Goal: Book appointment/travel/reservation

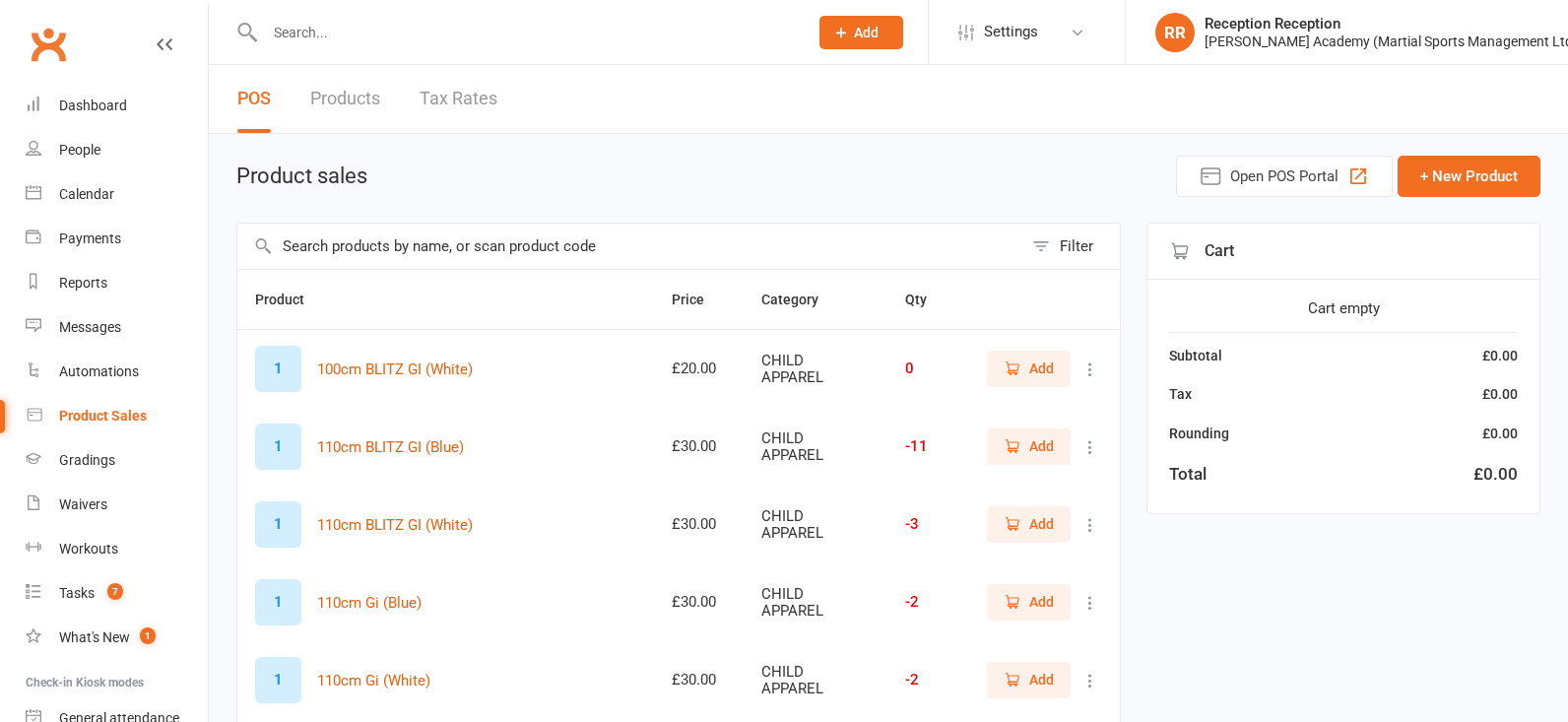
select select "50"
click at [361, 25] on input "text" at bounding box center [527, 33] width 535 height 28
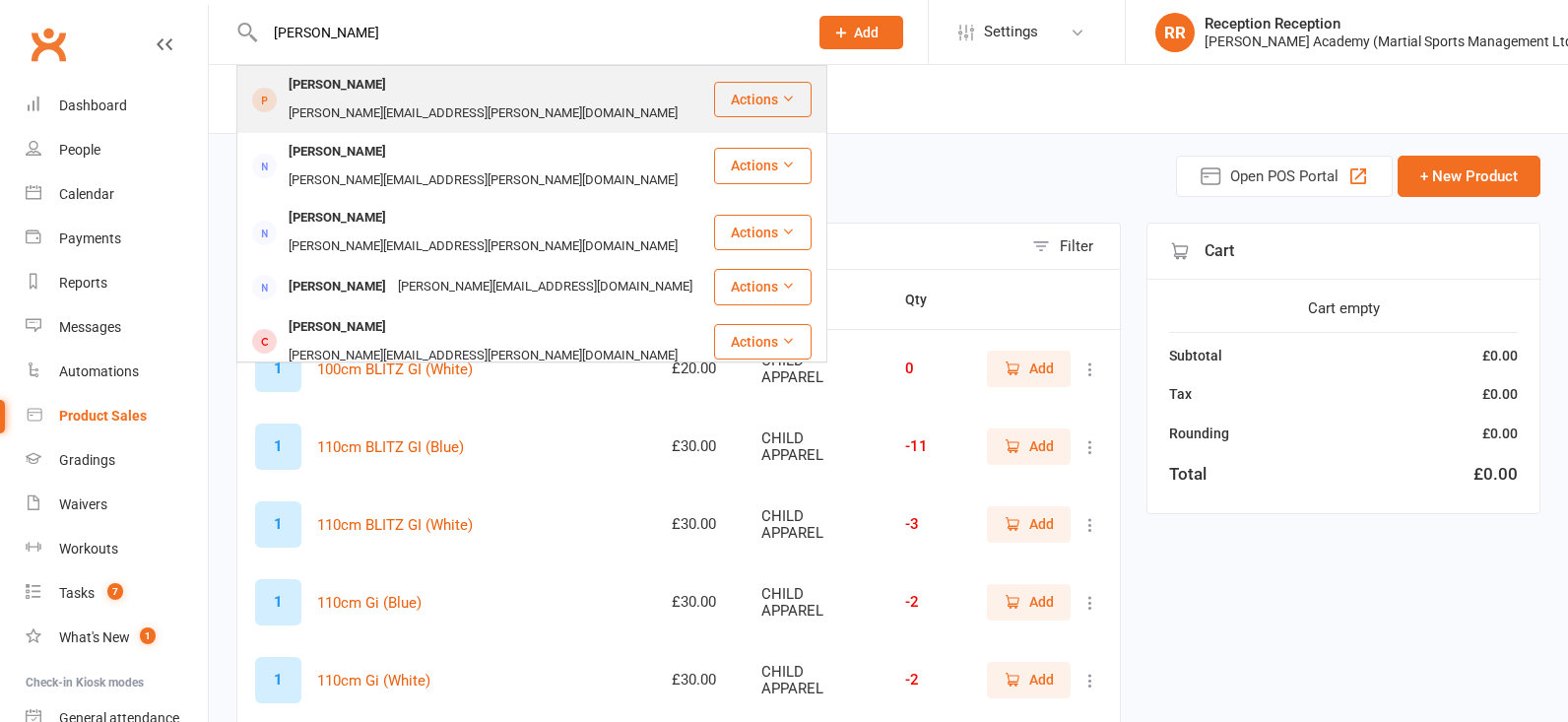
type input "[PERSON_NAME]"
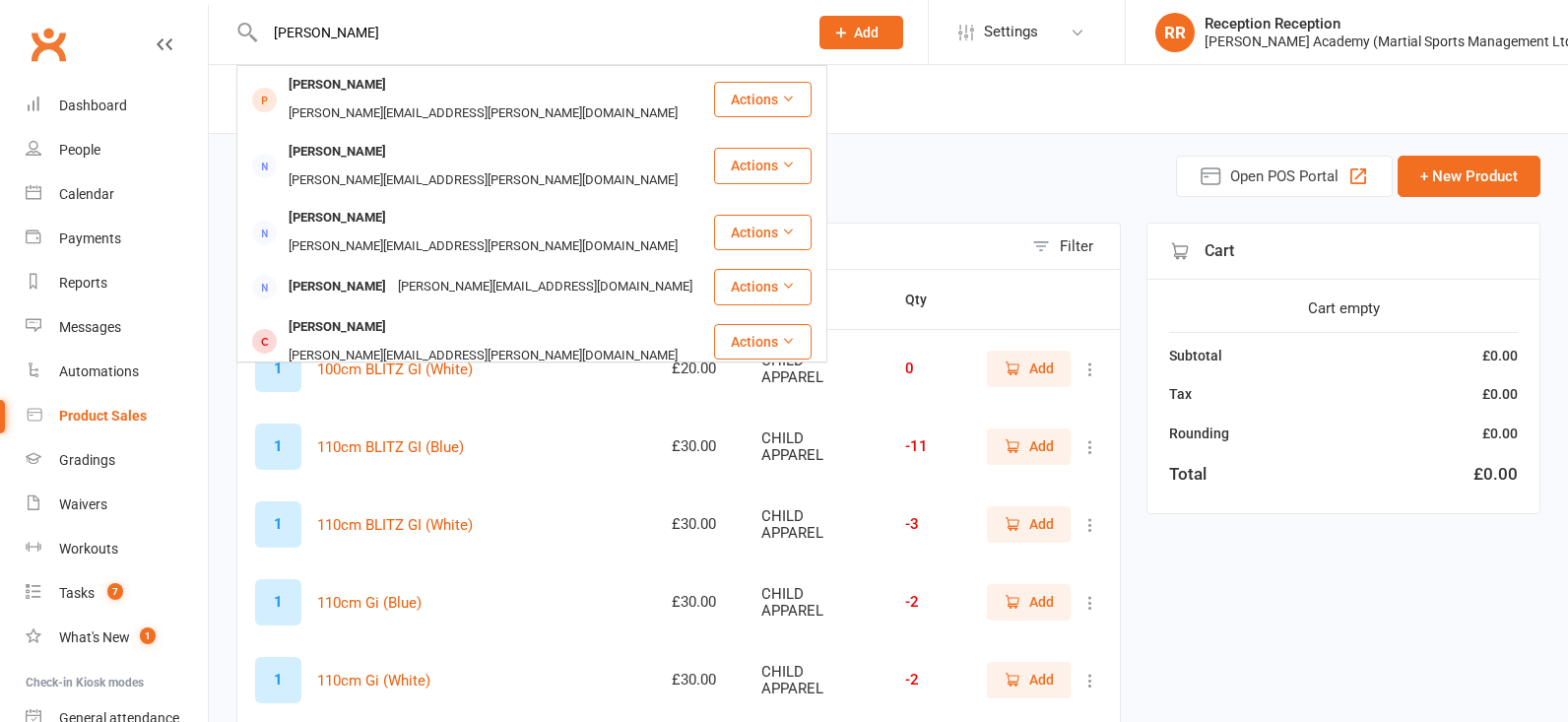
click at [454, 100] on div "[PERSON_NAME][EMAIL_ADDRESS][PERSON_NAME][DOMAIN_NAME]" at bounding box center [483, 114] width 401 height 29
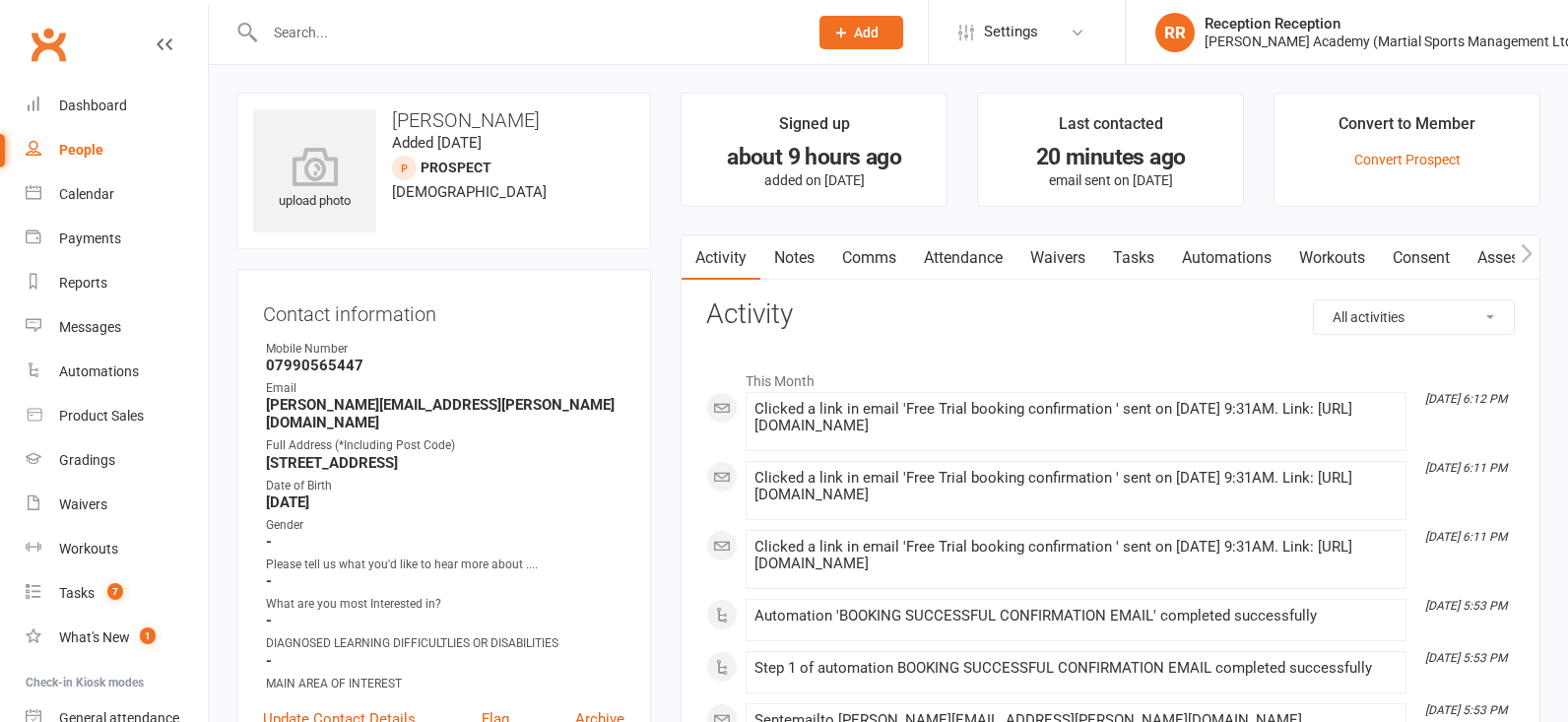
click at [959, 269] on link "Attendance" at bounding box center [963, 258] width 106 height 46
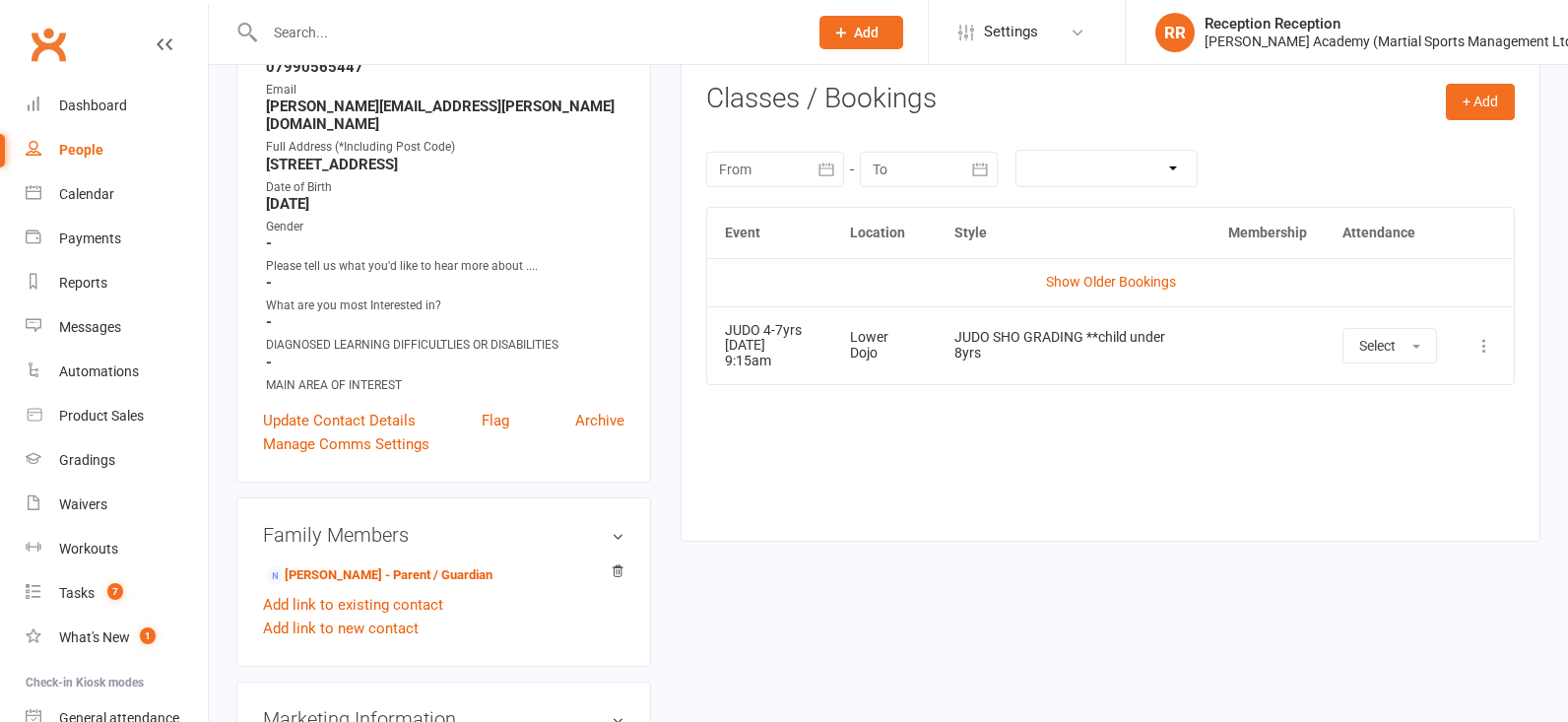
scroll to position [413, 0]
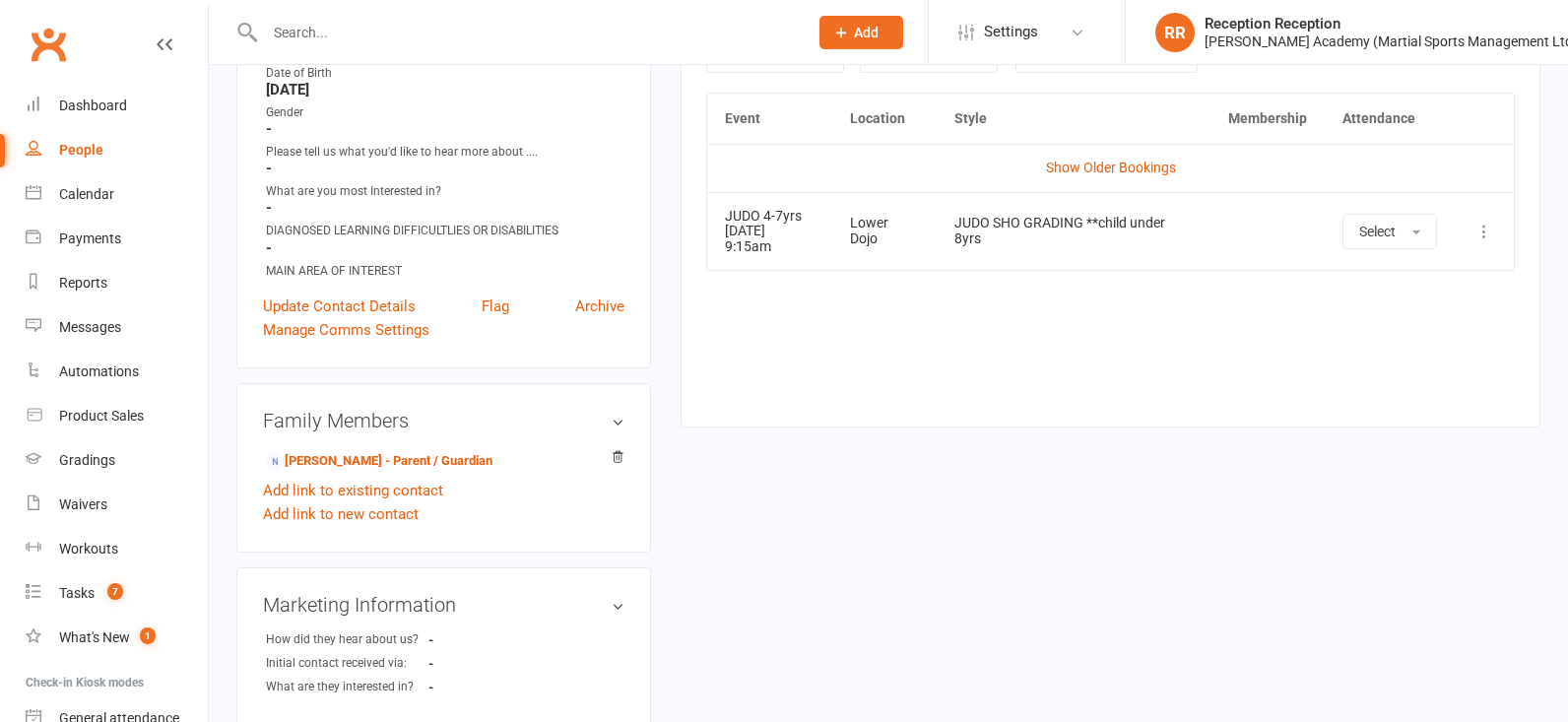
click at [1494, 222] on icon at bounding box center [1485, 232] width 20 height 20
click at [1405, 347] on link "Remove booking" at bounding box center [1398, 349] width 195 height 40
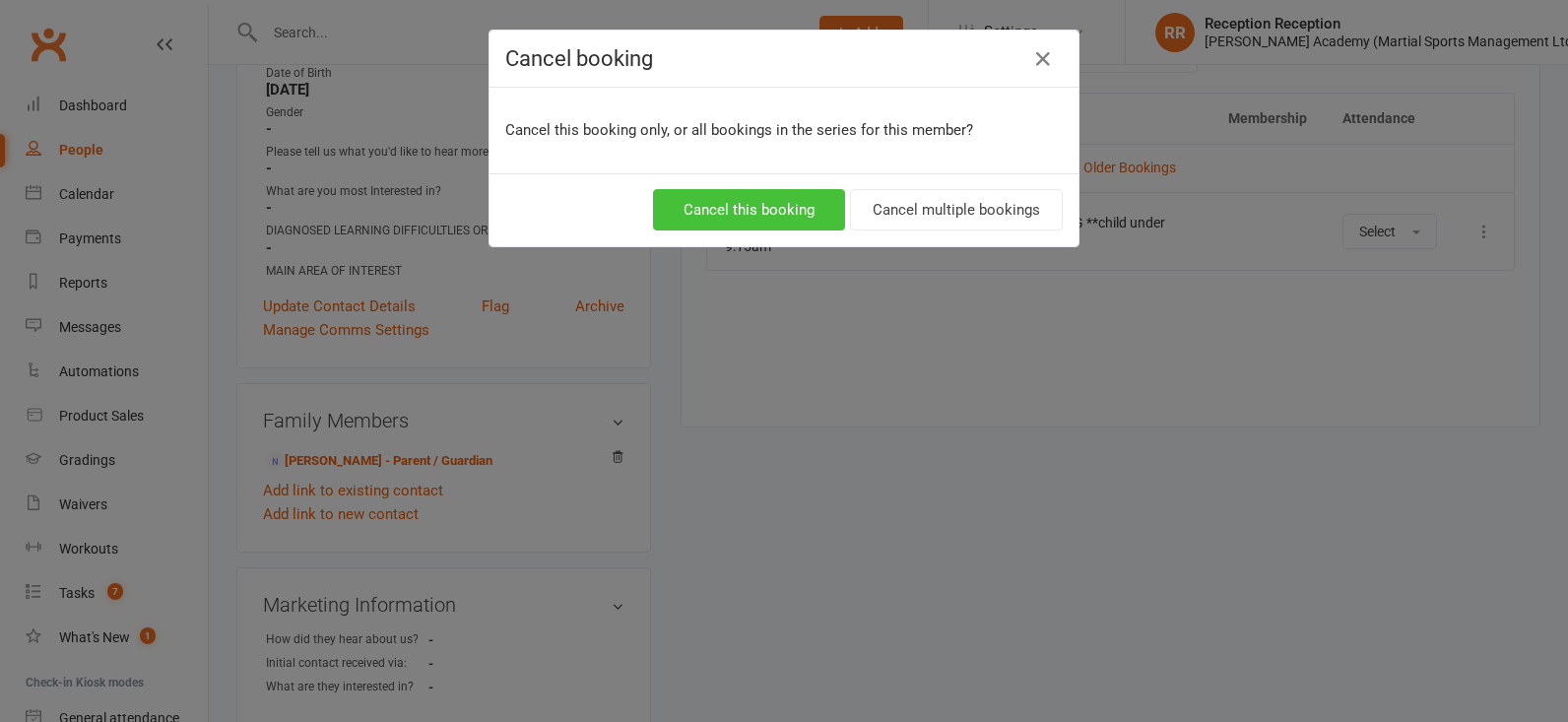
click at [775, 206] on button "Cancel this booking" at bounding box center [749, 210] width 192 height 42
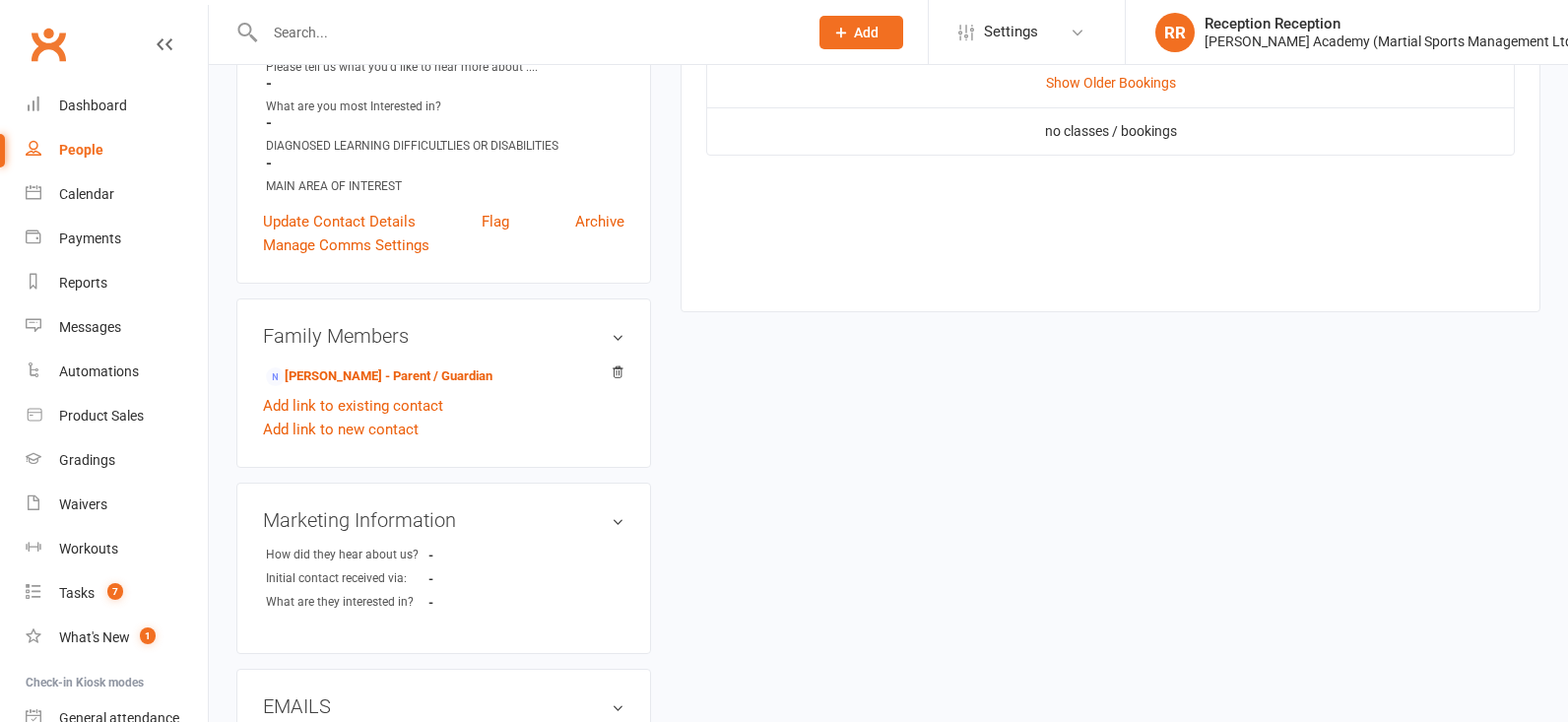
scroll to position [516, 0]
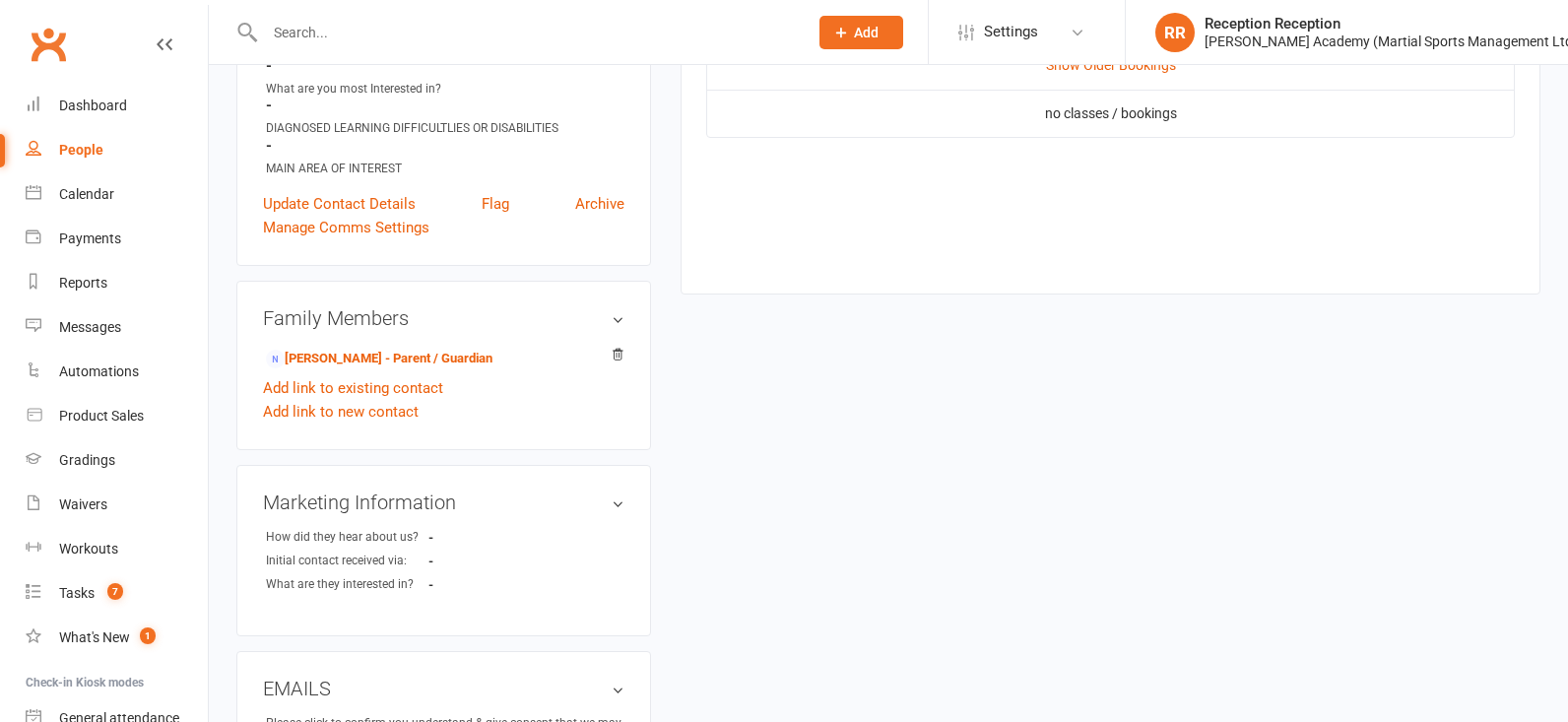
click at [461, 349] on link "[PERSON_NAME] - Parent / Guardian" at bounding box center [379, 359] width 227 height 21
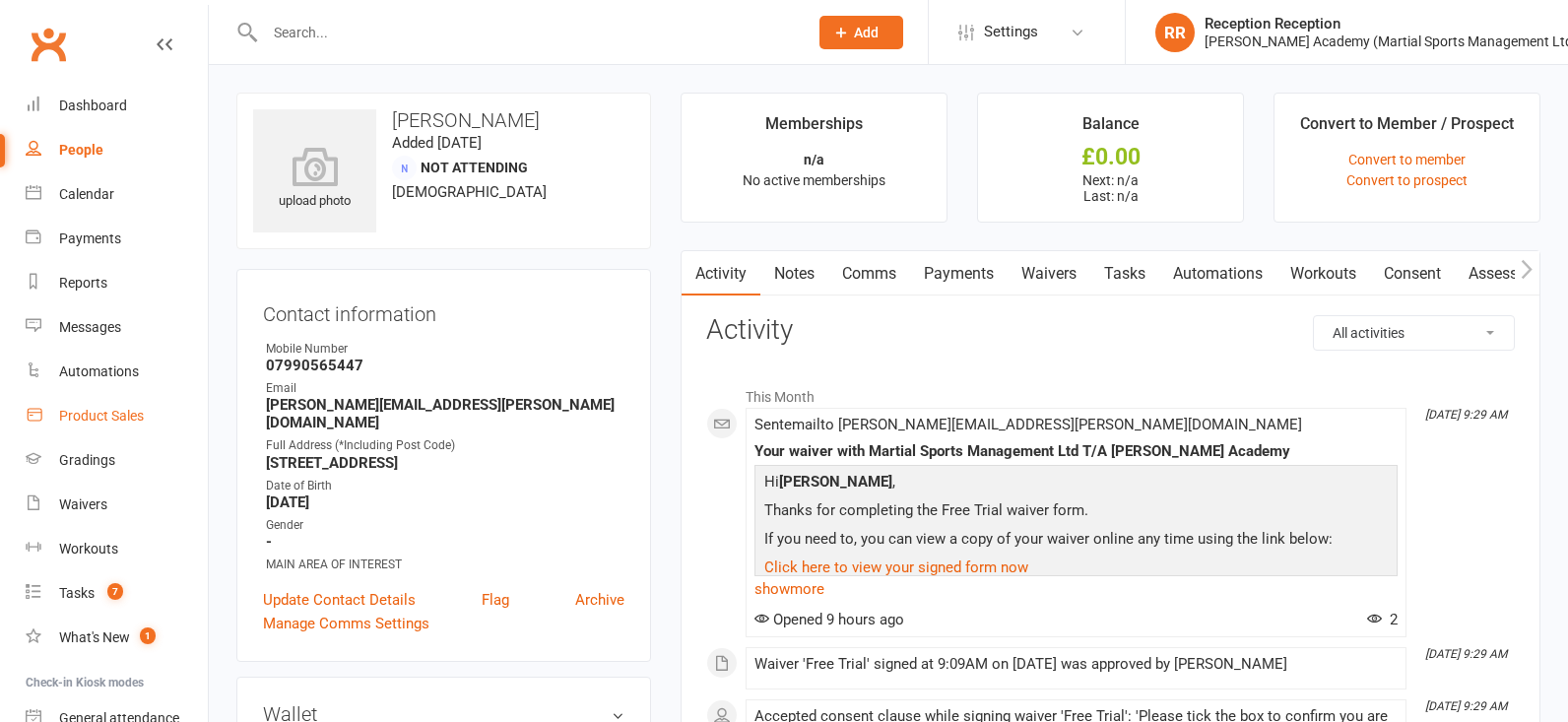
click at [104, 408] on div "Product Sales" at bounding box center [102, 416] width 85 height 16
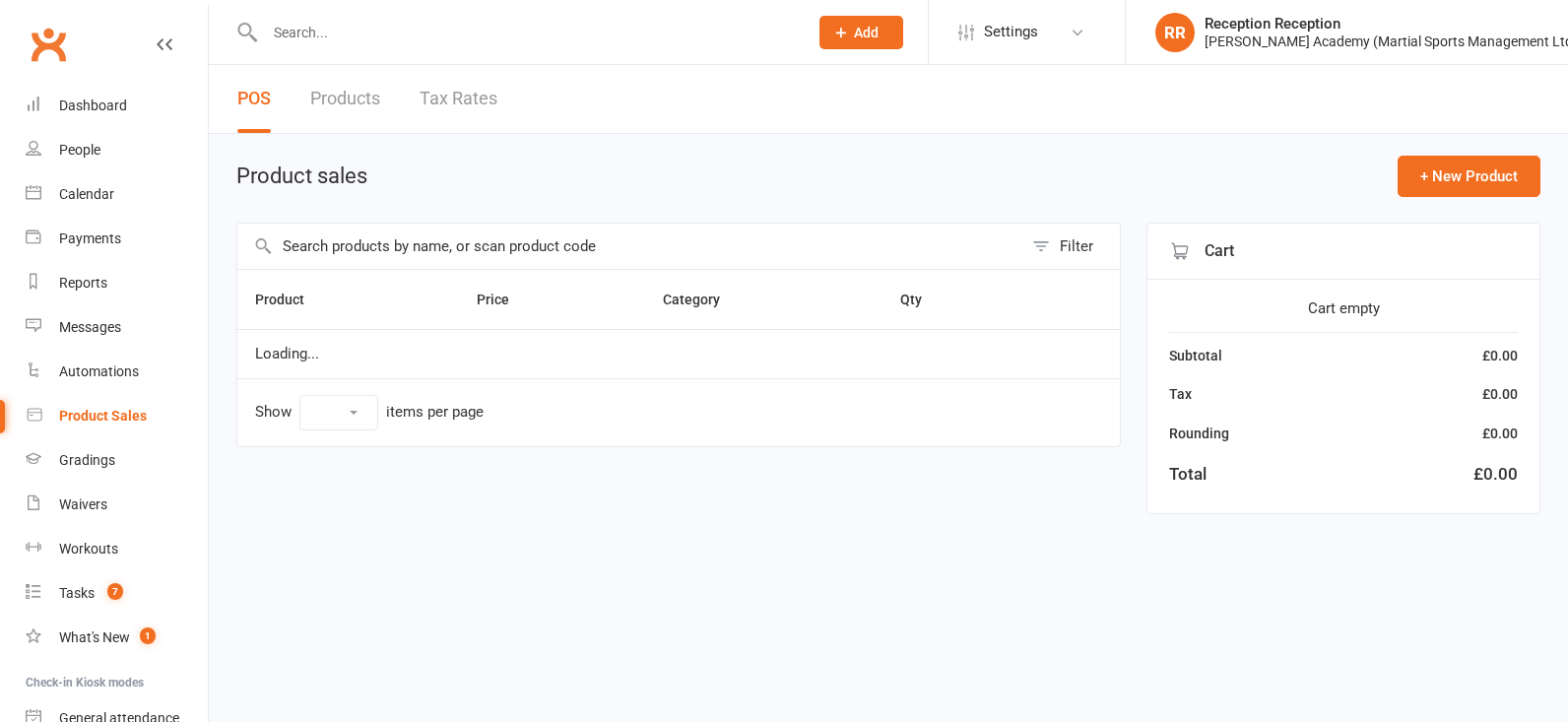
select select "50"
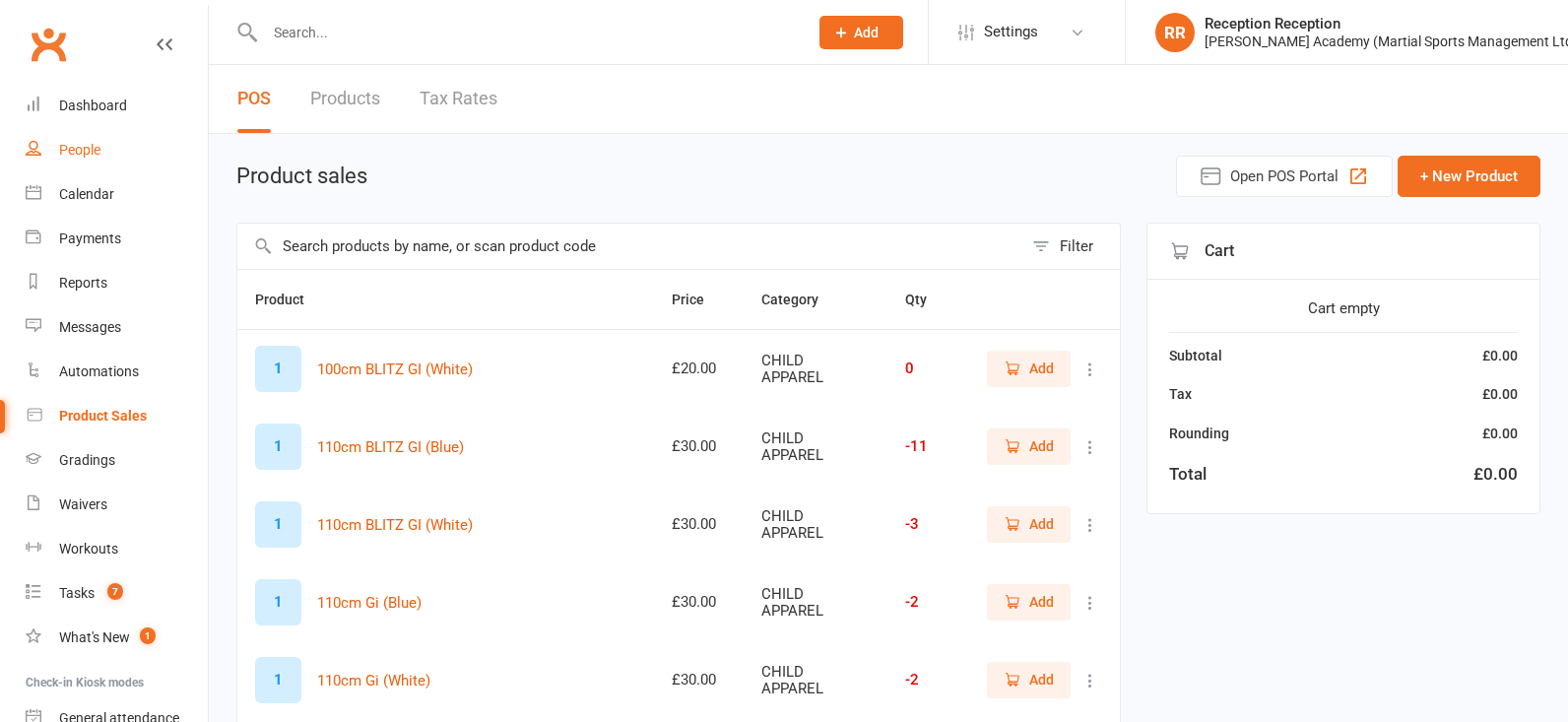
click at [56, 139] on link "People" at bounding box center [117, 150] width 182 height 45
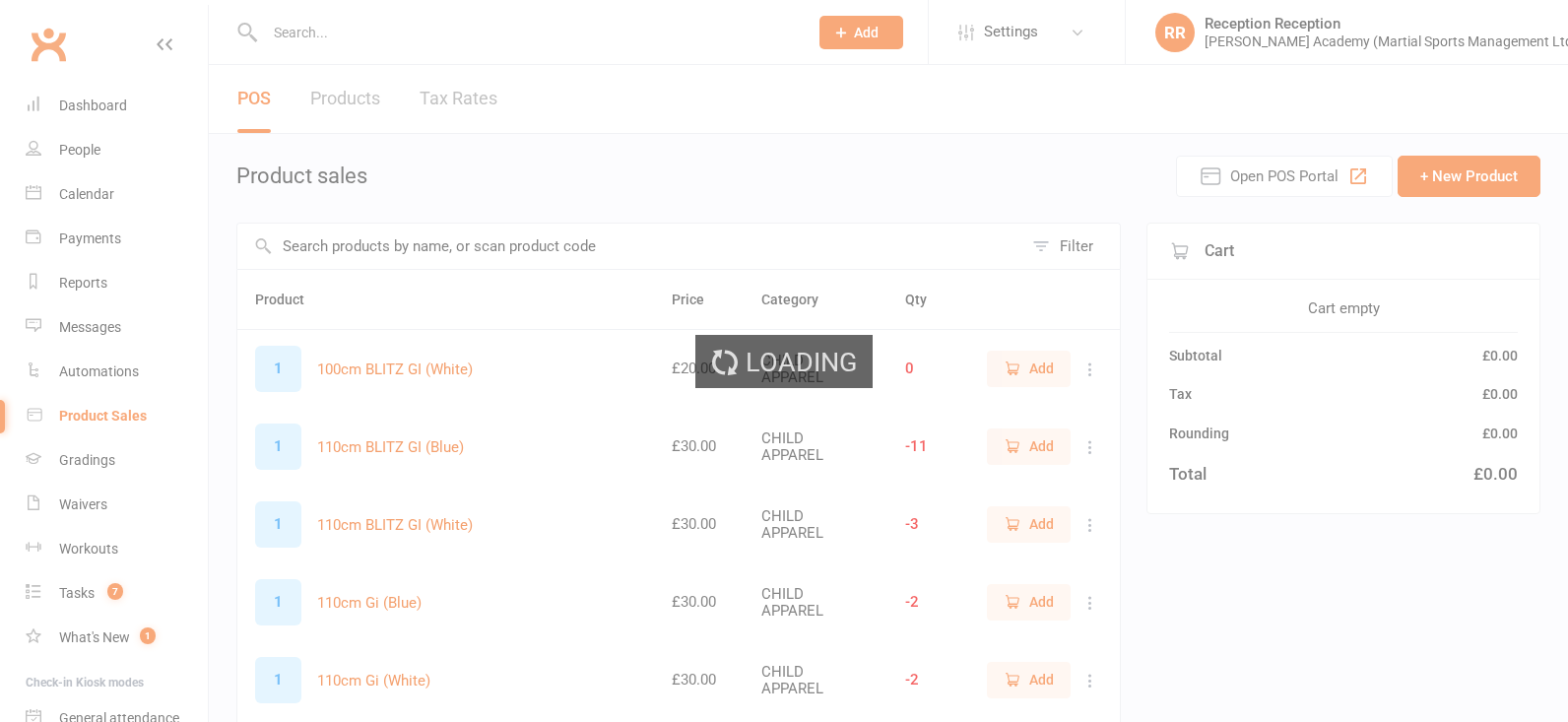
select select "100"
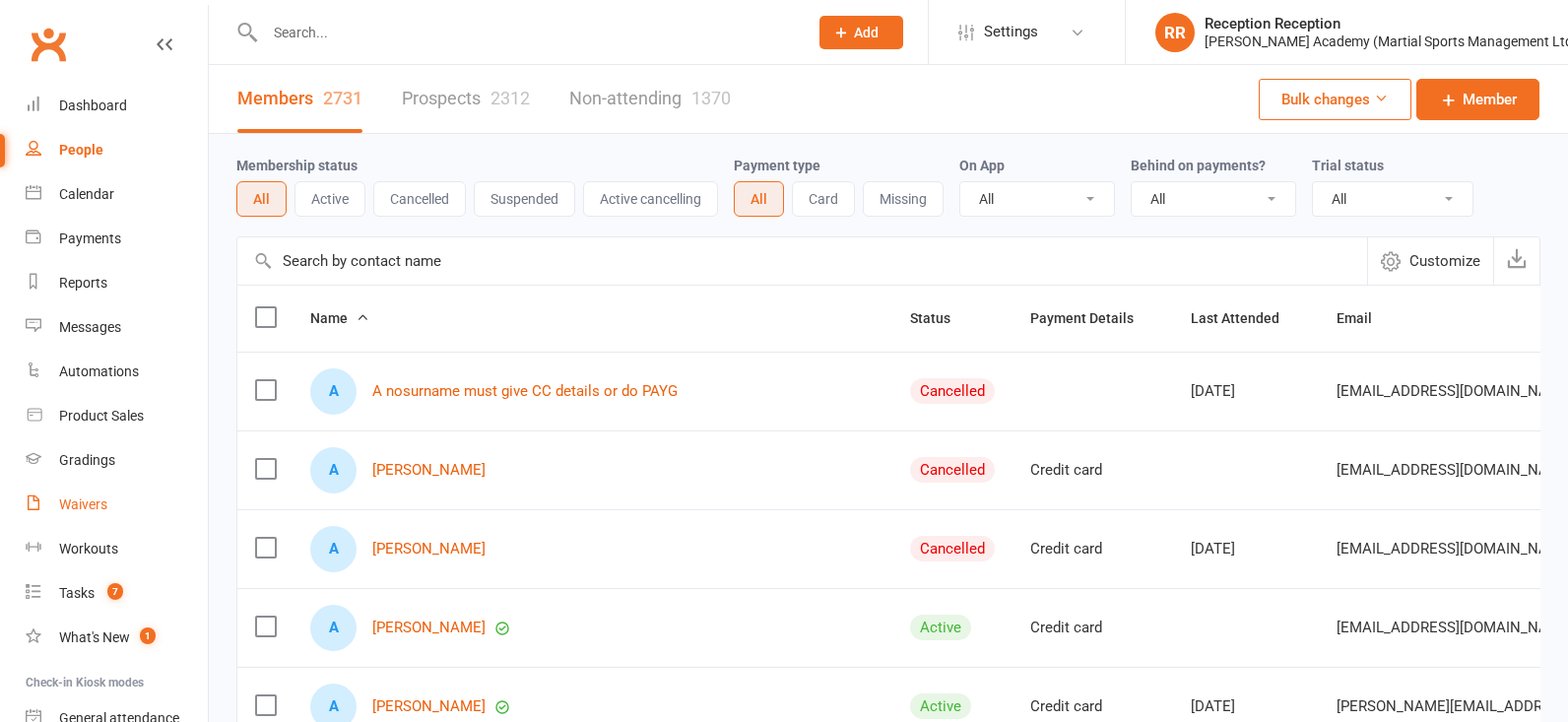
click at [134, 484] on link "Waivers" at bounding box center [117, 505] width 182 height 45
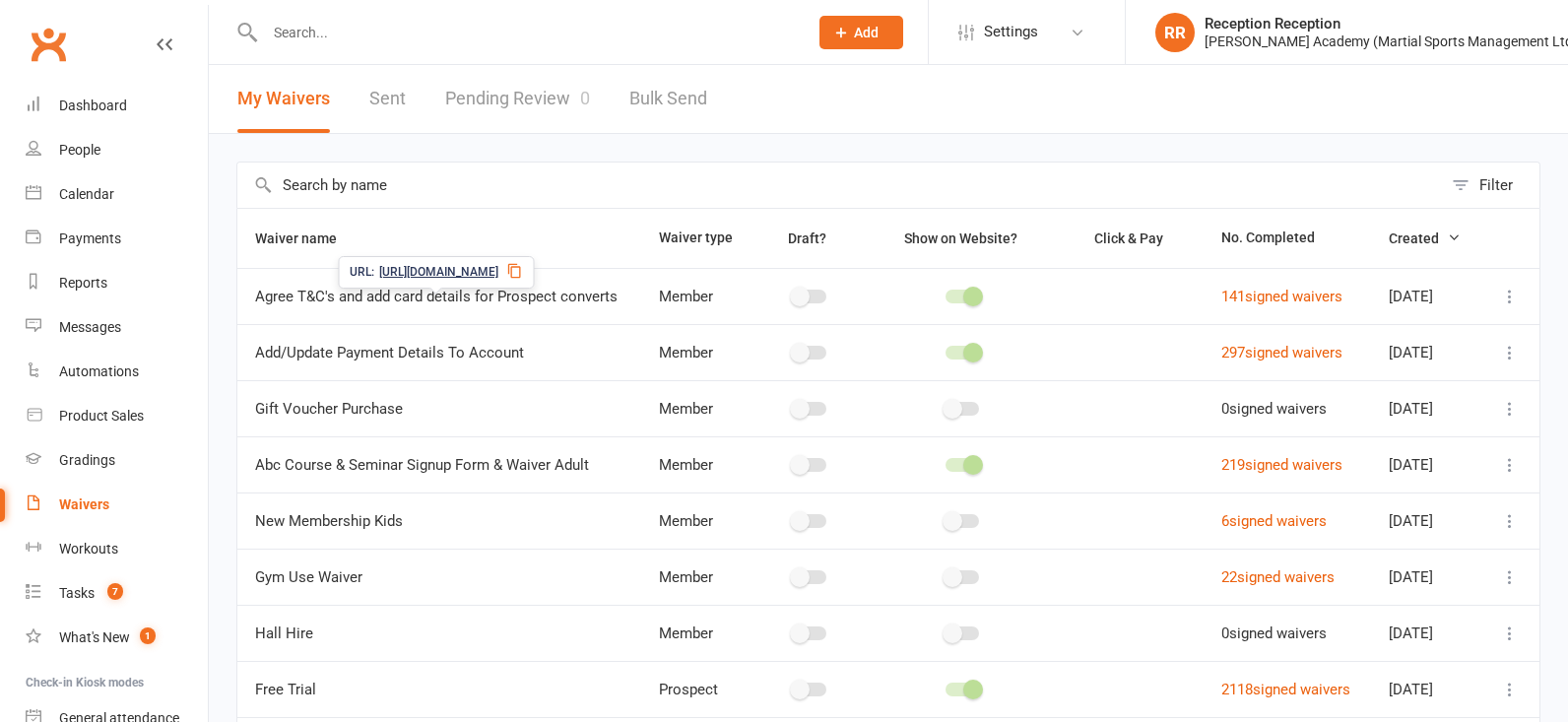
click at [591, 292] on span "Agree T&C's and add card details for Prospect converts" at bounding box center [437, 297] width 362 height 38
click at [593, 299] on span "Agree T&C's and add card details for Prospect converts" at bounding box center [437, 297] width 362 height 38
click at [1238, 301] on link "141 signed waivers" at bounding box center [1282, 297] width 121 height 18
click at [442, 57] on div at bounding box center [515, 32] width 557 height 64
click at [444, 48] on div at bounding box center [515, 32] width 557 height 64
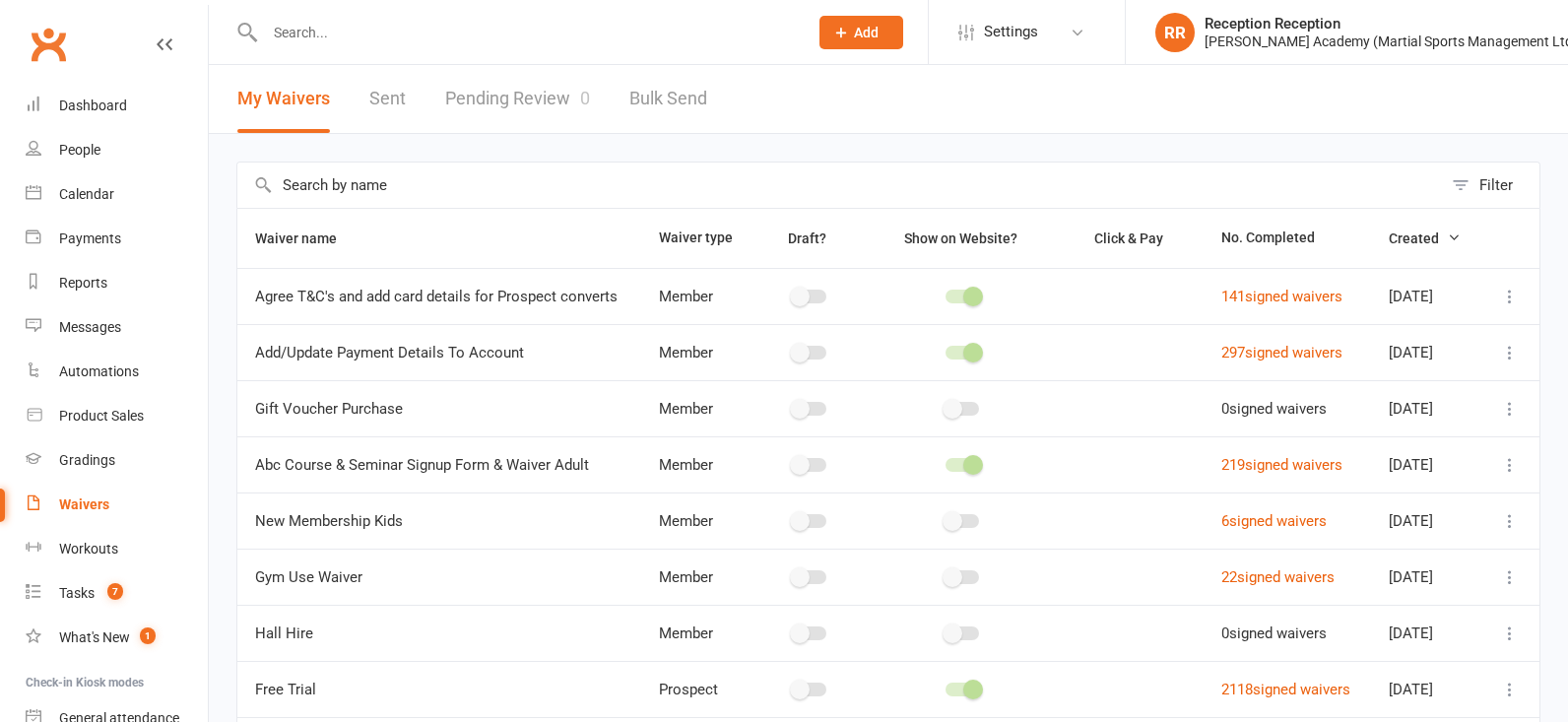
click at [445, 46] on input "text" at bounding box center [527, 33] width 535 height 28
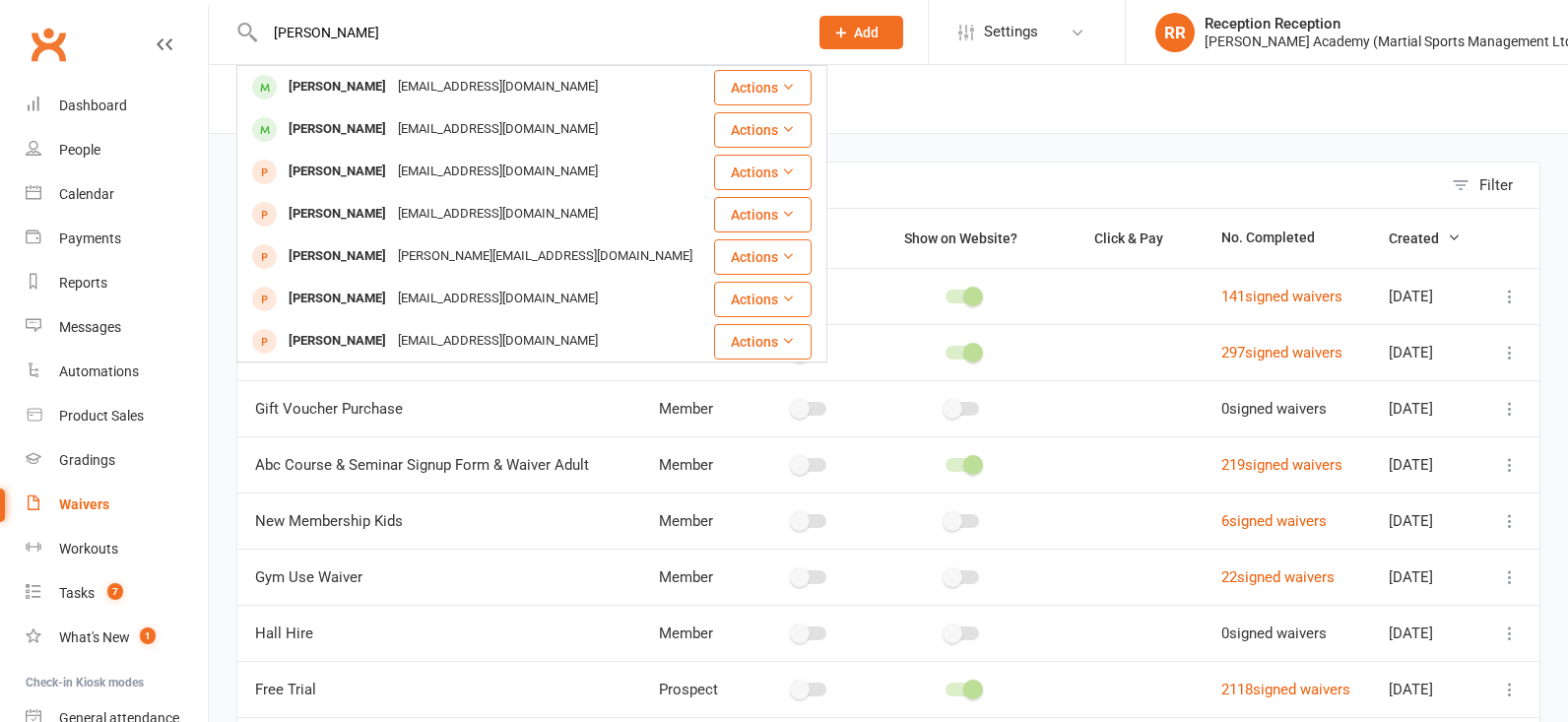
type input "kian themes"
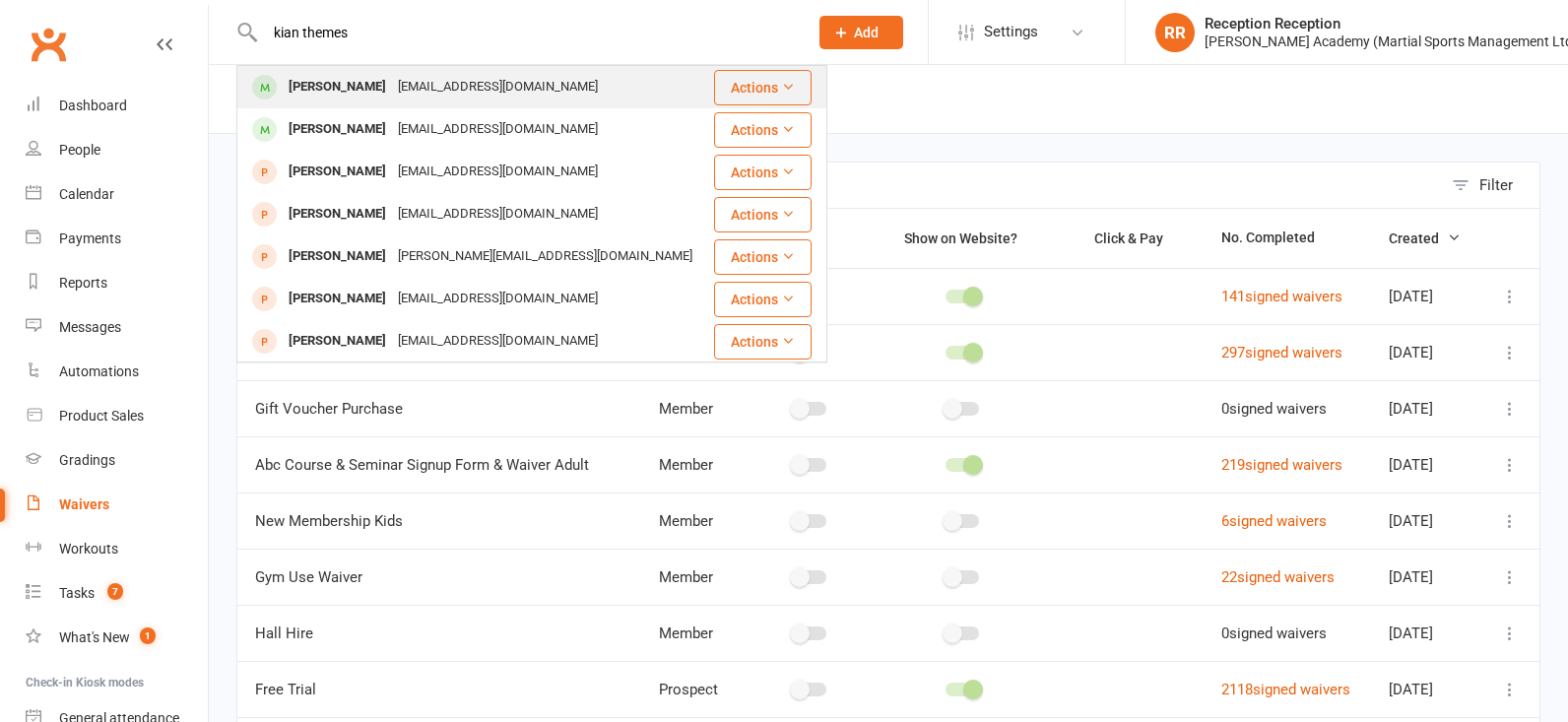
drag, startPoint x: 392, startPoint y: 52, endPoint x: 450, endPoint y: 90, distance: 69.3
click at [450, 90] on div "[EMAIL_ADDRESS][DOMAIN_NAME]" at bounding box center [498, 87] width 212 height 29
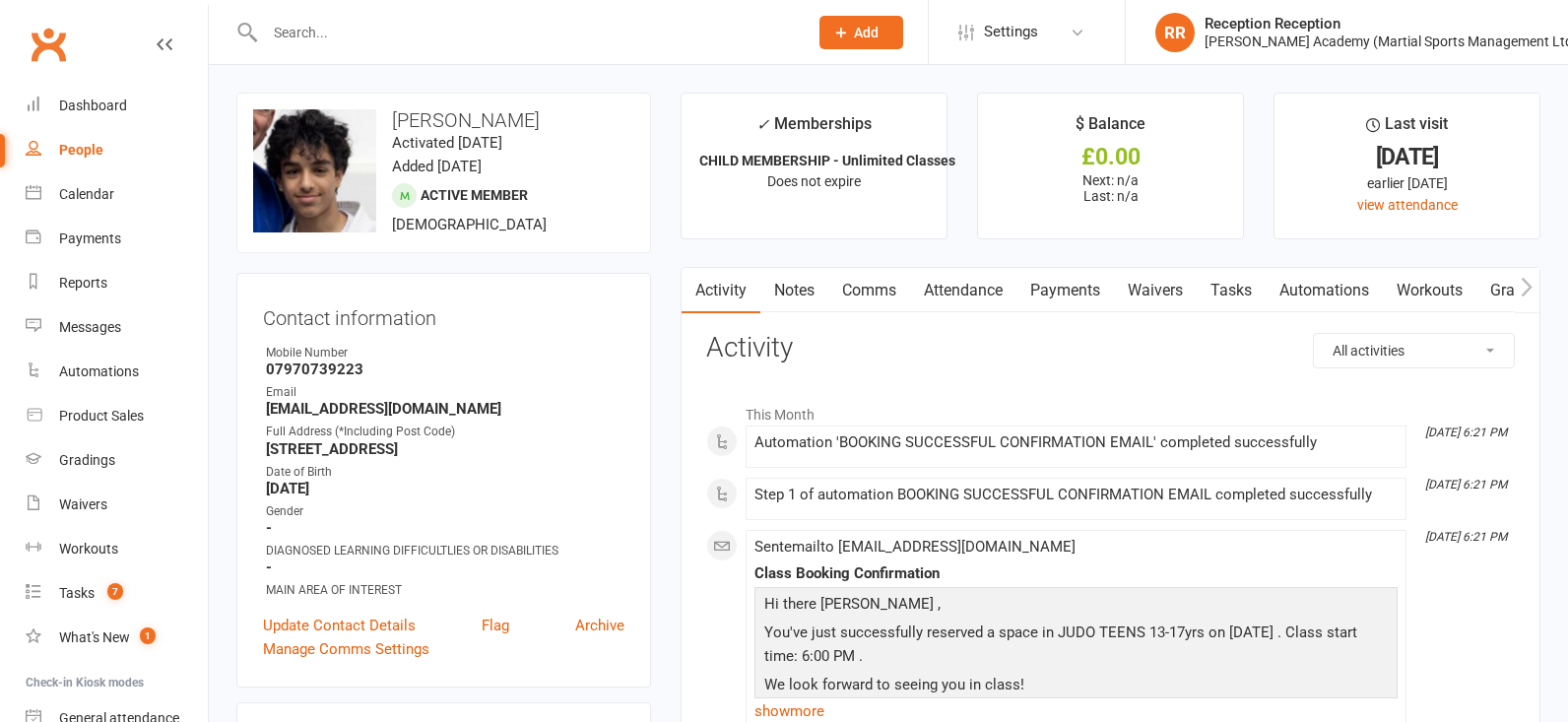
click at [980, 272] on link "Attendance" at bounding box center [963, 291] width 106 height 46
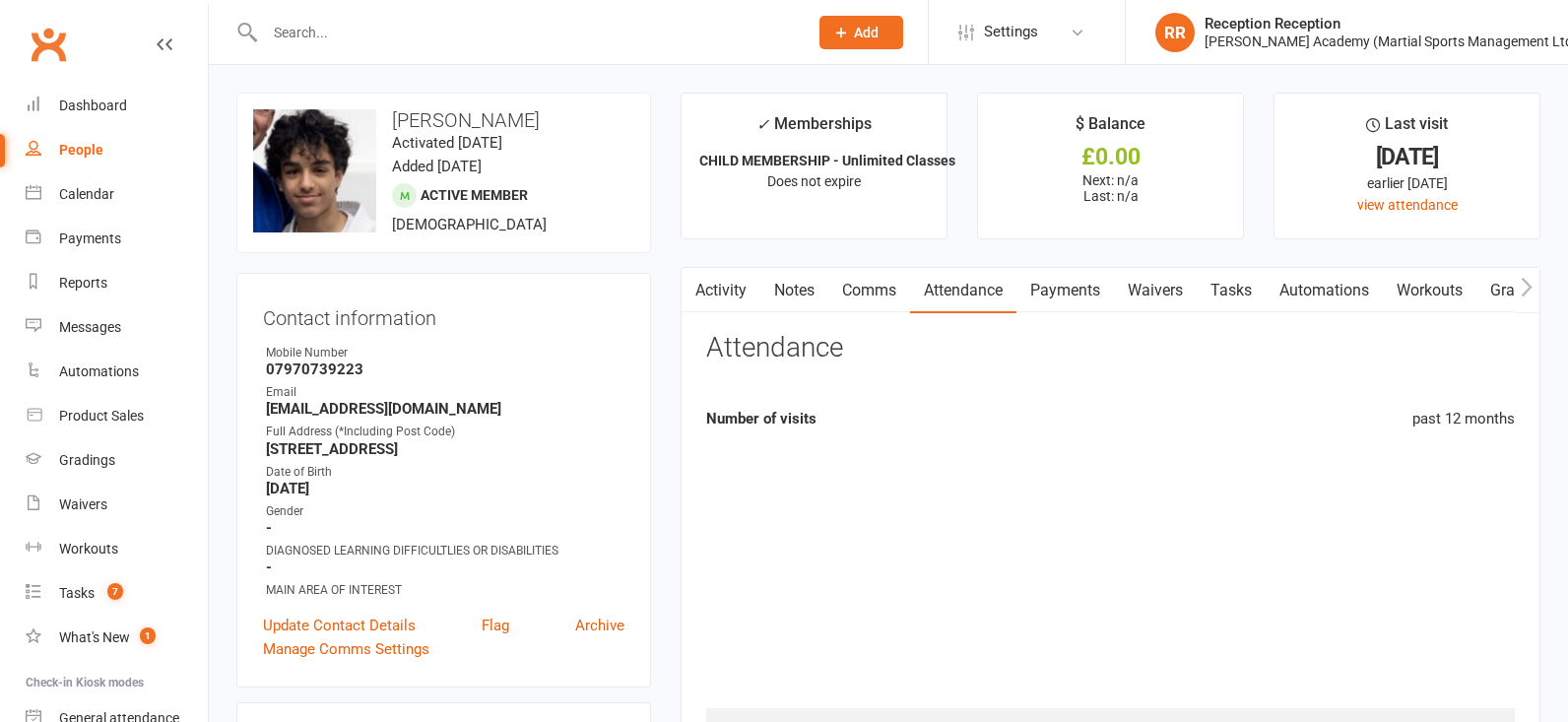
click at [979, 287] on link "Attendance" at bounding box center [963, 291] width 106 height 46
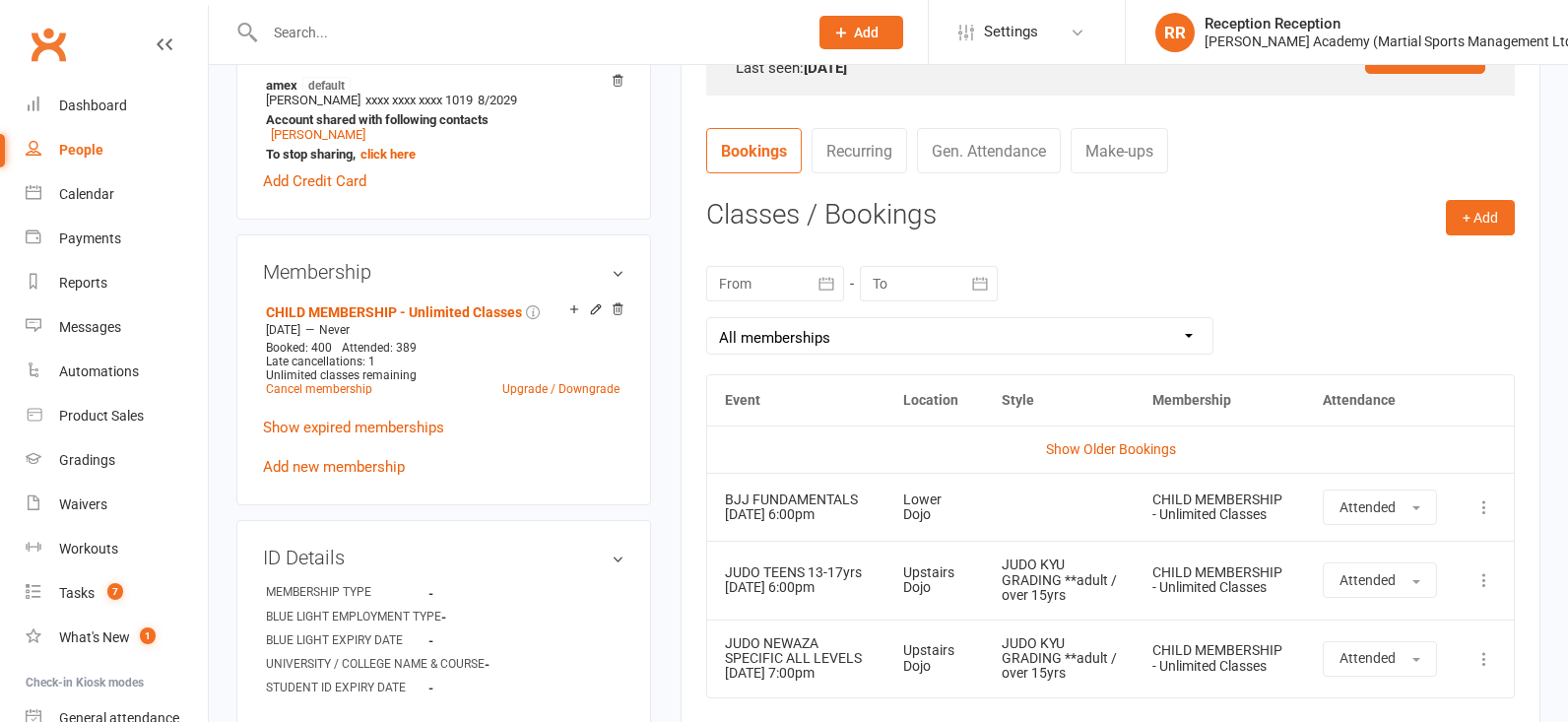
scroll to position [776, 0]
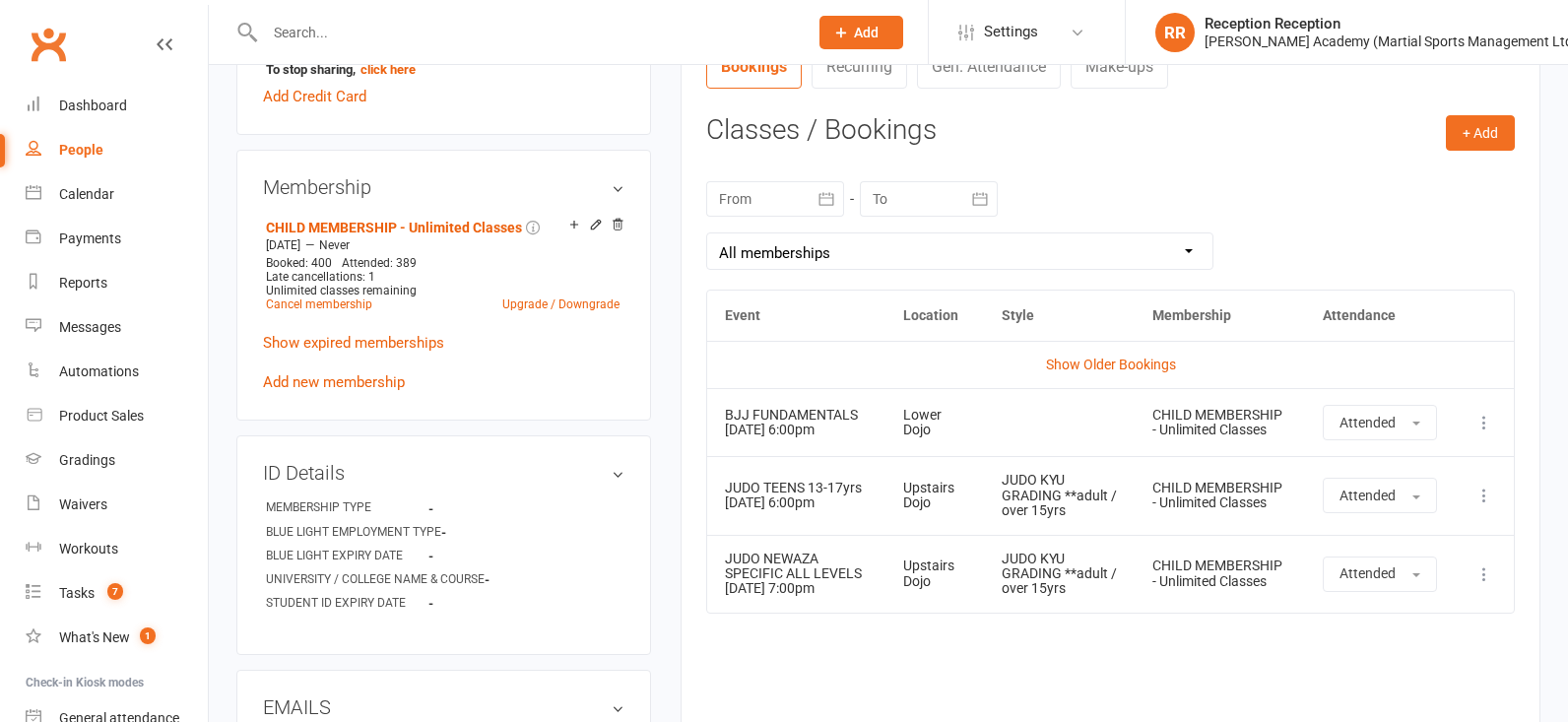
click at [1496, 484] on button at bounding box center [1485, 496] width 24 height 24
click at [1444, 607] on link "Remove booking" at bounding box center [1398, 613] width 195 height 40
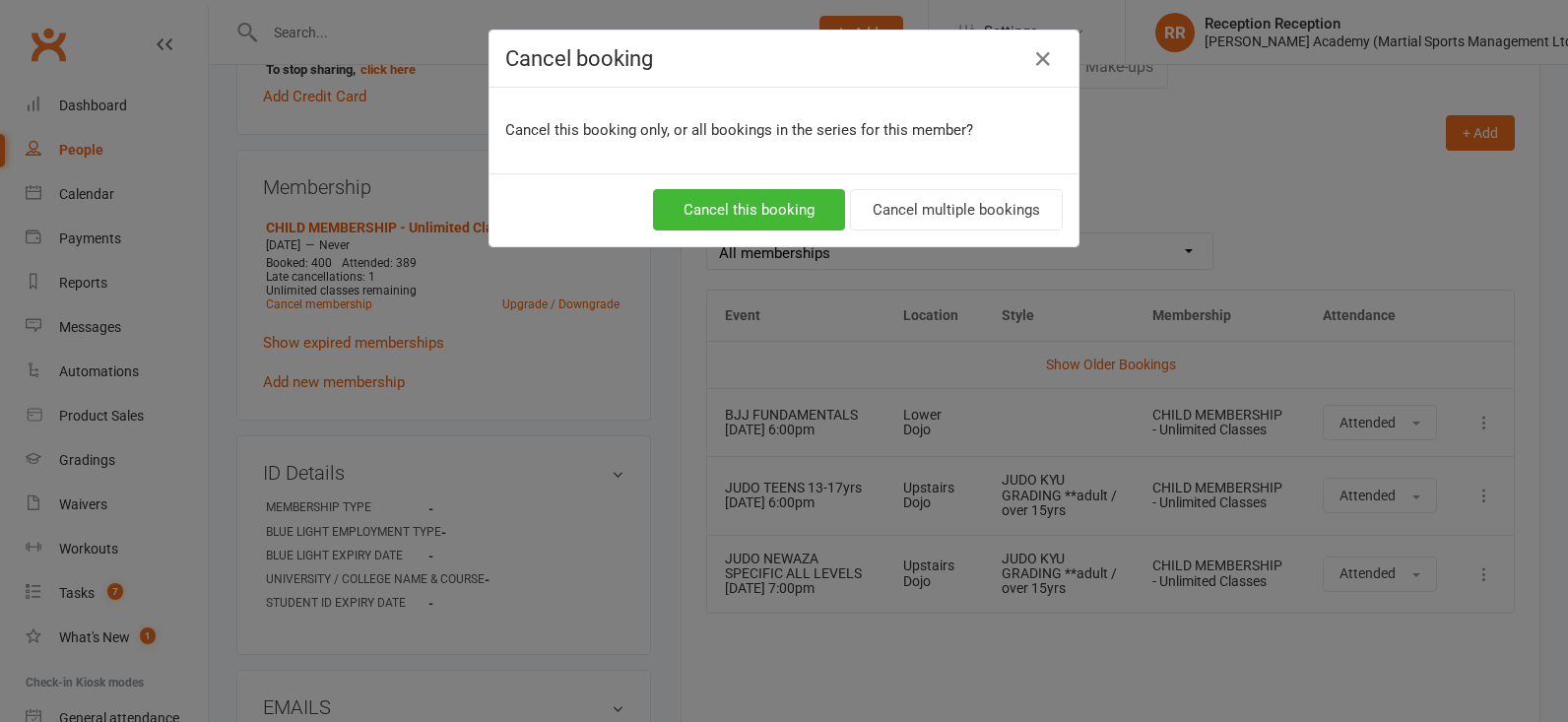
click at [774, 197] on button "Cancel this booking" at bounding box center [749, 210] width 192 height 42
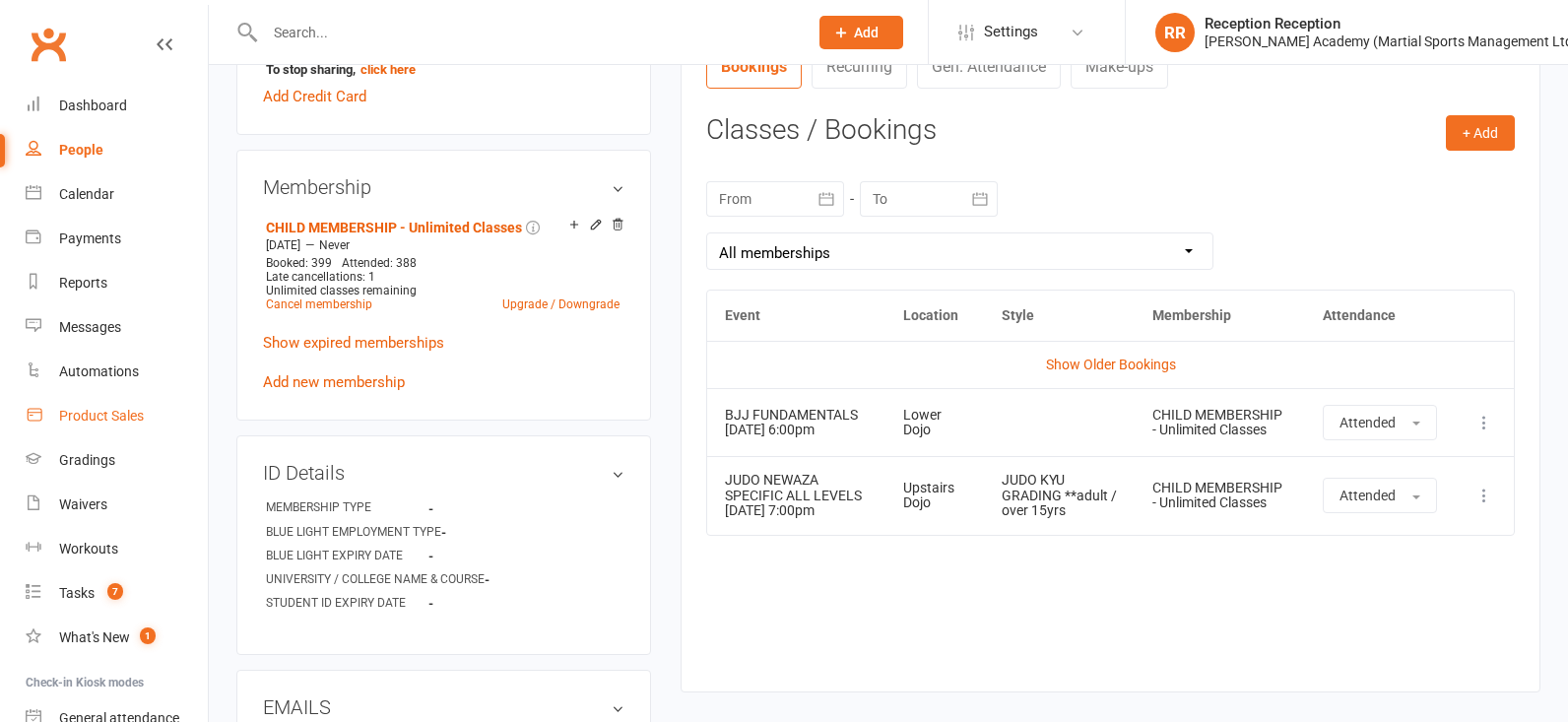
click at [106, 421] on link "Product Sales" at bounding box center [117, 416] width 182 height 45
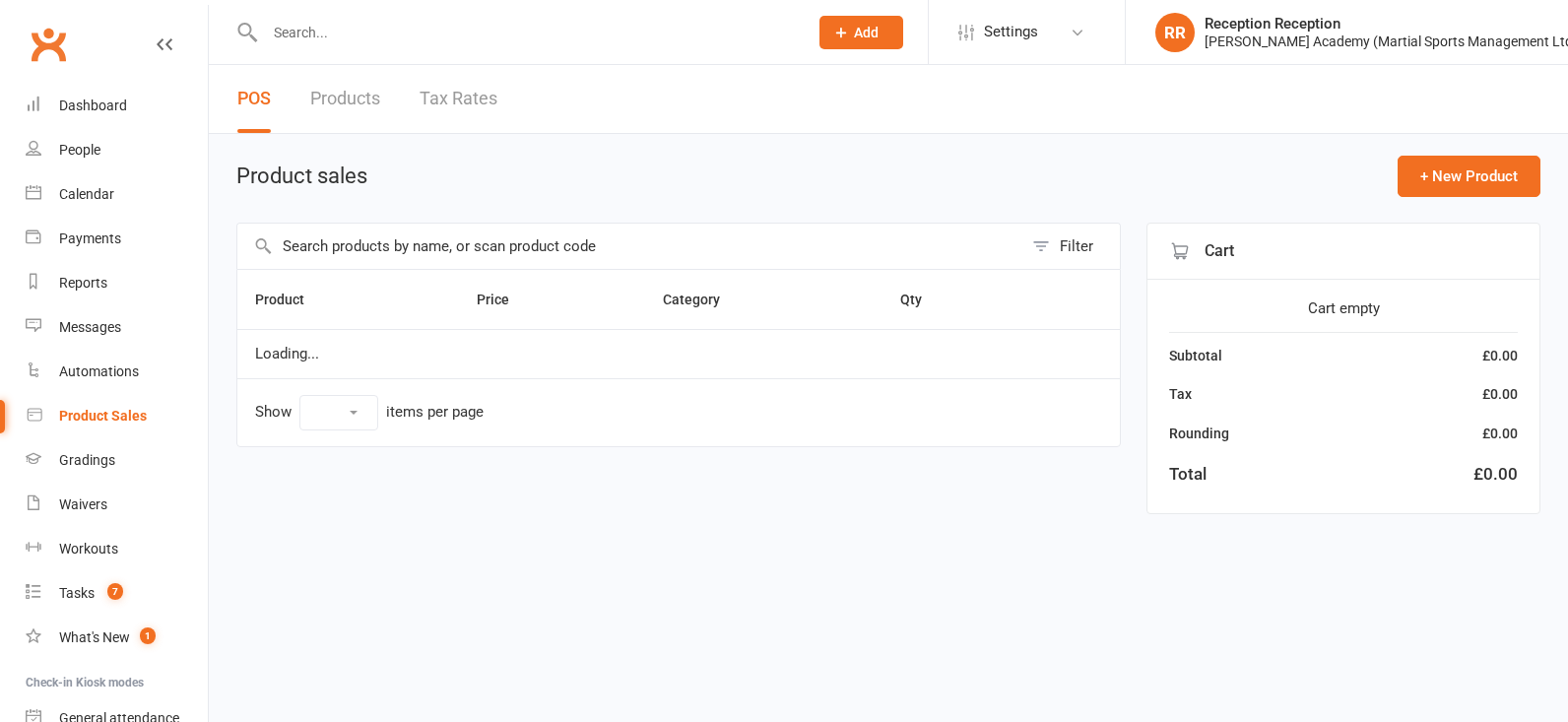
select select "50"
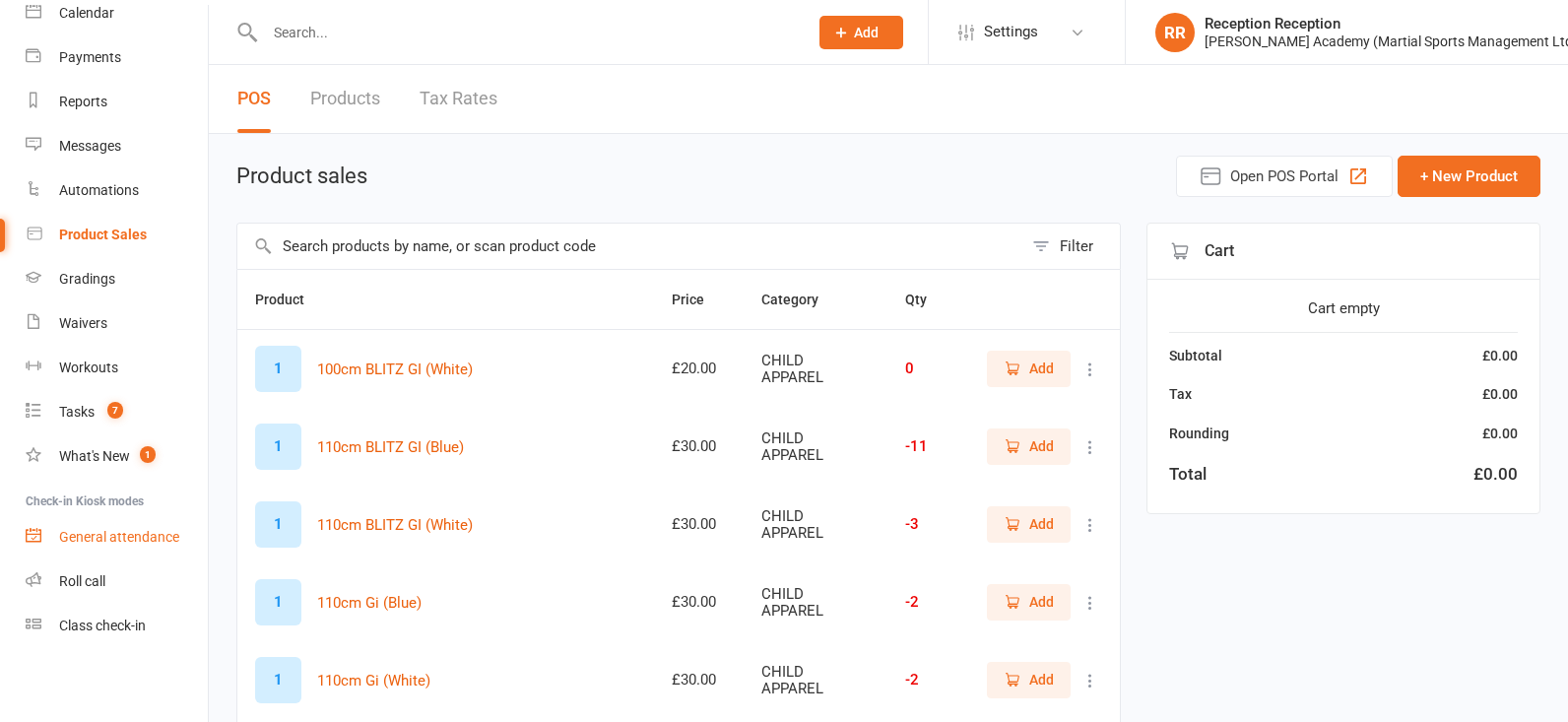
scroll to position [181, 0]
click at [94, 315] on div "Waivers" at bounding box center [83, 323] width 49 height 16
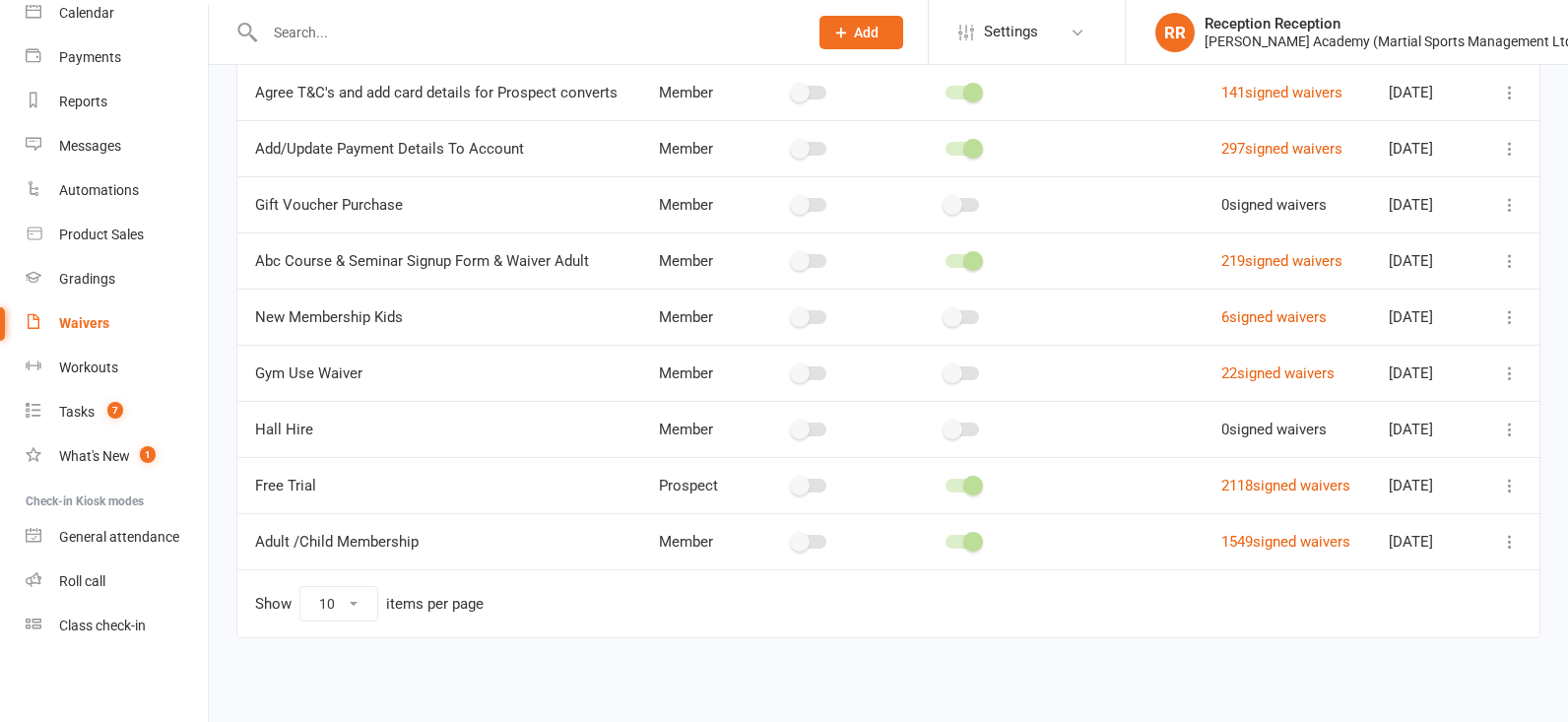
scroll to position [212, 0]
click at [1233, 491] on link "2118 signed waivers" at bounding box center [1286, 486] width 129 height 18
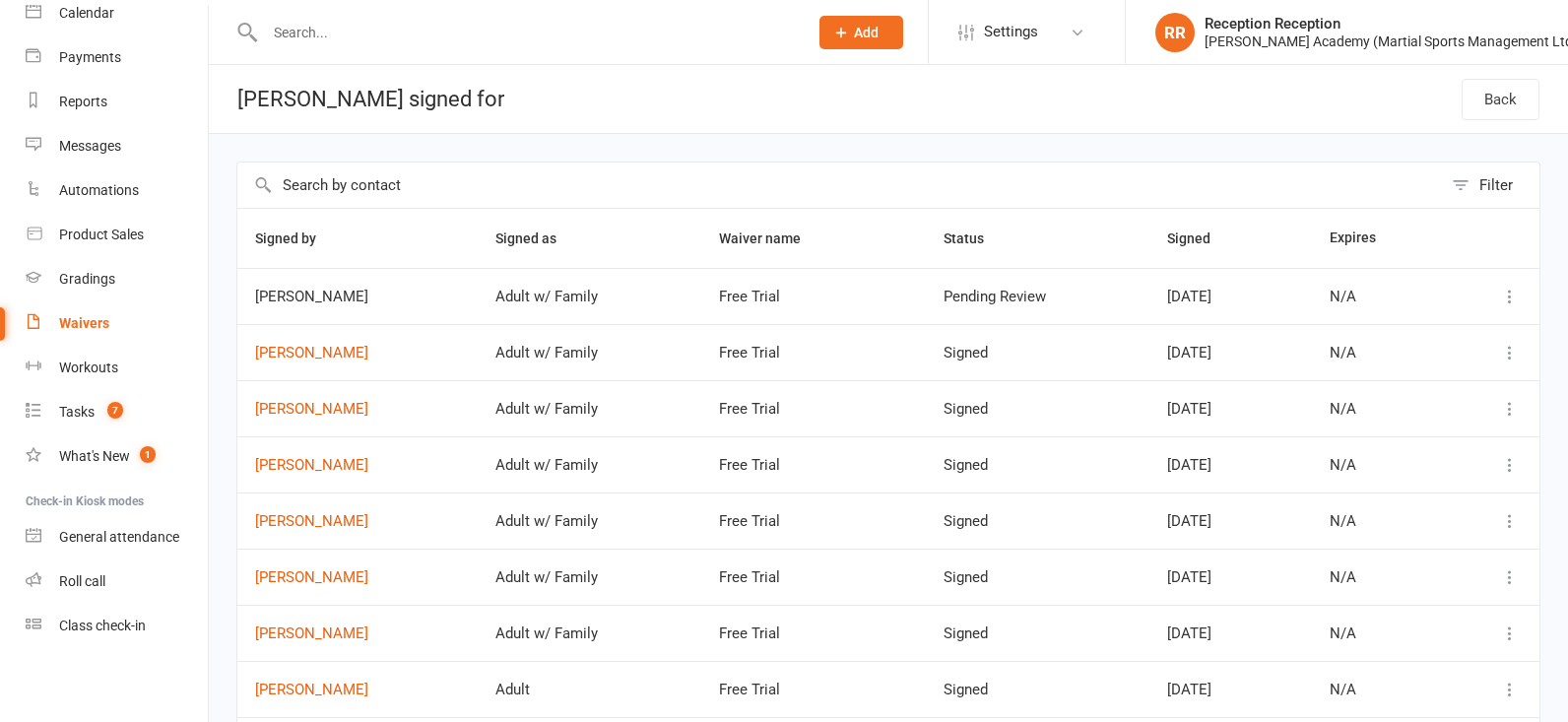
click at [1515, 301] on icon at bounding box center [1511, 297] width 20 height 20
click at [323, 300] on span "[PERSON_NAME]" at bounding box center [357, 297] width 205 height 17
click at [325, 353] on link "[PERSON_NAME]" at bounding box center [357, 353] width 205 height 17
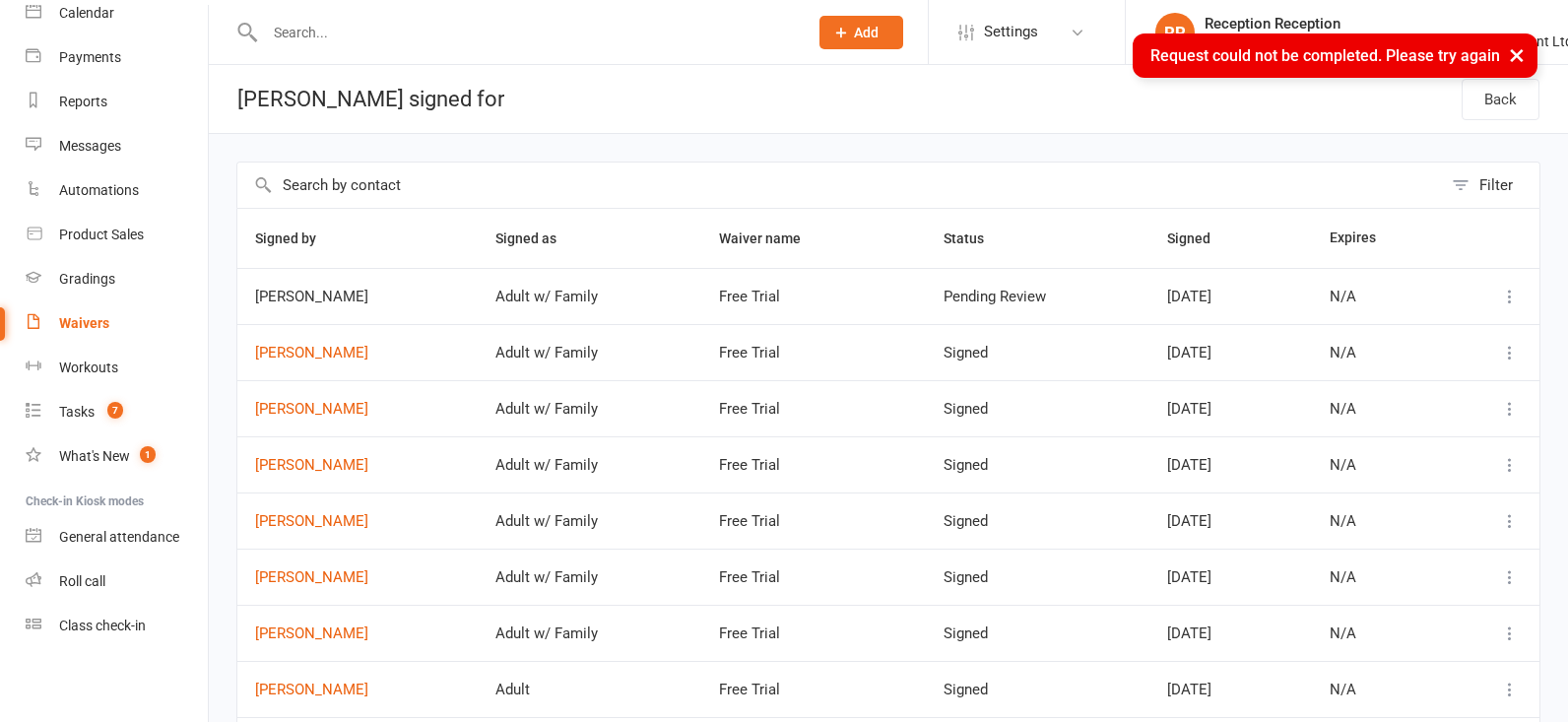
click at [1507, 349] on icon at bounding box center [1511, 353] width 20 height 20
click at [1513, 307] on icon at bounding box center [1511, 297] width 20 height 20
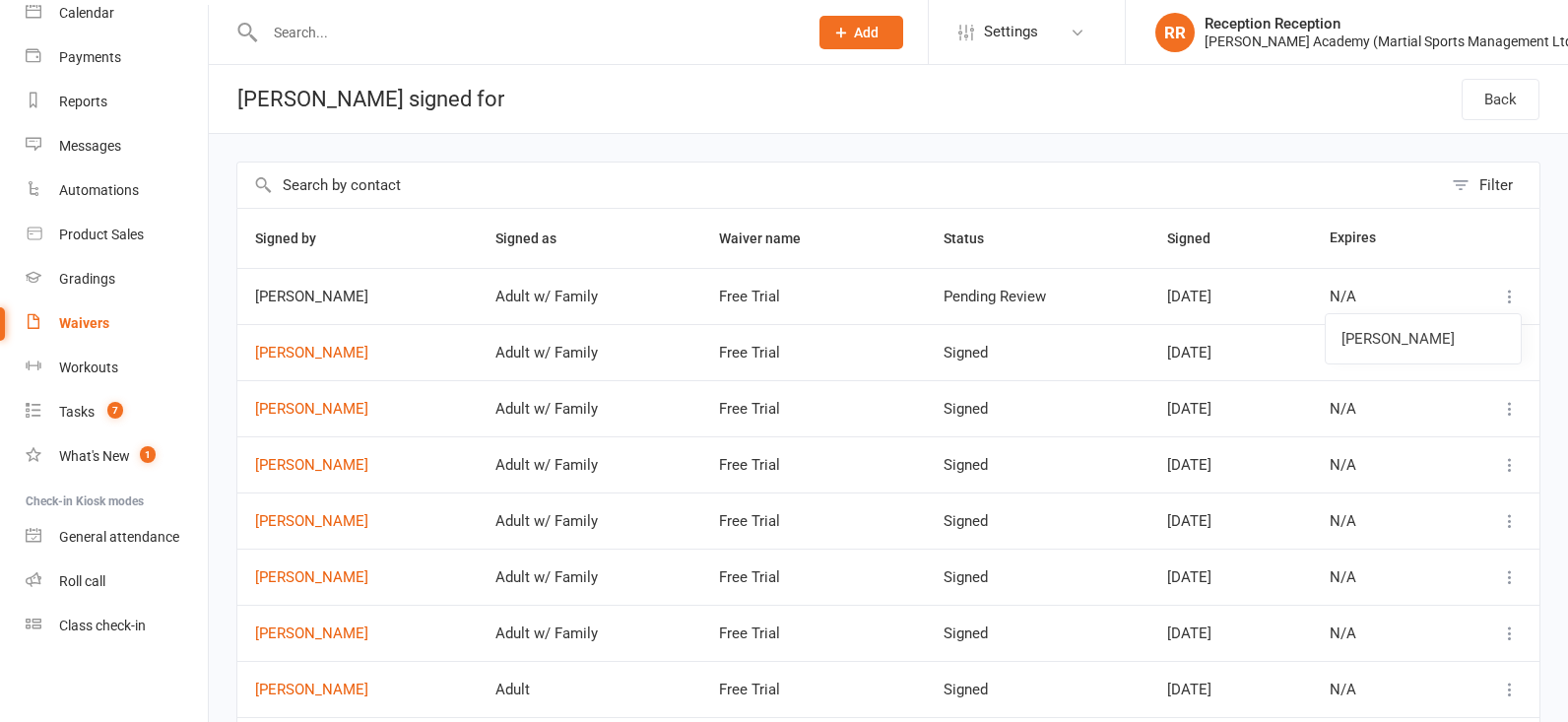
click at [1513, 307] on icon at bounding box center [1511, 297] width 20 height 20
click at [334, 303] on span "[PERSON_NAME]" at bounding box center [357, 297] width 205 height 17
click at [1513, 304] on icon at bounding box center [1511, 297] width 20 height 20
click at [1516, 304] on icon at bounding box center [1511, 297] width 20 height 20
click at [1508, 298] on icon at bounding box center [1511, 297] width 20 height 20
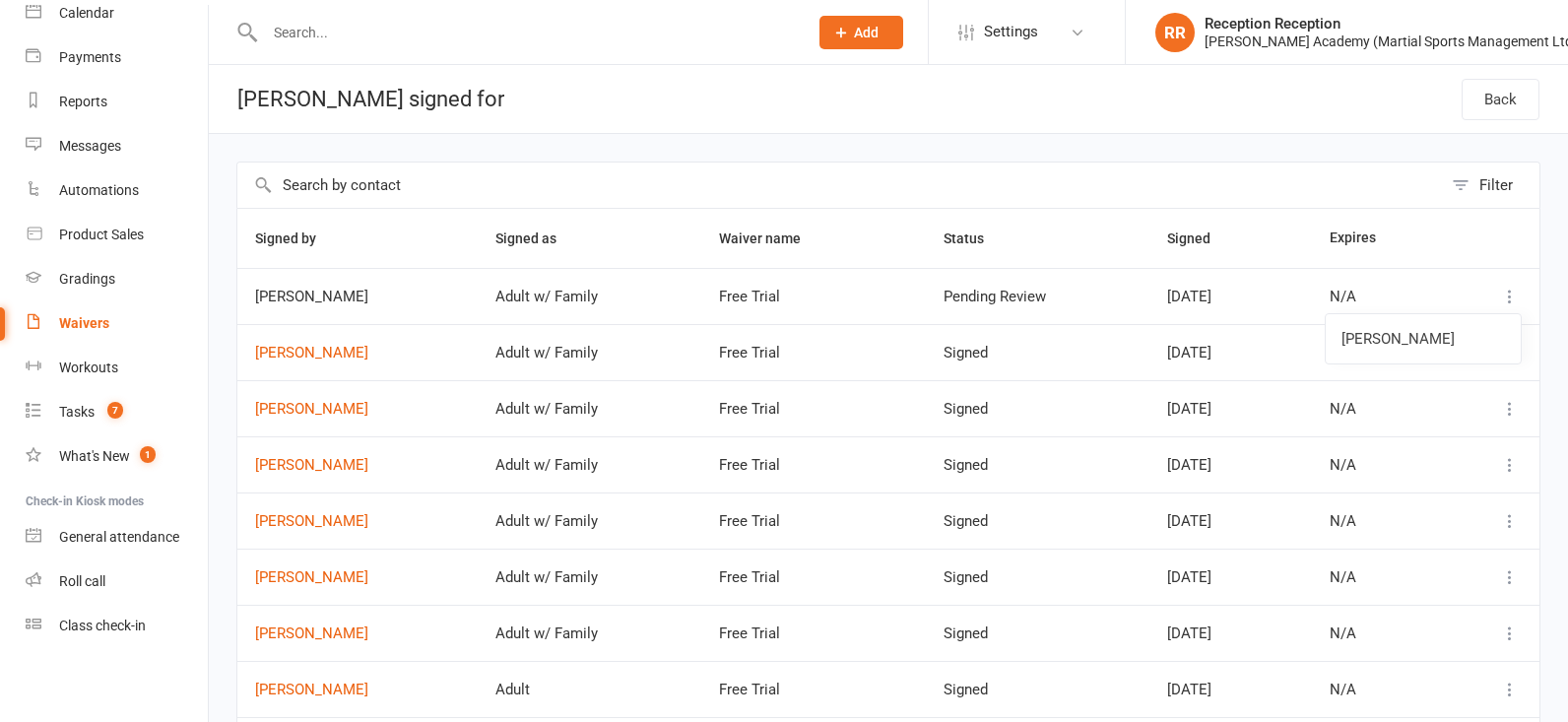
click at [1513, 380] on td at bounding box center [1492, 352] width 96 height 56
click at [1506, 362] on icon at bounding box center [1511, 353] width 20 height 20
click at [1513, 355] on icon at bounding box center [1511, 353] width 20 height 20
click at [319, 304] on span "[PERSON_NAME]" at bounding box center [357, 297] width 205 height 17
click at [319, 303] on span "[PERSON_NAME]" at bounding box center [357, 297] width 205 height 17
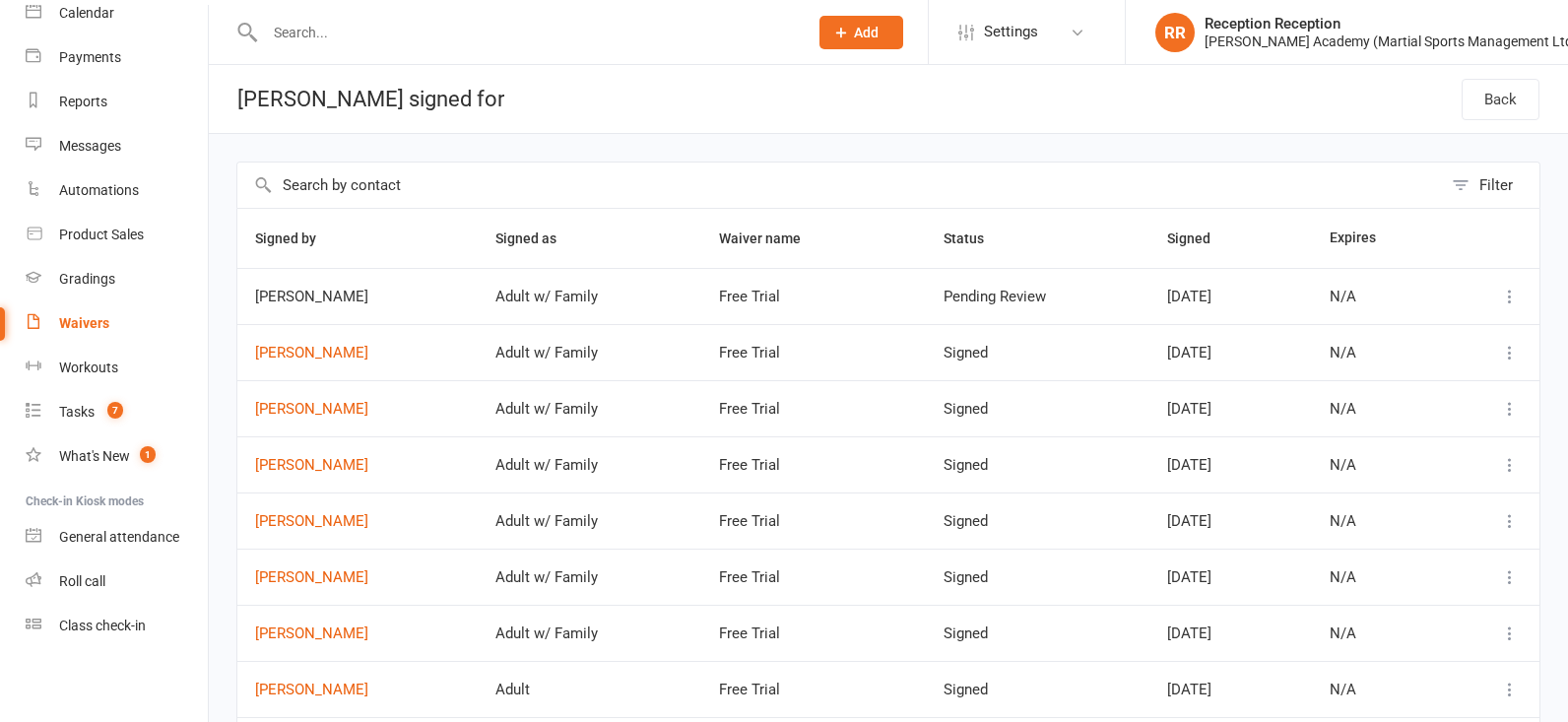
click at [424, 298] on span "[PERSON_NAME]" at bounding box center [357, 297] width 205 height 17
click at [402, 38] on input "text" at bounding box center [527, 33] width 535 height 28
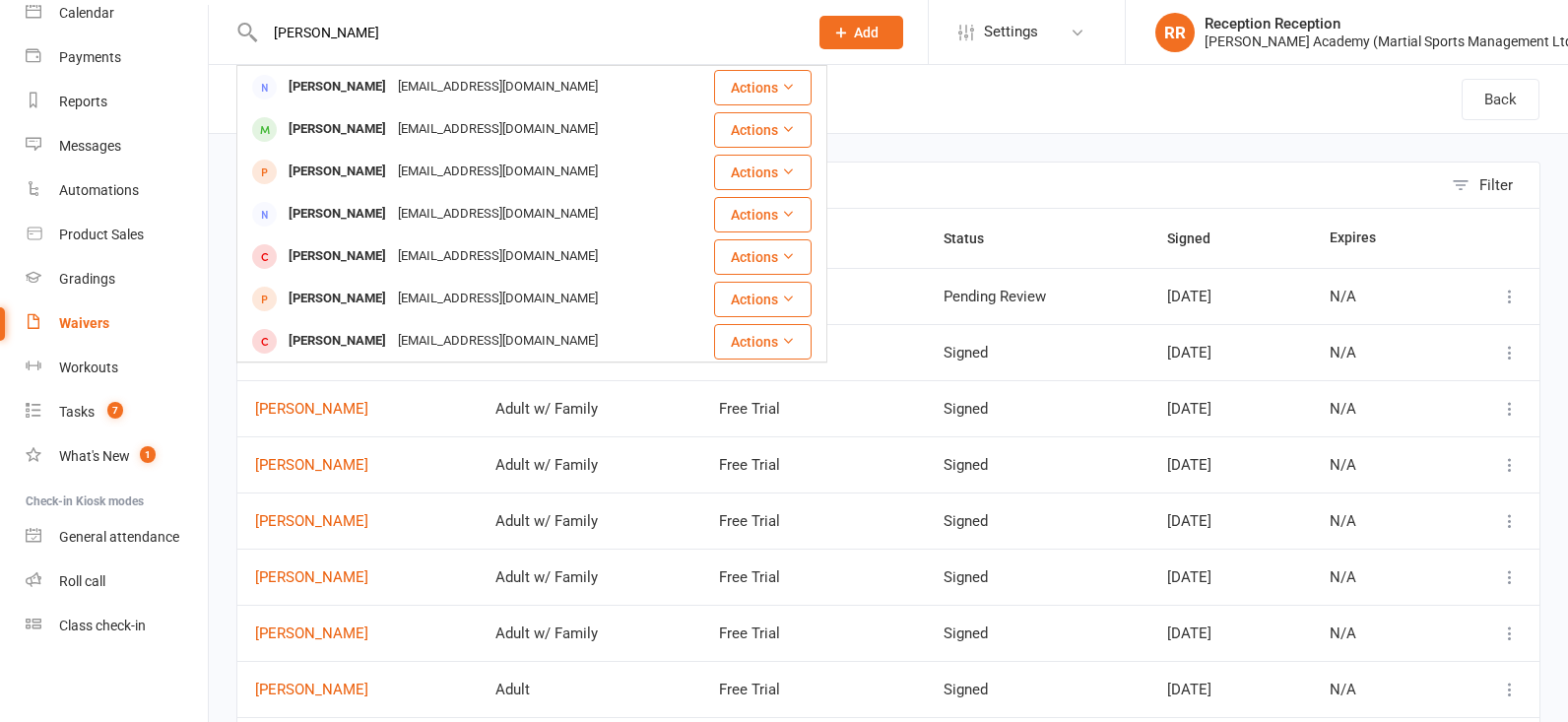
type input "[PERSON_NAME]"
click at [954, 136] on div "Filter Signed by Signed as Waiver name Status Signed Expires [PERSON_NAME] Adul…" at bounding box center [888, 544] width 1359 height 820
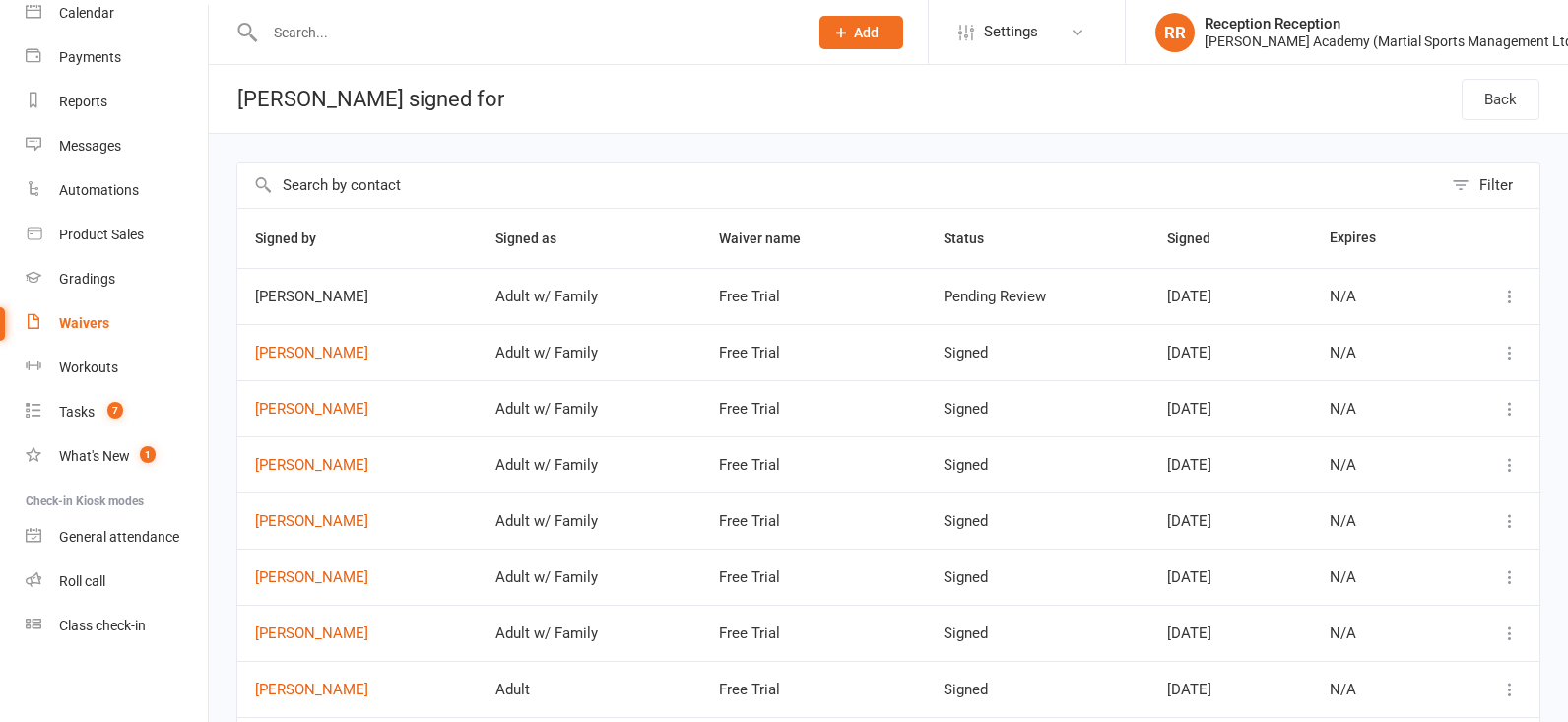
click at [455, 49] on div at bounding box center [515, 32] width 557 height 64
click at [458, 38] on input "text" at bounding box center [527, 33] width 535 height 28
type input ","
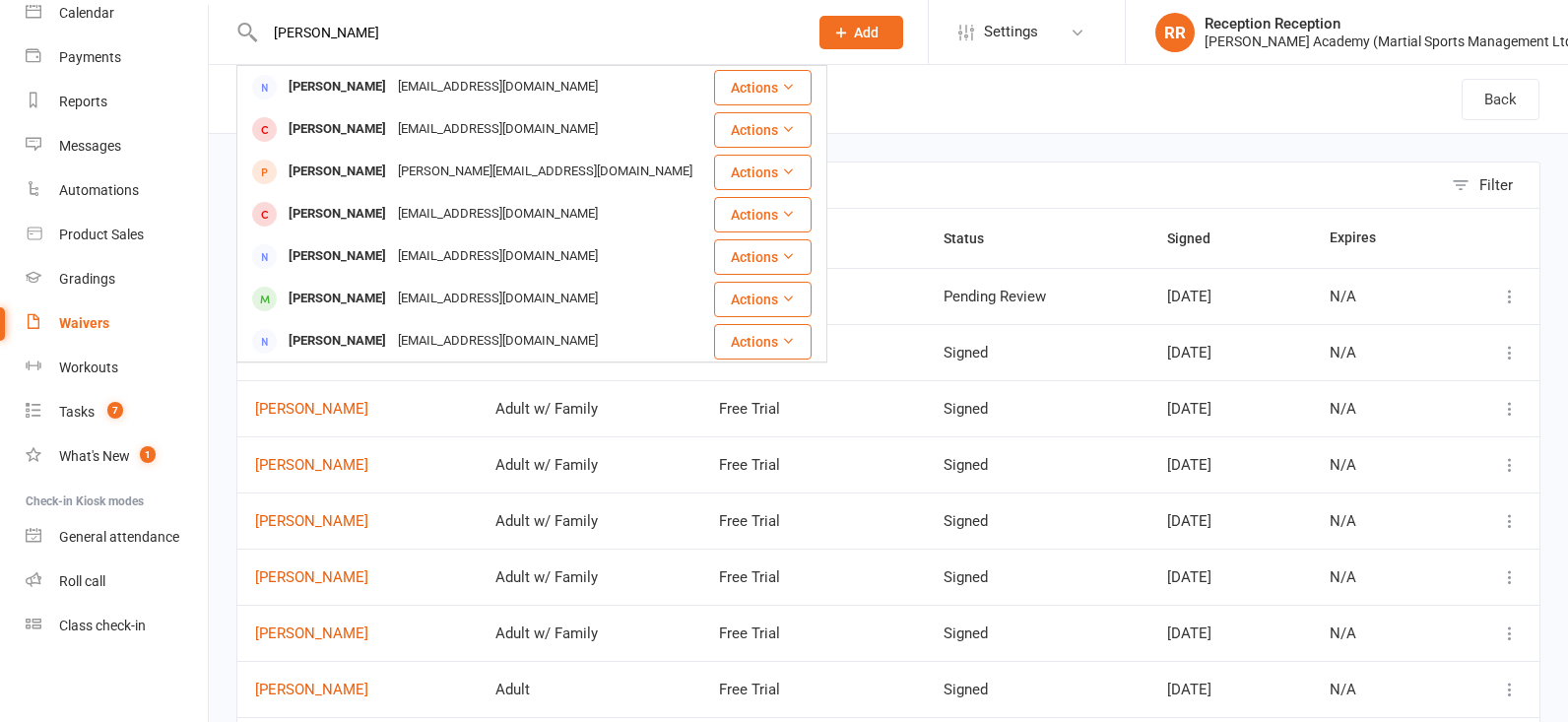
type input "[PERSON_NAME]"
click at [955, 120] on header "[PERSON_NAME] signed for Back" at bounding box center [888, 100] width 1359 height 69
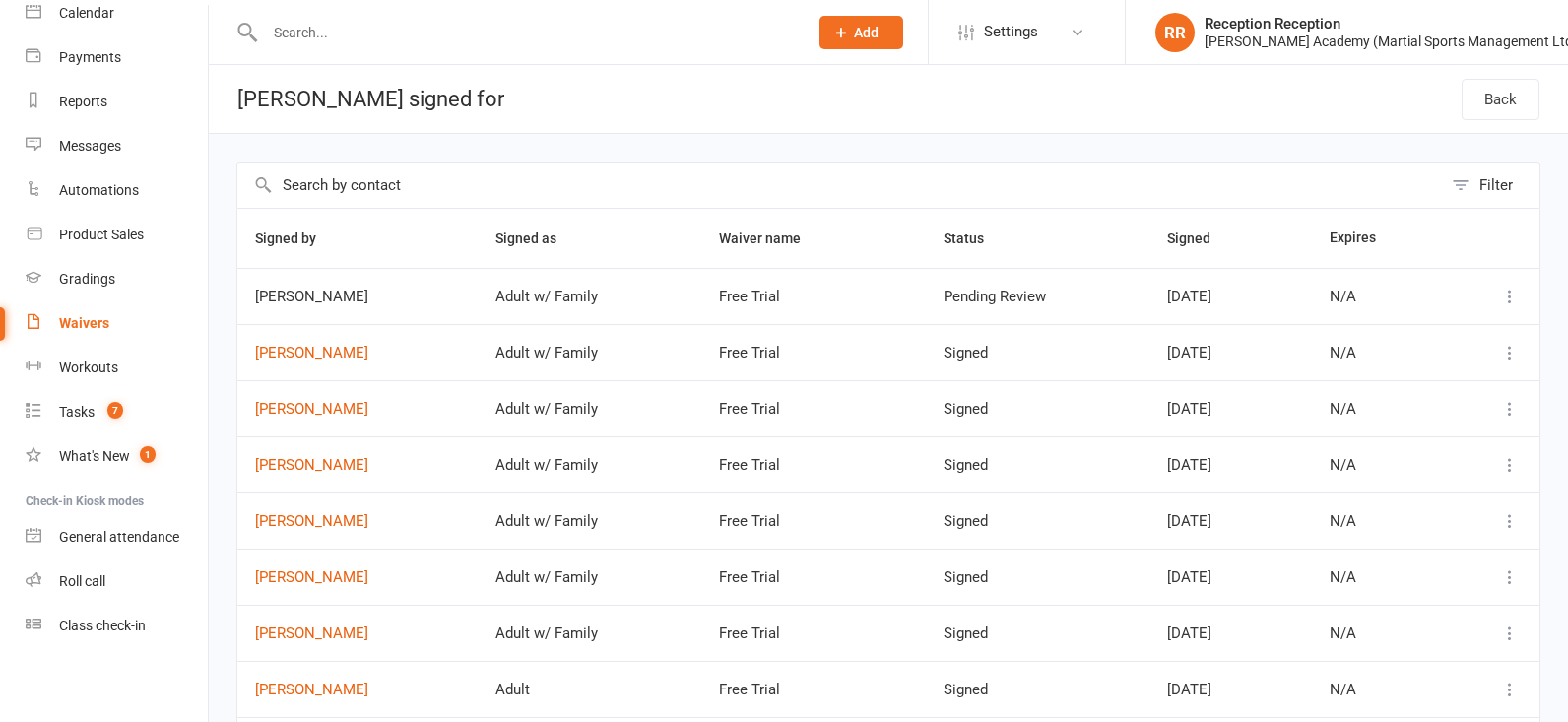
click at [1516, 300] on icon at bounding box center [1511, 297] width 20 height 20
click at [1514, 314] on td at bounding box center [1492, 296] width 96 height 56
click at [1514, 304] on icon at bounding box center [1511, 297] width 20 height 20
drag, startPoint x: 844, startPoint y: 304, endPoint x: 634, endPoint y: 306, distance: 210.0
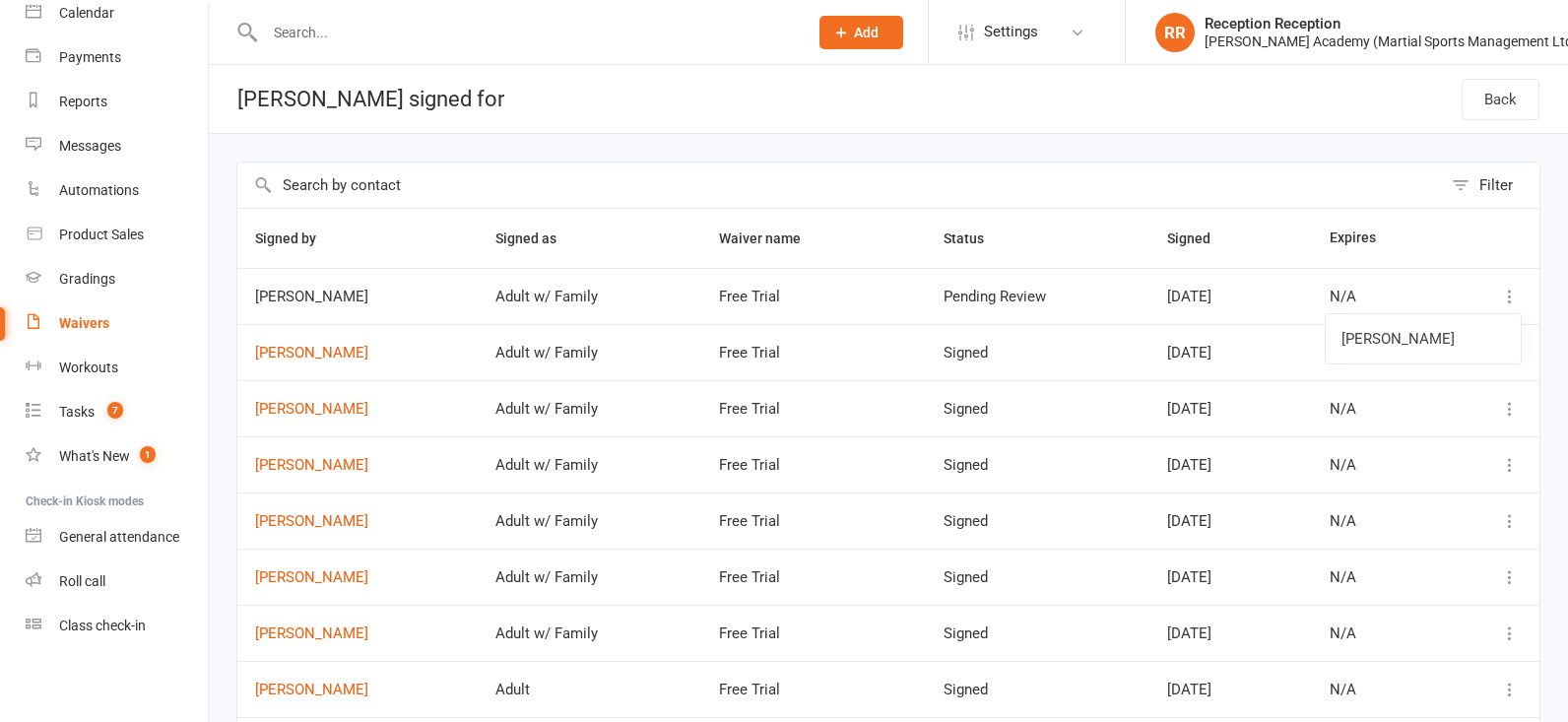
click at [838, 305] on div "Free Trial" at bounding box center [814, 297] width 189 height 17
click at [326, 306] on span "[PERSON_NAME]" at bounding box center [357, 297] width 205 height 17
click at [328, 303] on span "[PERSON_NAME]" at bounding box center [357, 297] width 205 height 17
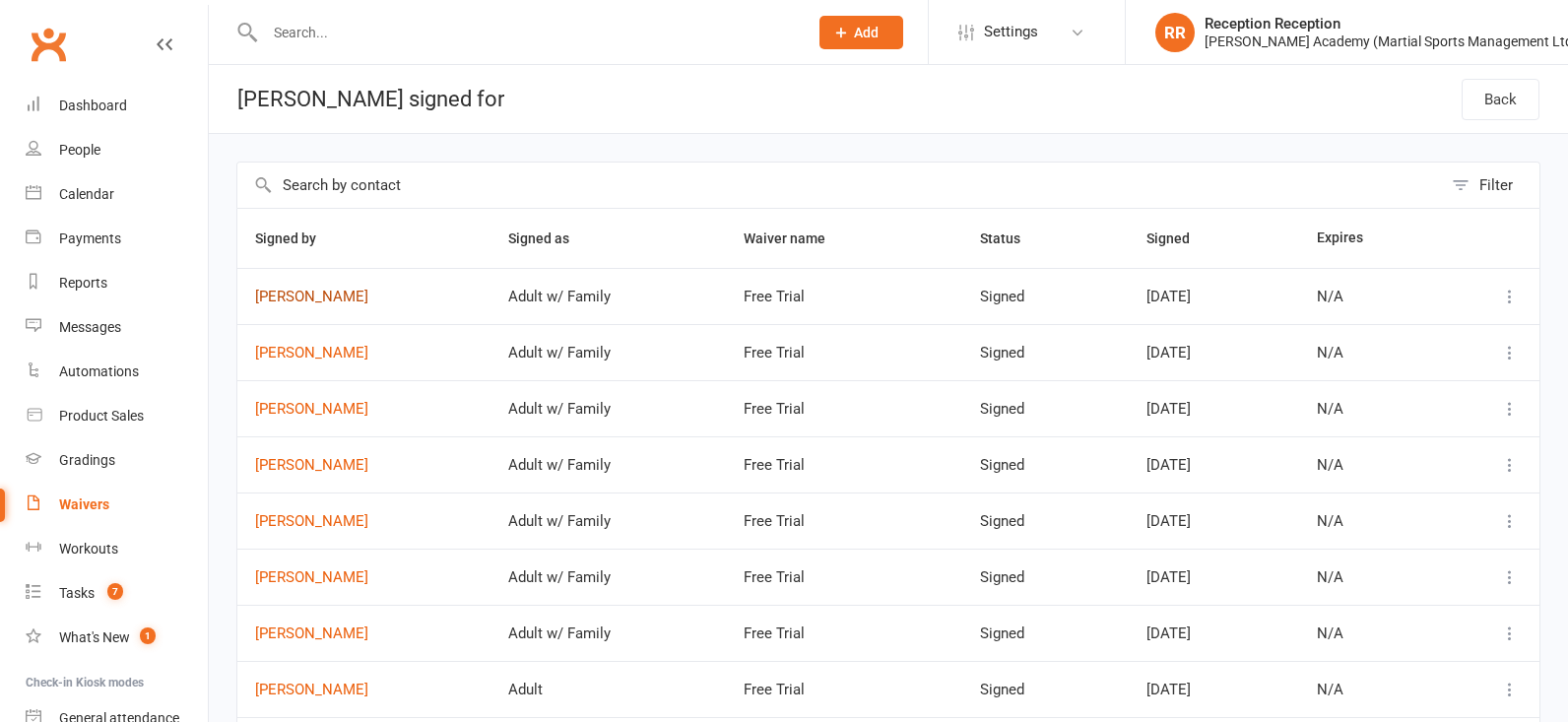
click at [365, 306] on link "[PERSON_NAME]" at bounding box center [364, 297] width 218 height 17
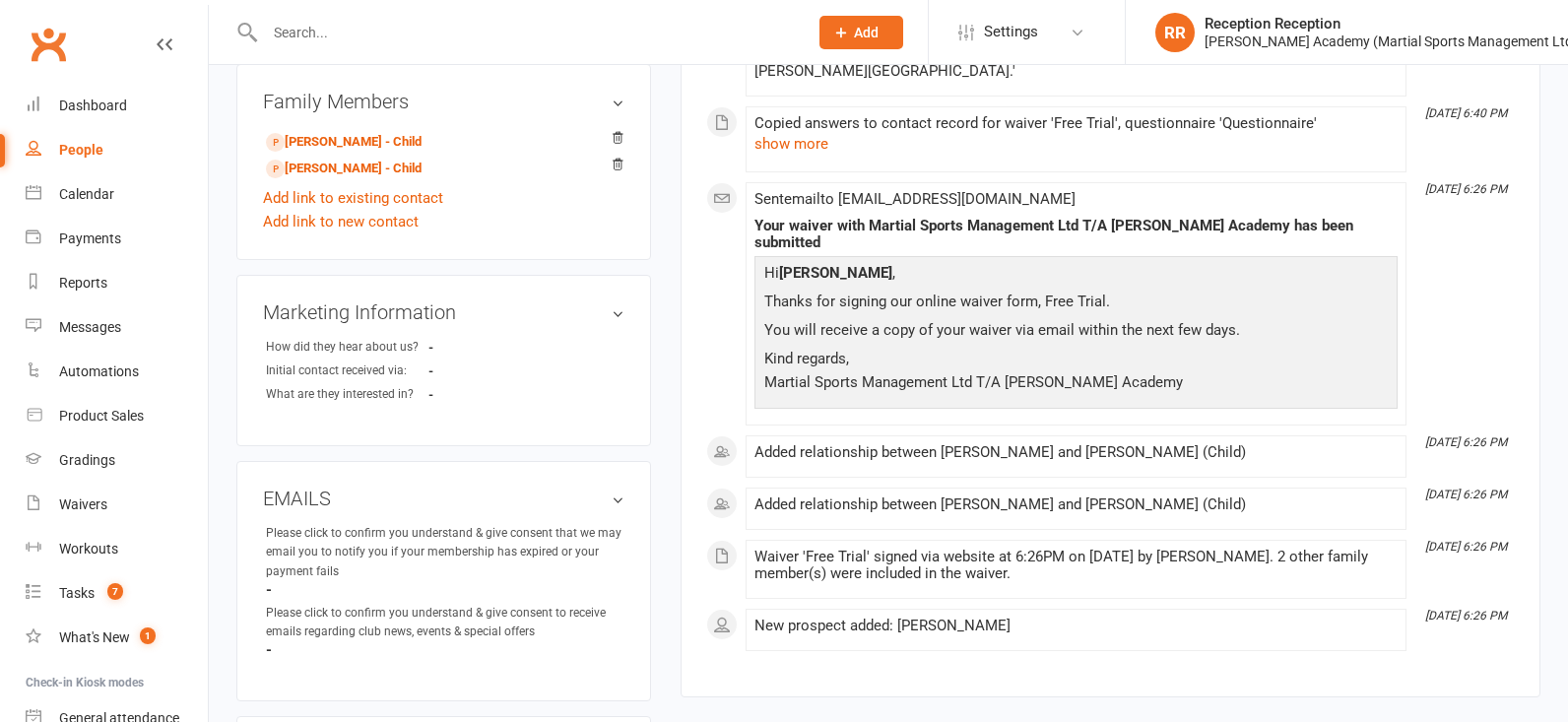
scroll to position [710, 0]
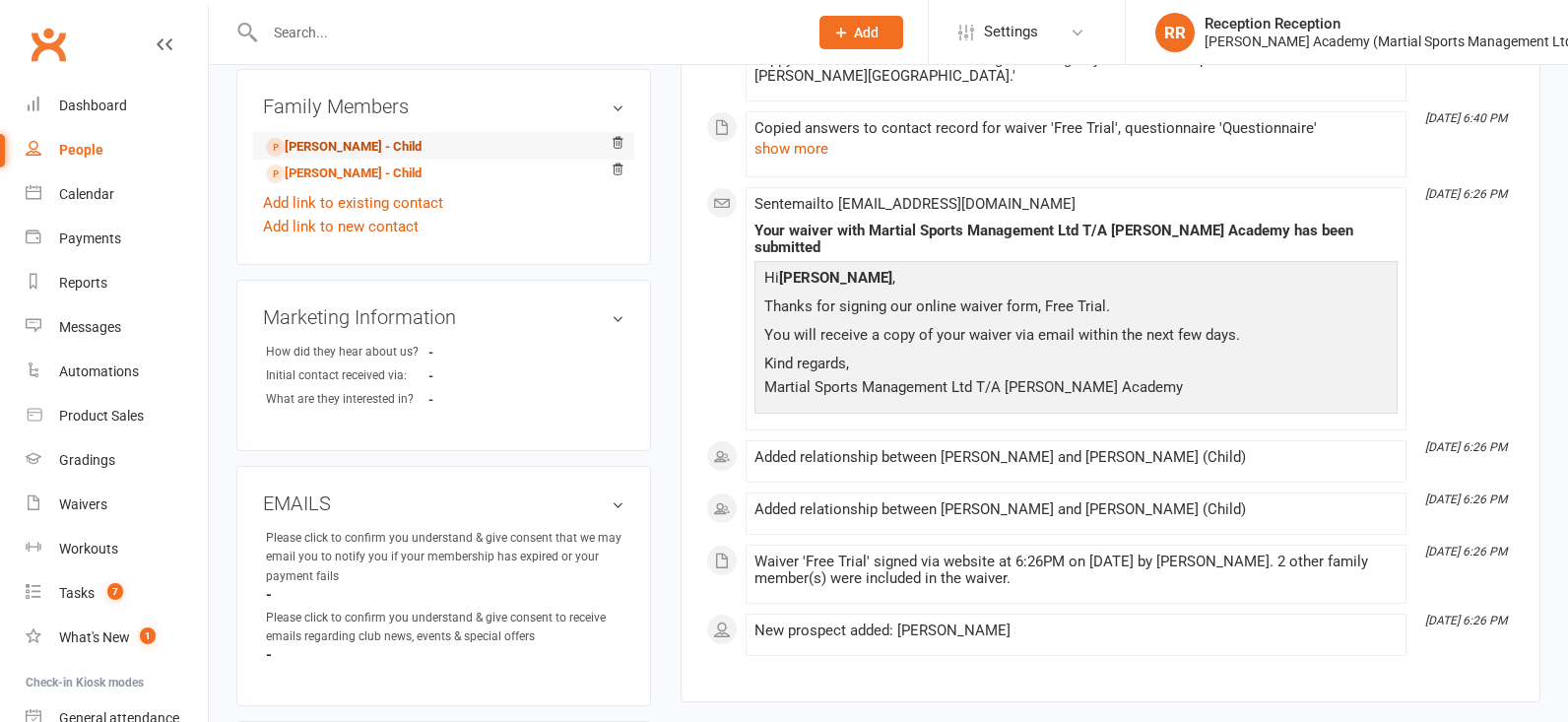
click at [406, 137] on link "Amaaiya Mahadevan - Child" at bounding box center [343, 147] width 155 height 21
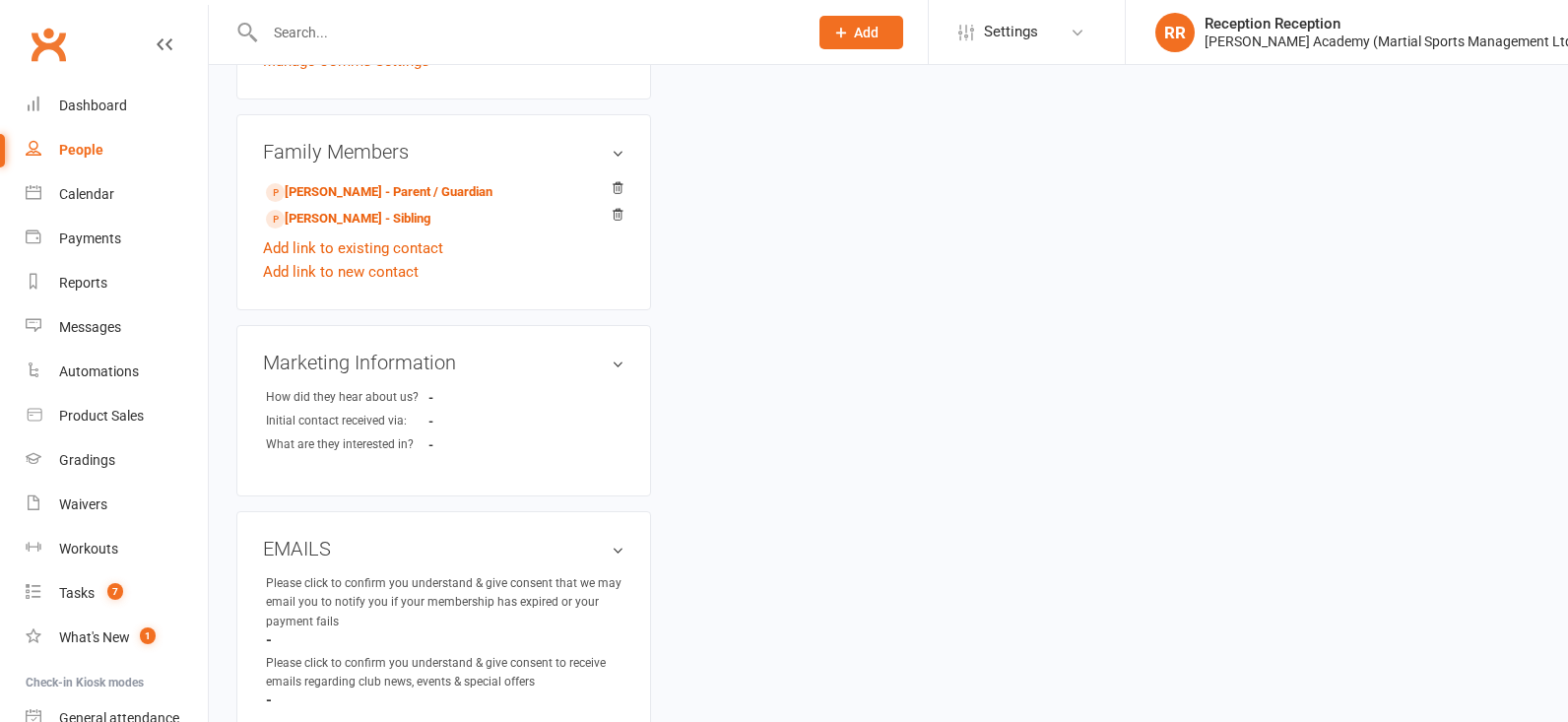
scroll to position [719, 0]
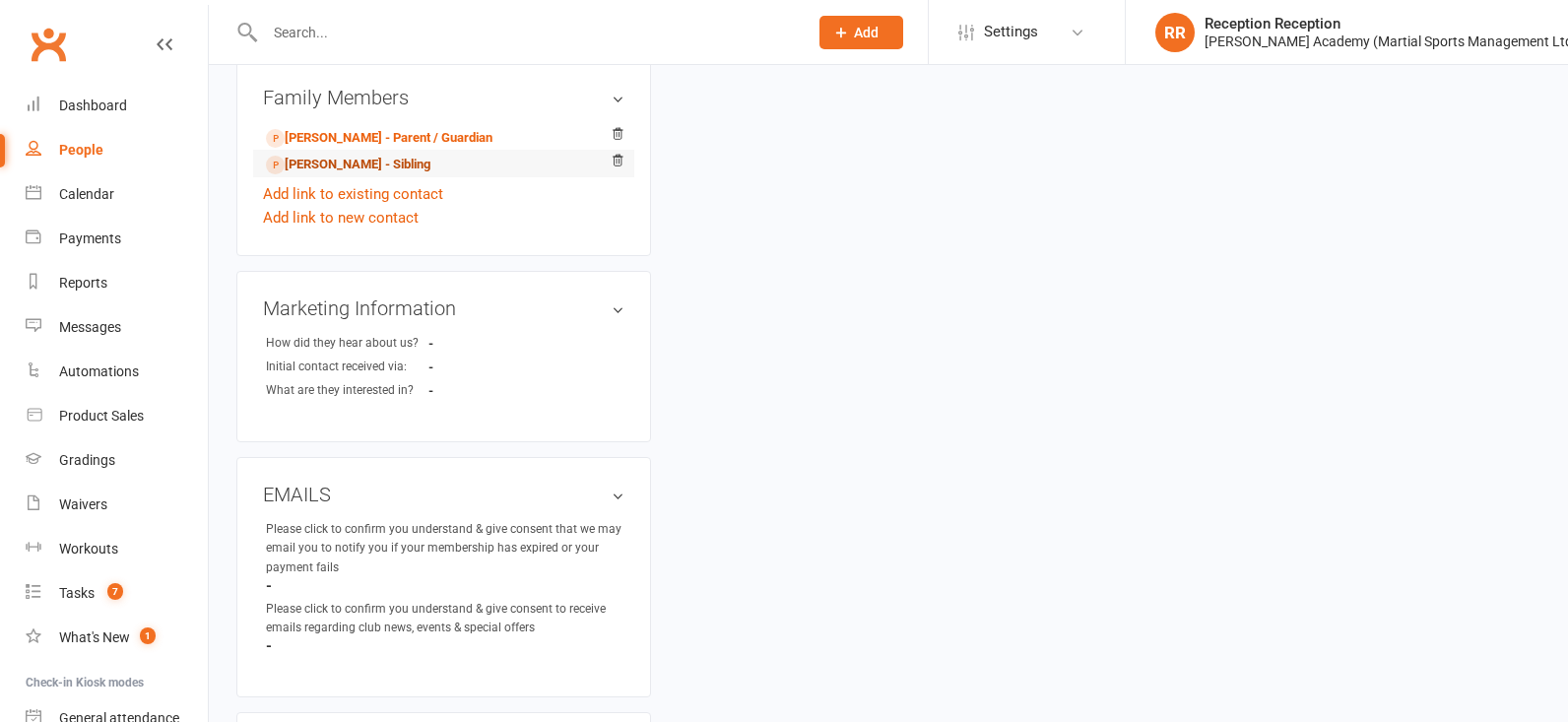
click at [363, 163] on link "Ayla Mahadevan - Sibling" at bounding box center [348, 164] width 164 height 21
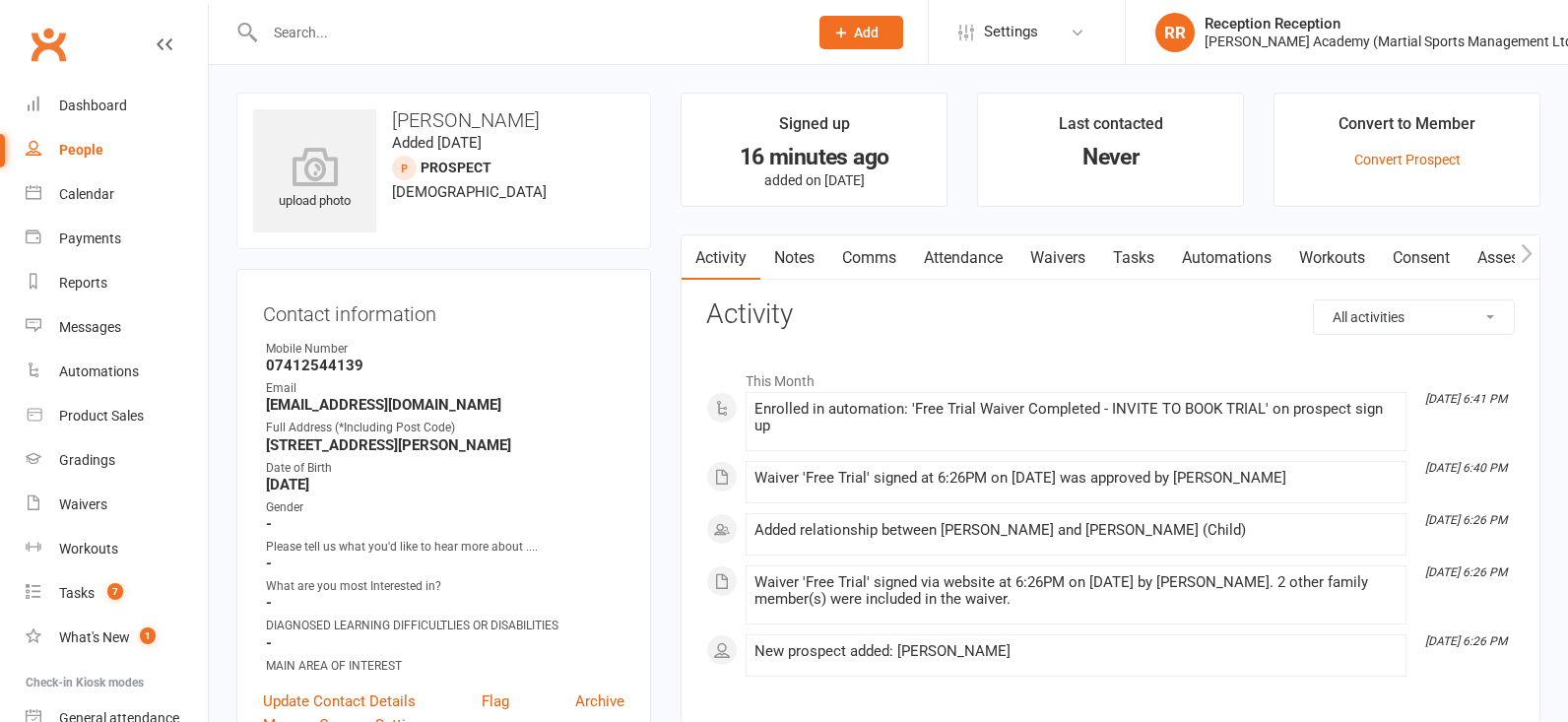
click at [991, 269] on link "Attendance" at bounding box center [963, 258] width 106 height 46
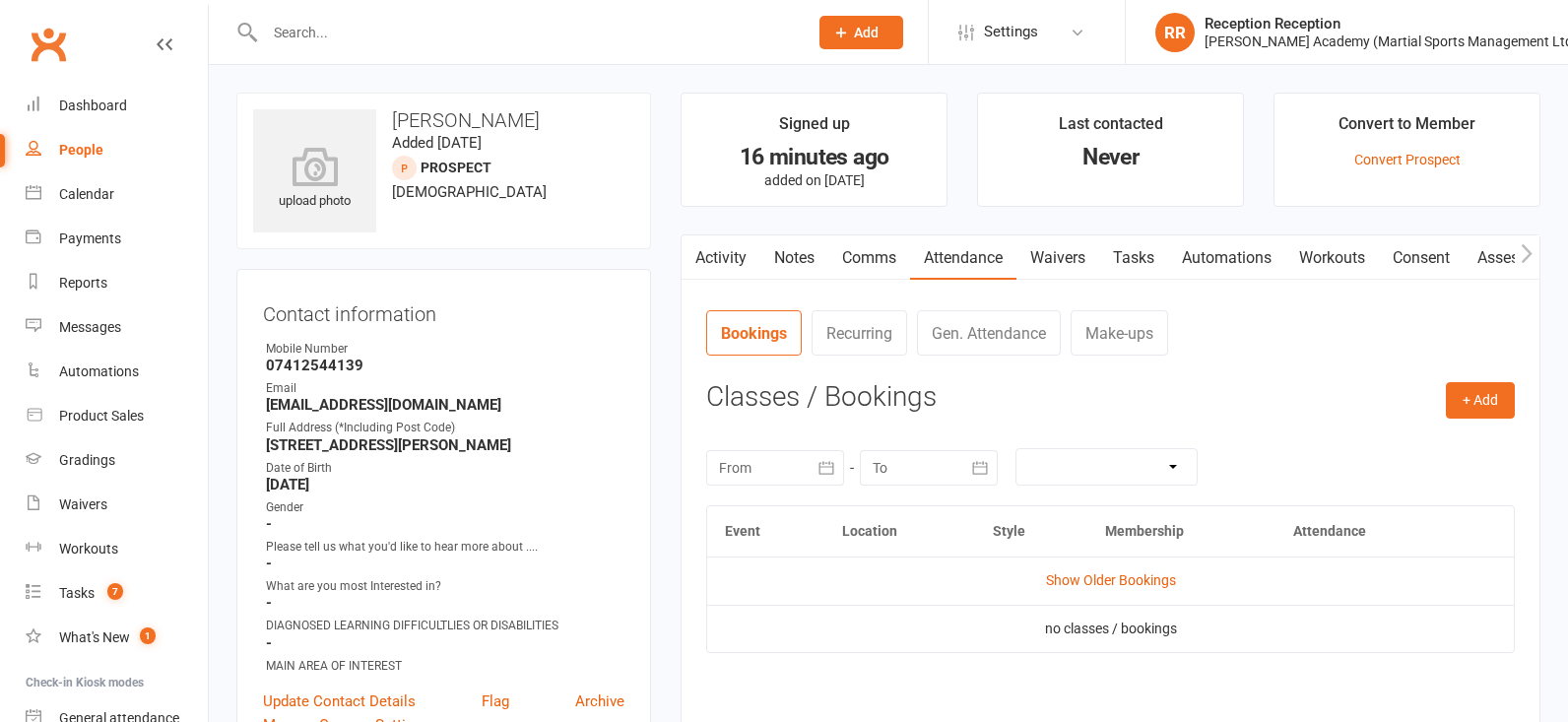
scroll to position [93, 0]
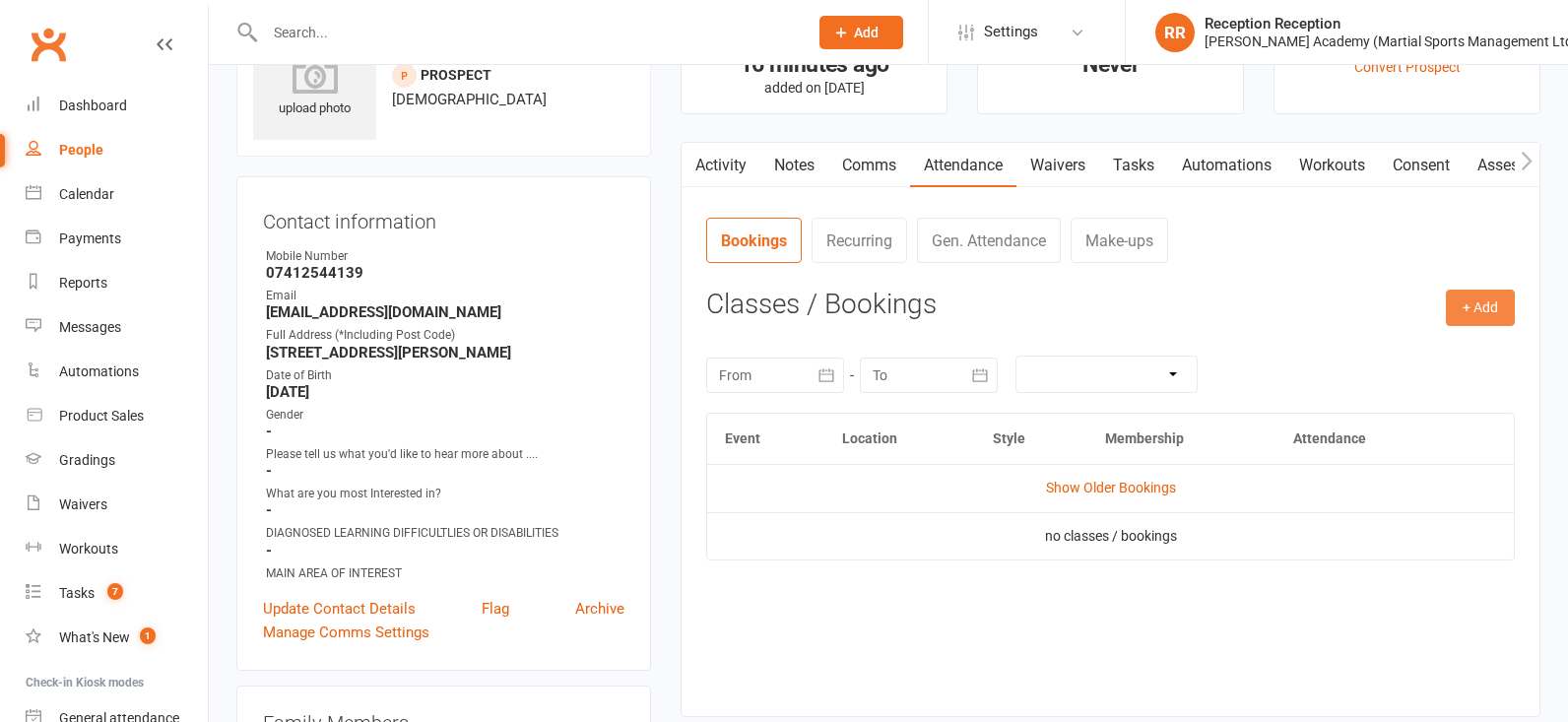
click at [1489, 296] on button "+ Add" at bounding box center [1481, 308] width 69 height 36
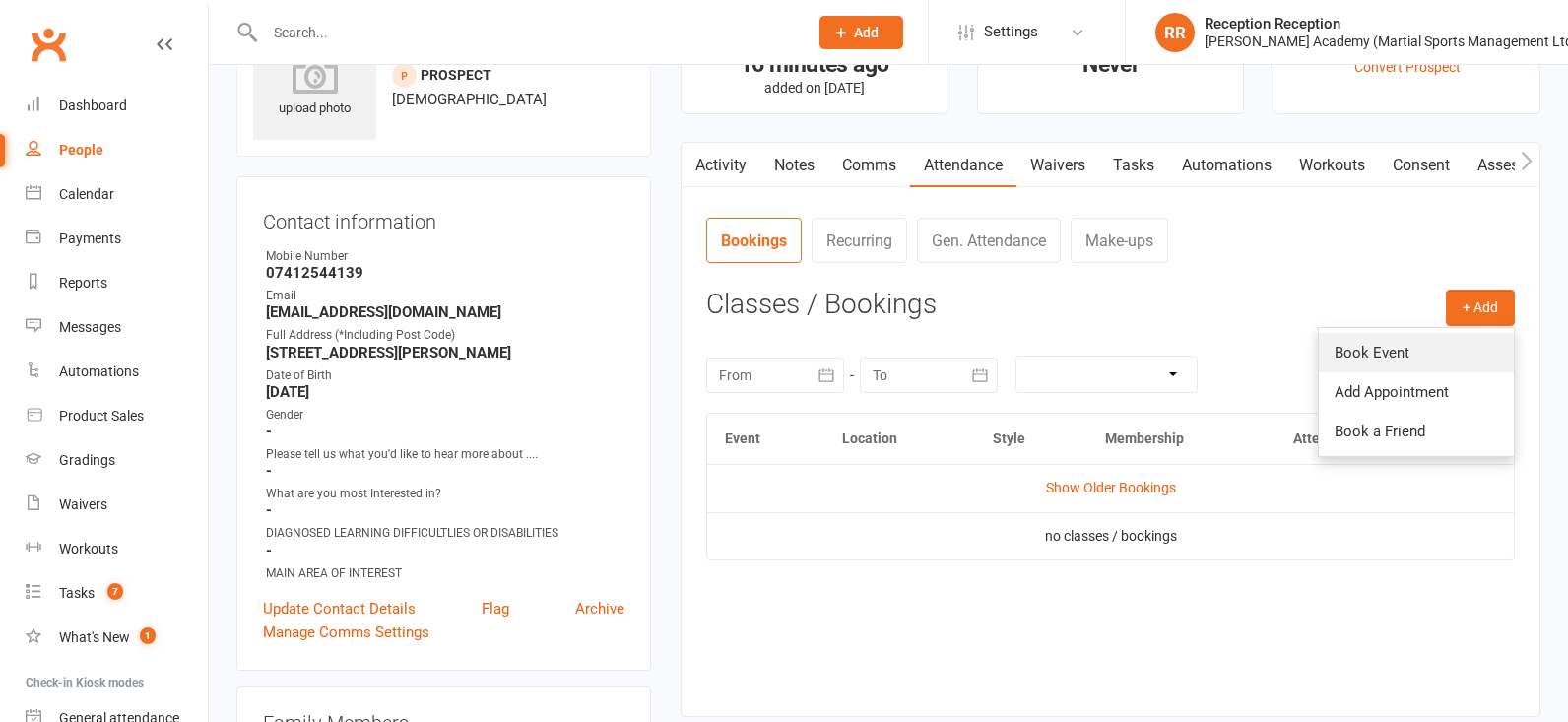
click at [1465, 333] on link "Book Event" at bounding box center [1417, 353] width 195 height 40
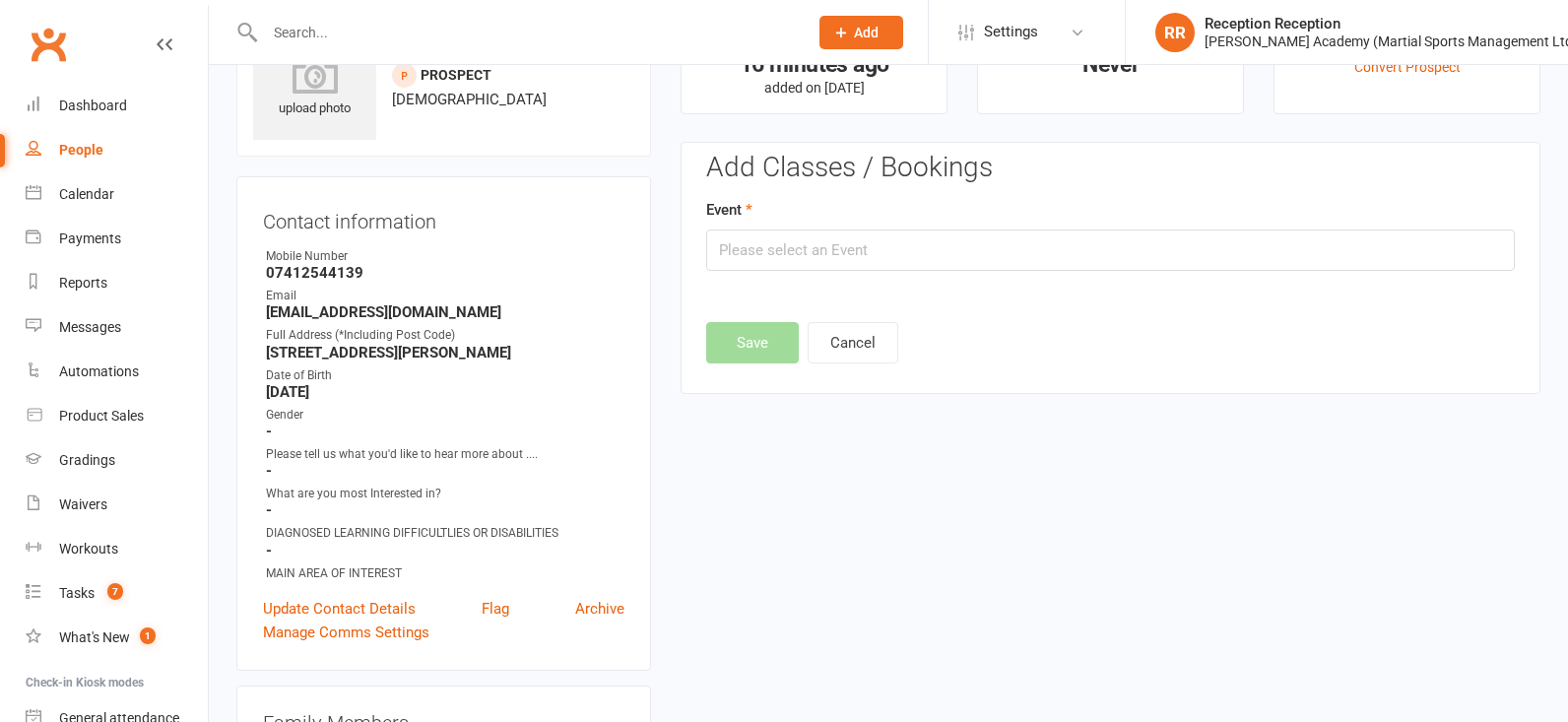
scroll to position [135, 0]
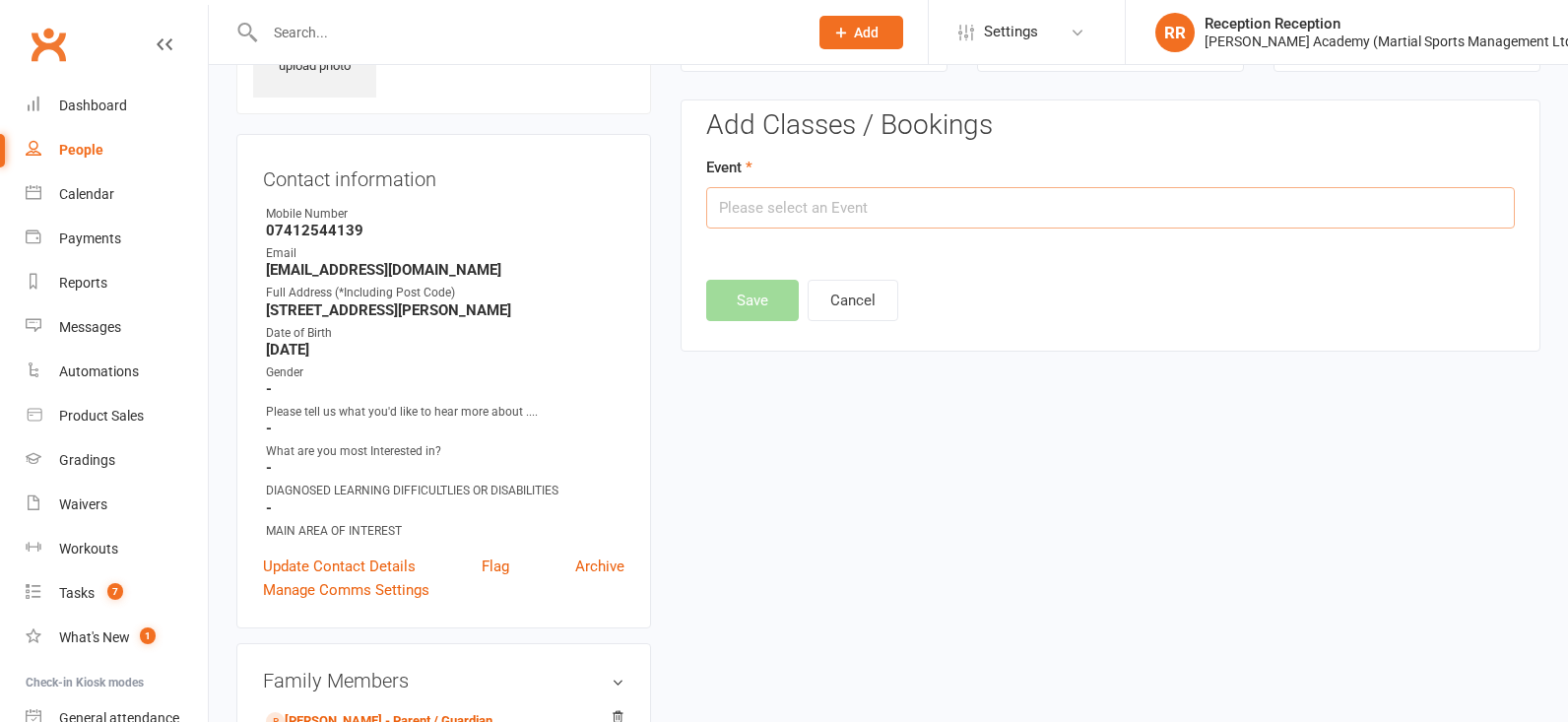
click at [978, 214] on input "text" at bounding box center [1111, 208] width 809 height 42
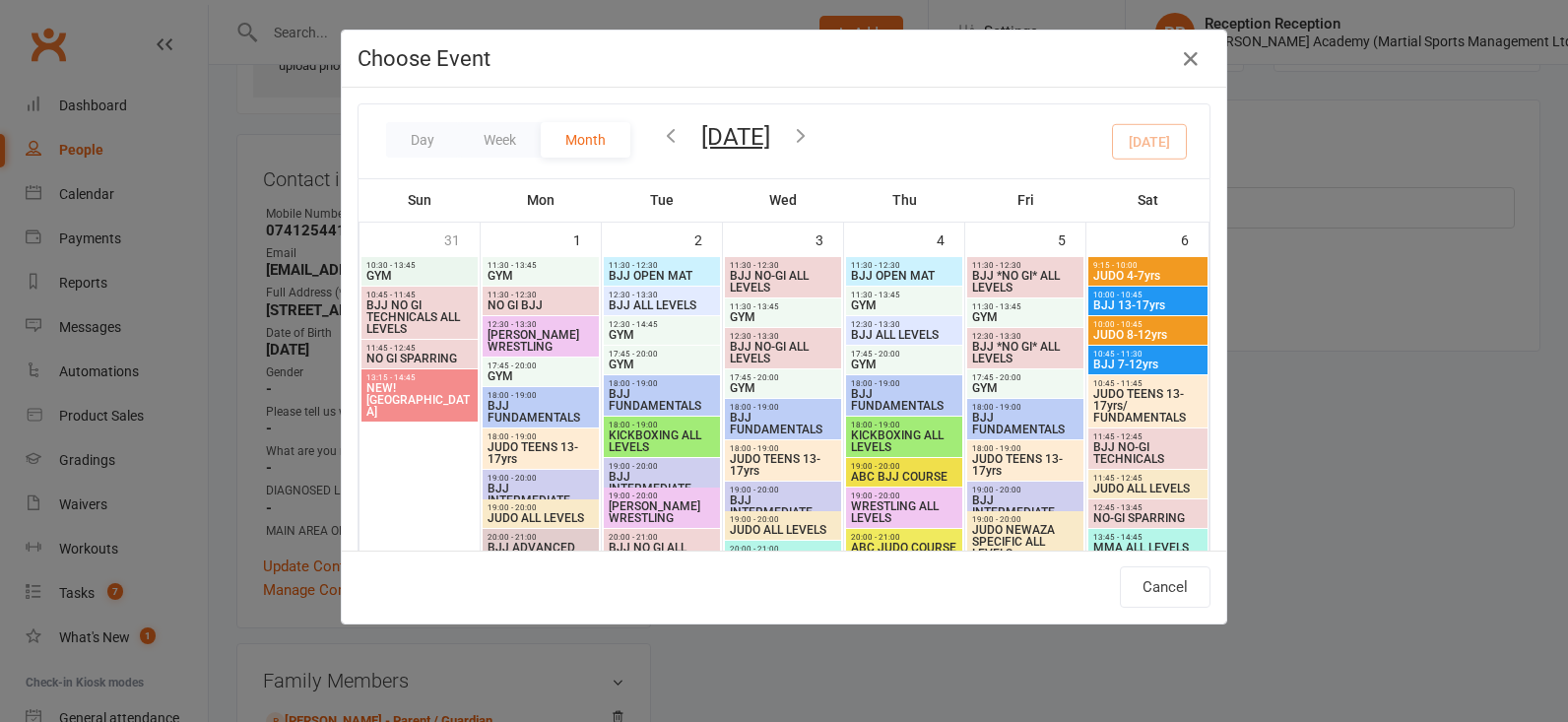
click at [812, 140] on icon "button" at bounding box center [801, 135] width 22 height 22
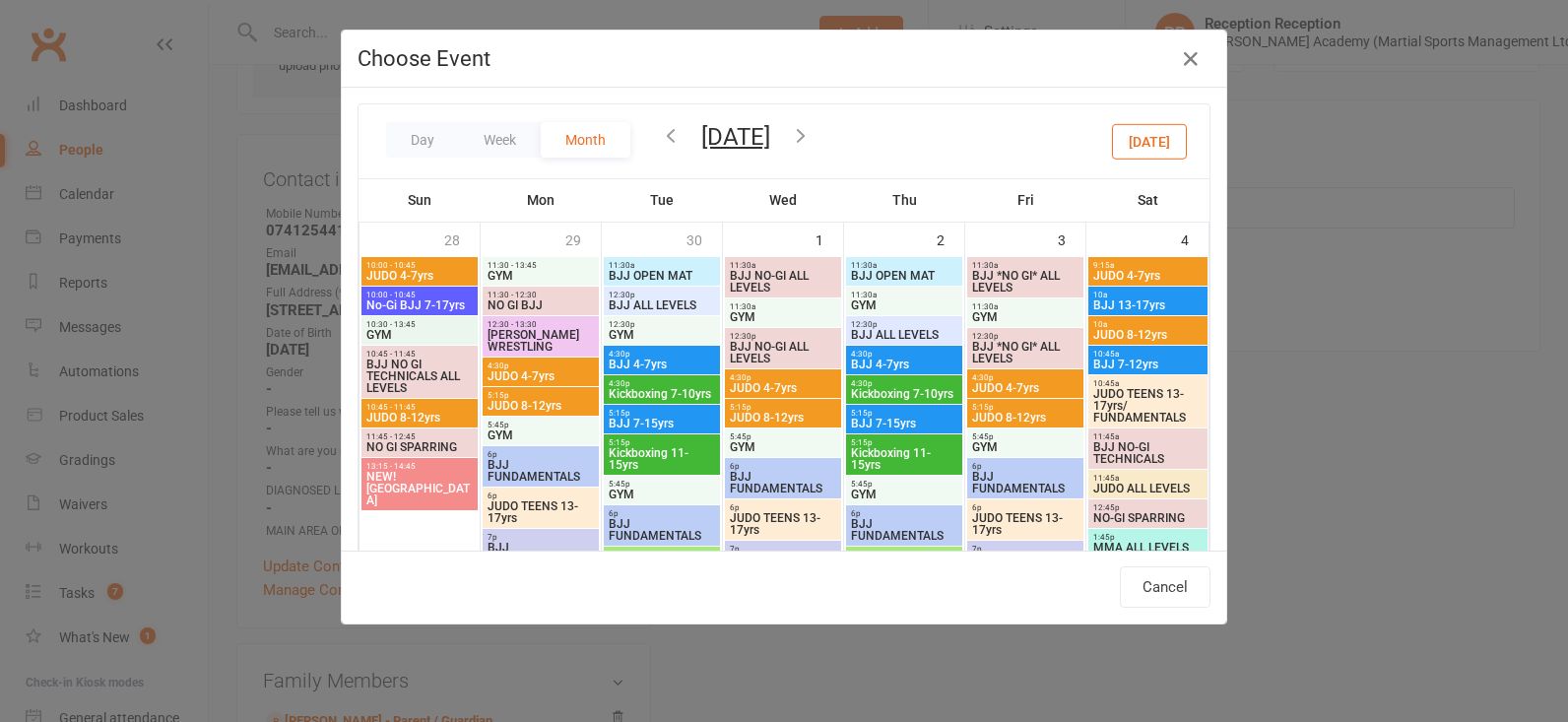
click at [682, 135] on icon "button" at bounding box center [671, 135] width 22 height 22
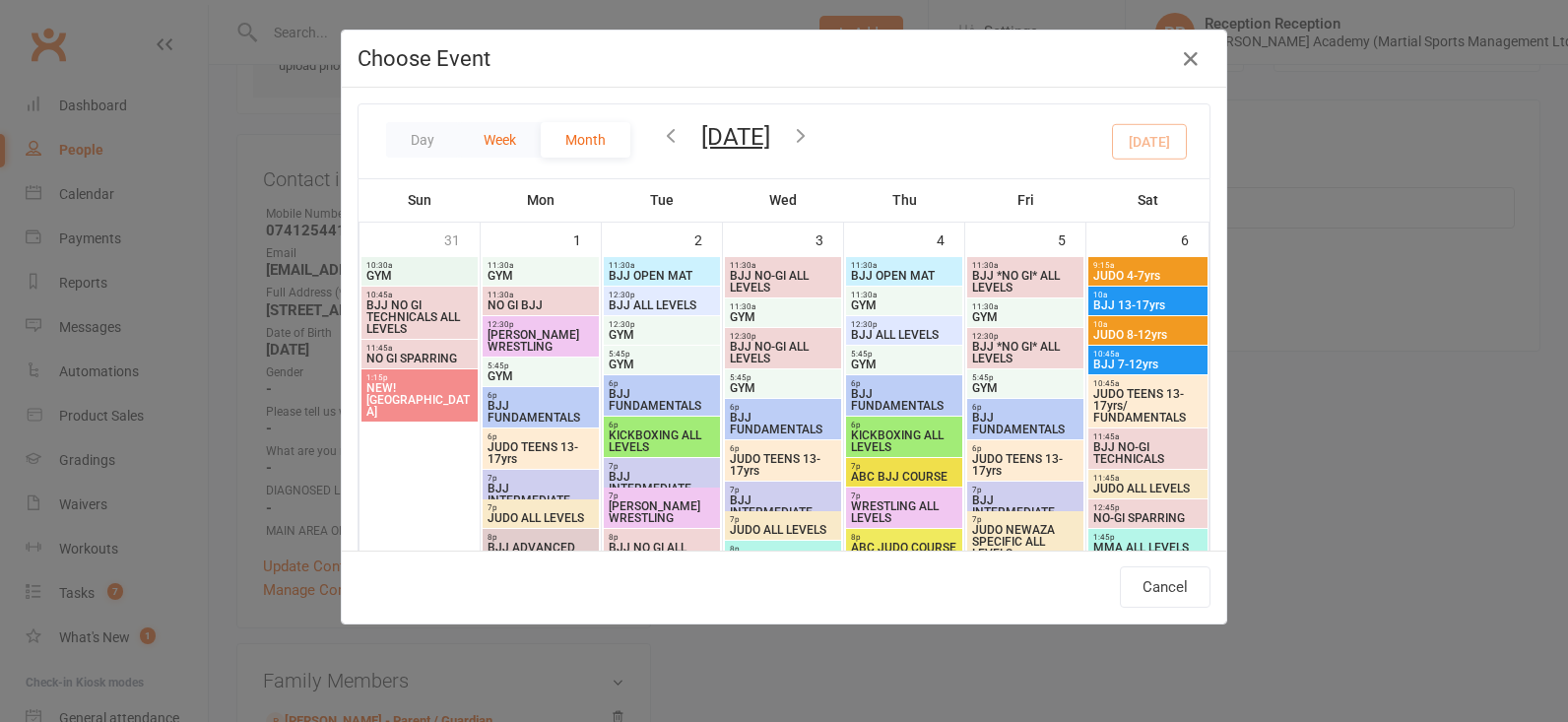
click at [530, 146] on button "Week" at bounding box center [500, 140] width 82 height 36
click at [521, 147] on button "Week" at bounding box center [500, 140] width 82 height 36
click at [520, 147] on button "Week" at bounding box center [500, 140] width 82 height 36
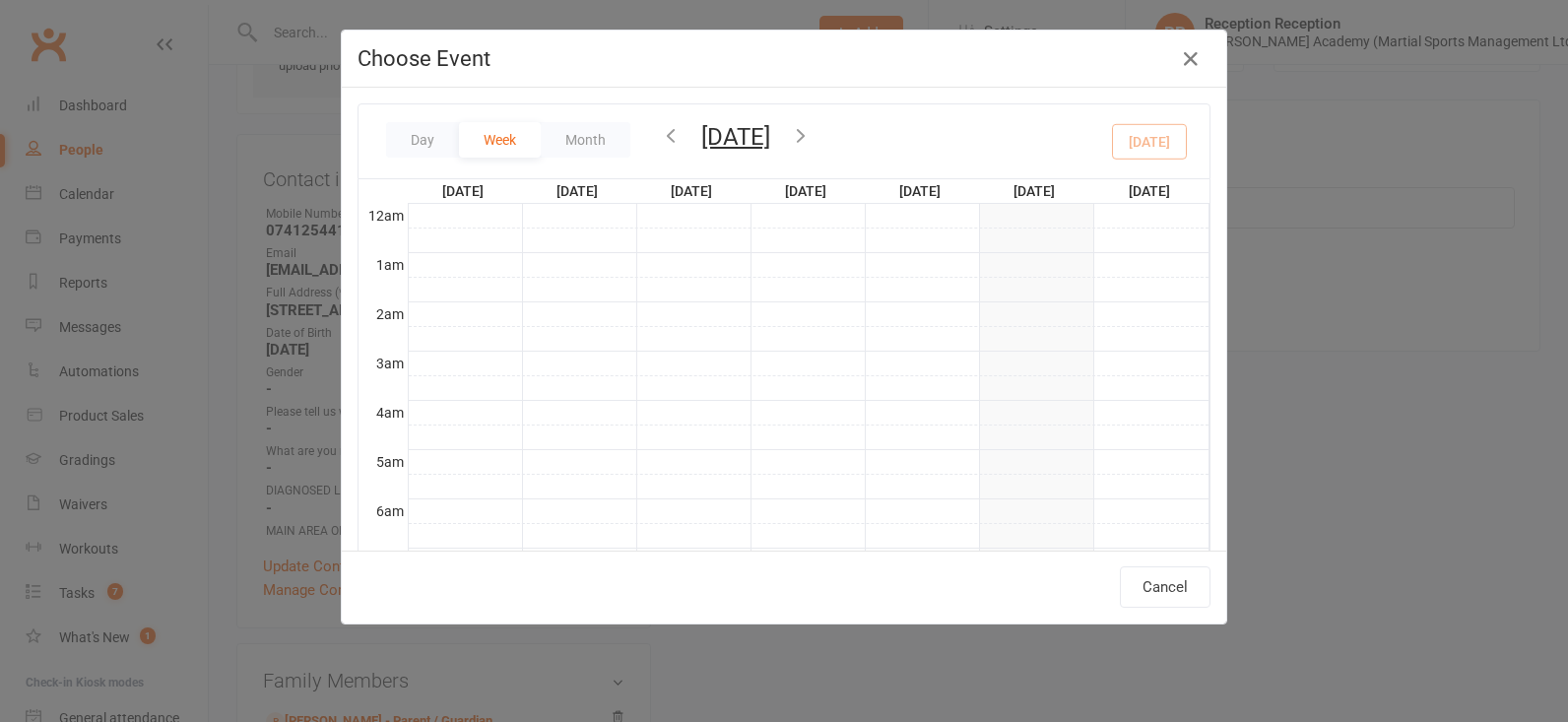
click at [812, 138] on icon "button" at bounding box center [801, 135] width 22 height 22
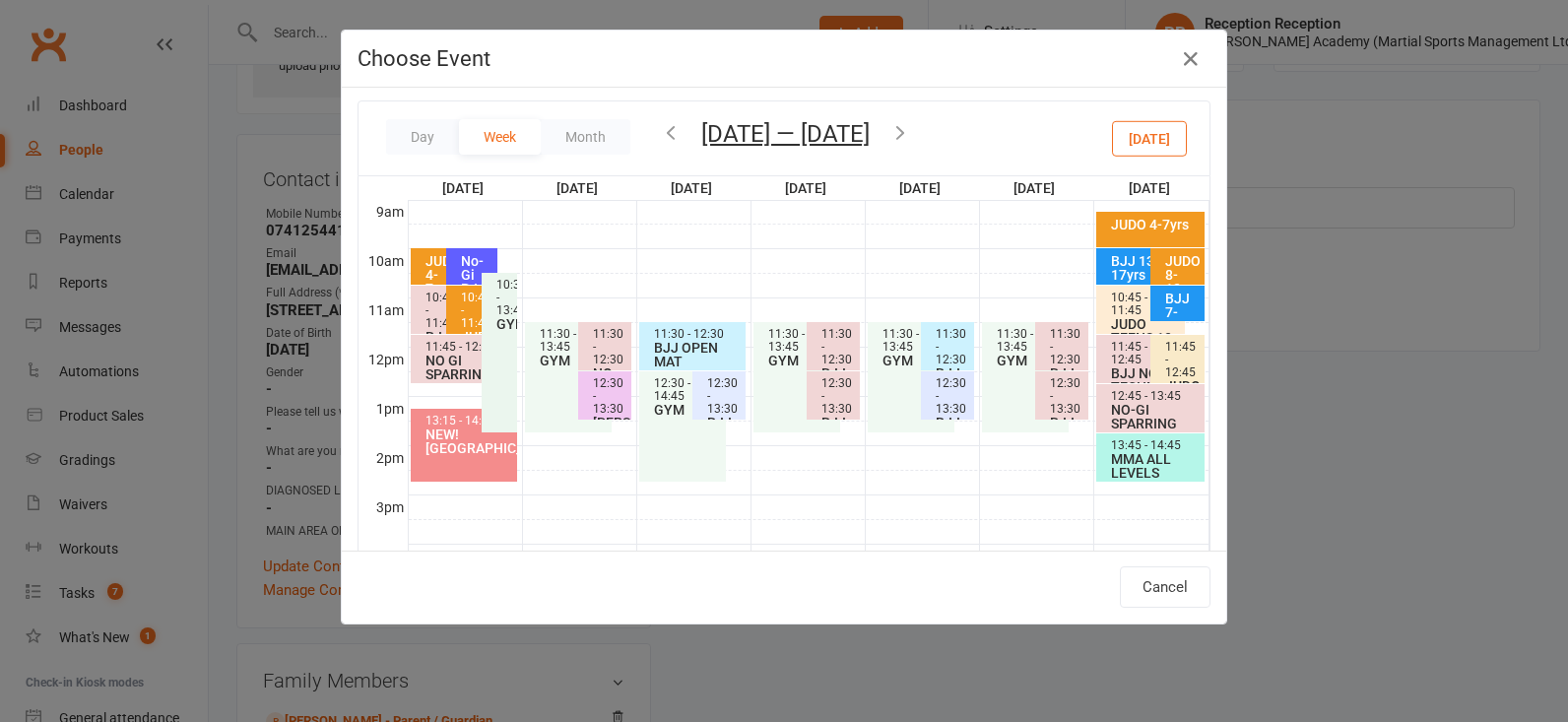
click at [428, 262] on div "JUDO 4-7yrs" at bounding box center [441, 275] width 34 height 42
type input "JUDO 4-7yrs - Sep 14, 2025 10:00:00 AM"
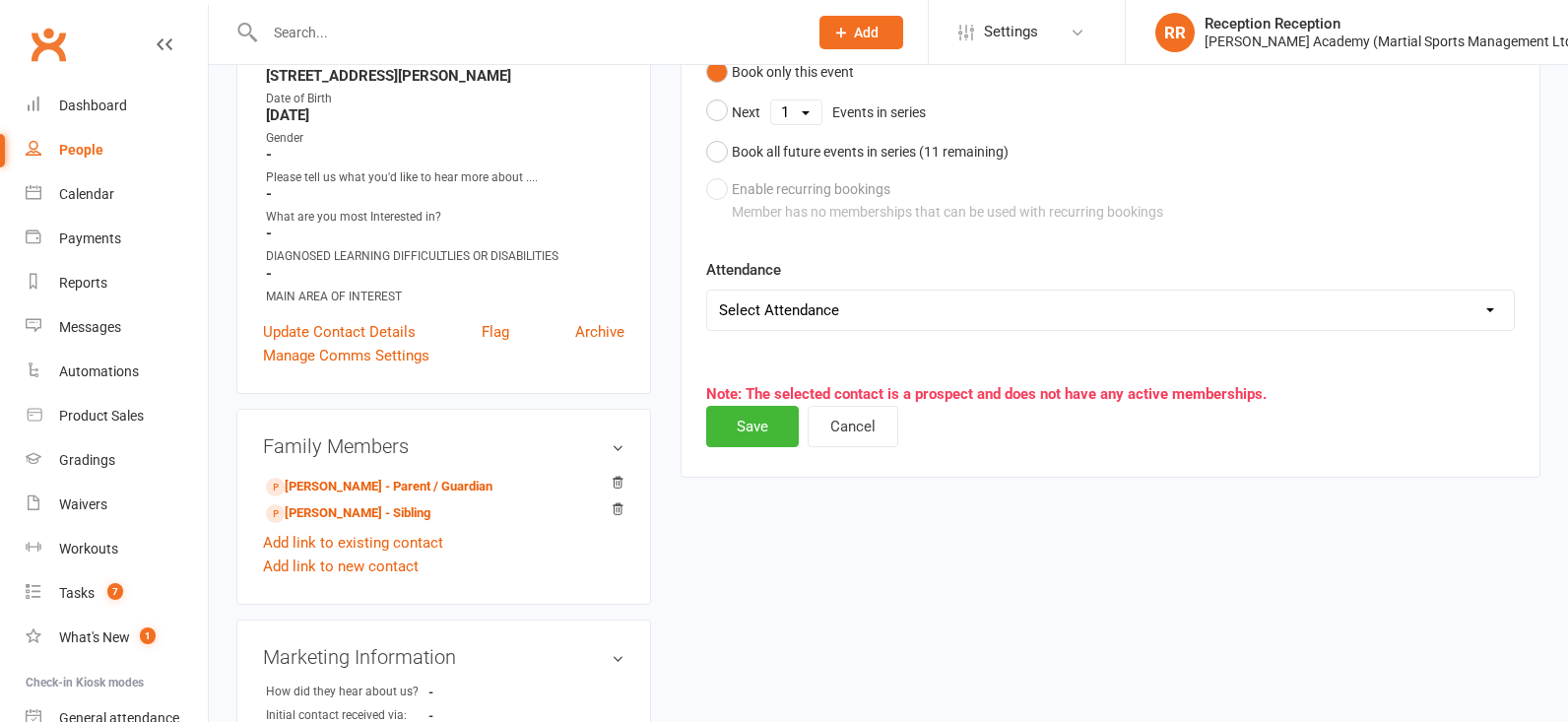
scroll to position [340, 0]
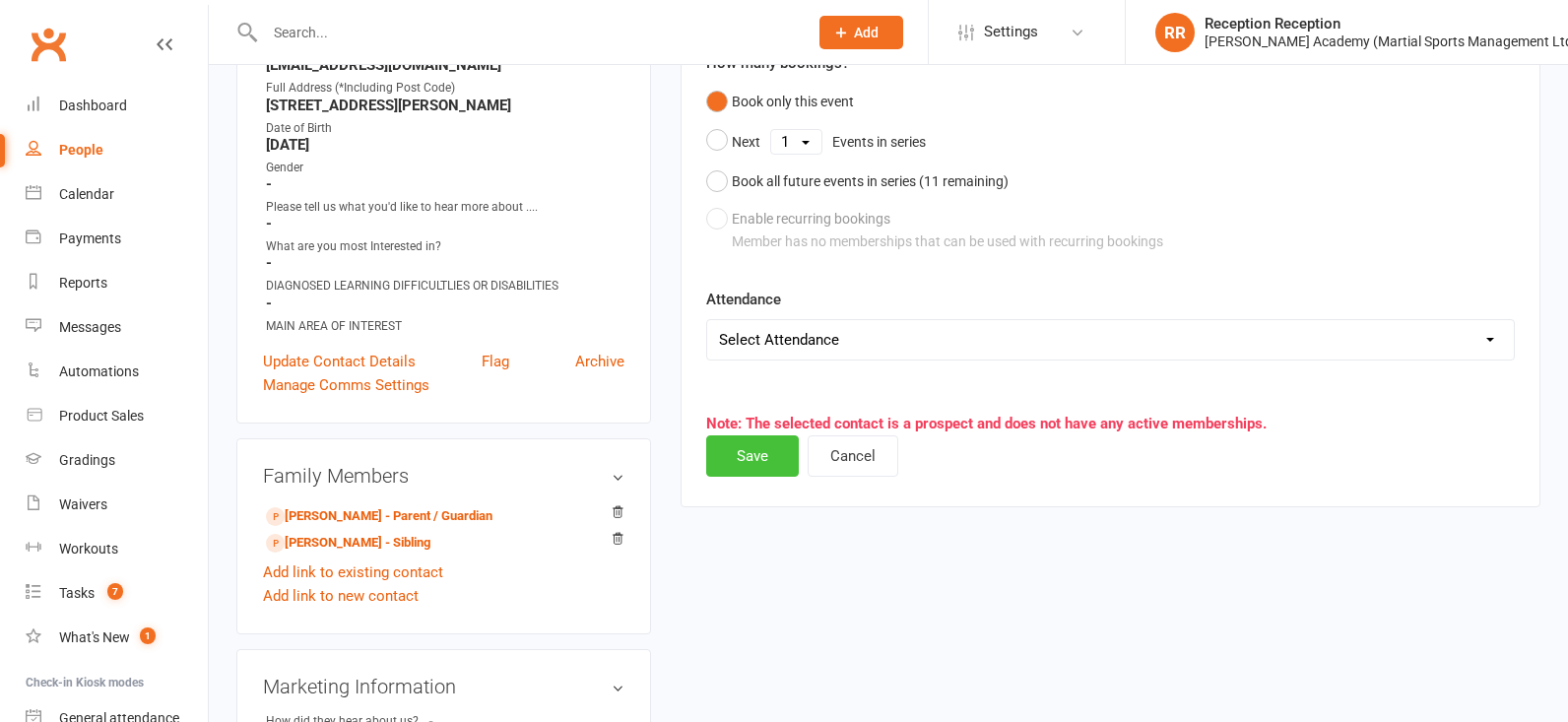
click at [779, 453] on button "Save" at bounding box center [753, 457] width 93 height 42
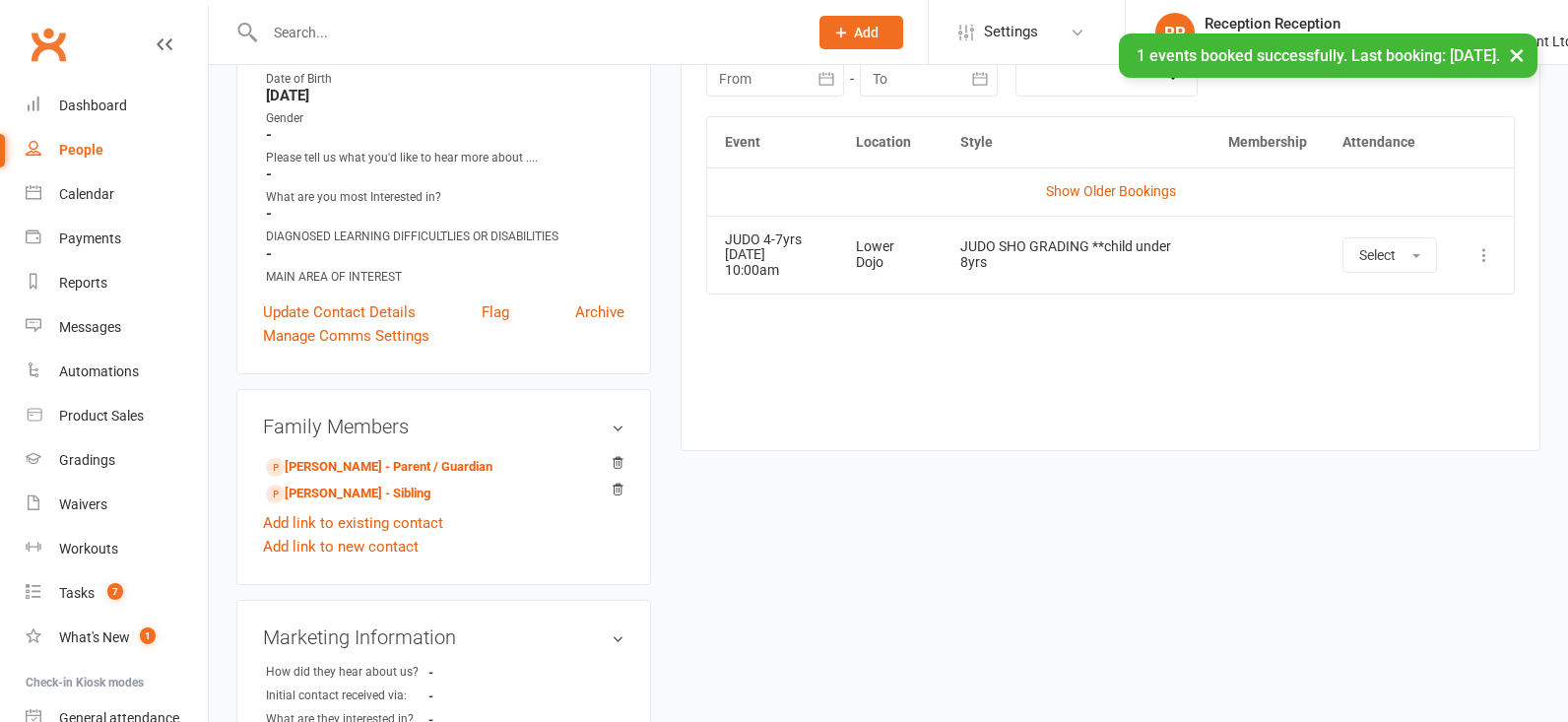
scroll to position [393, 0]
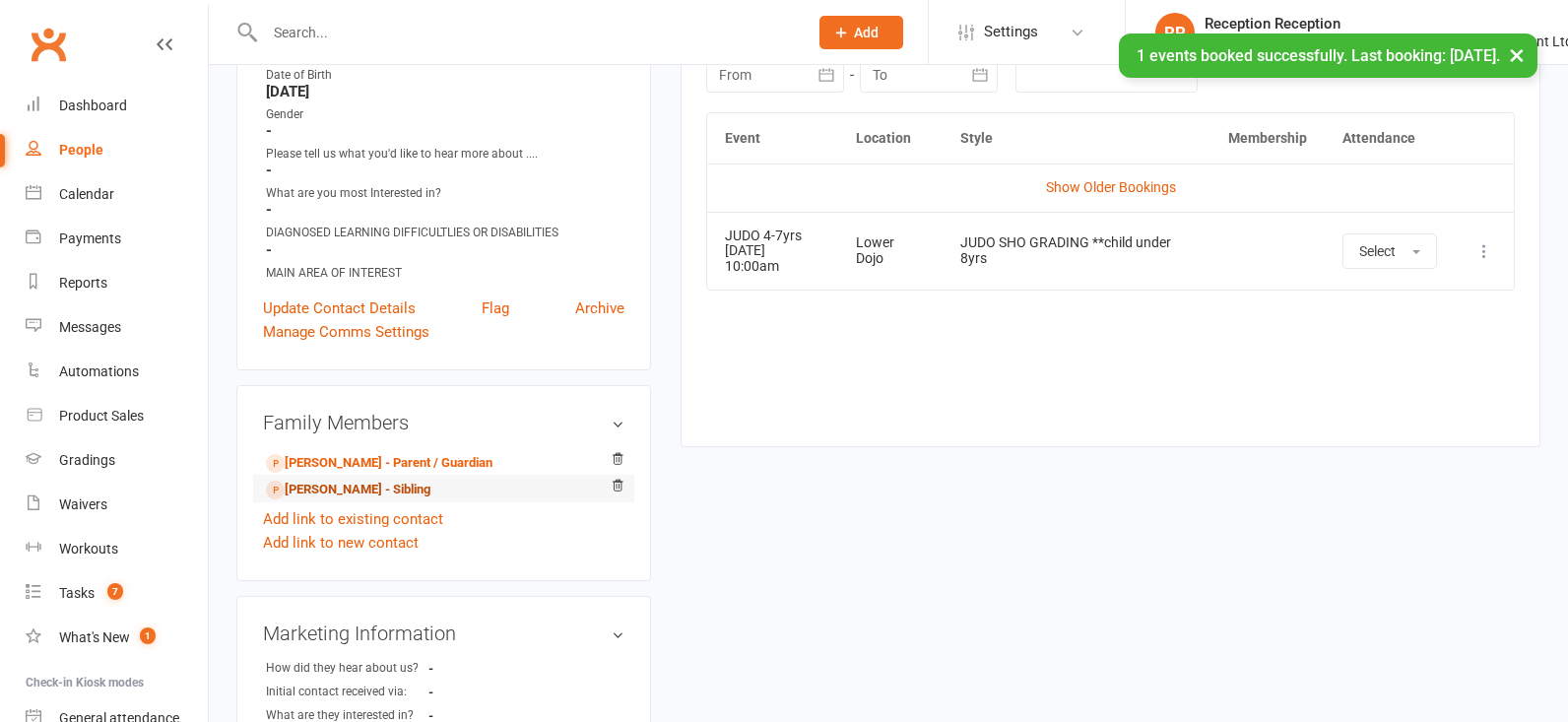
click at [416, 493] on link "Amaaiya Mahadevan - Sibling" at bounding box center [348, 490] width 164 height 21
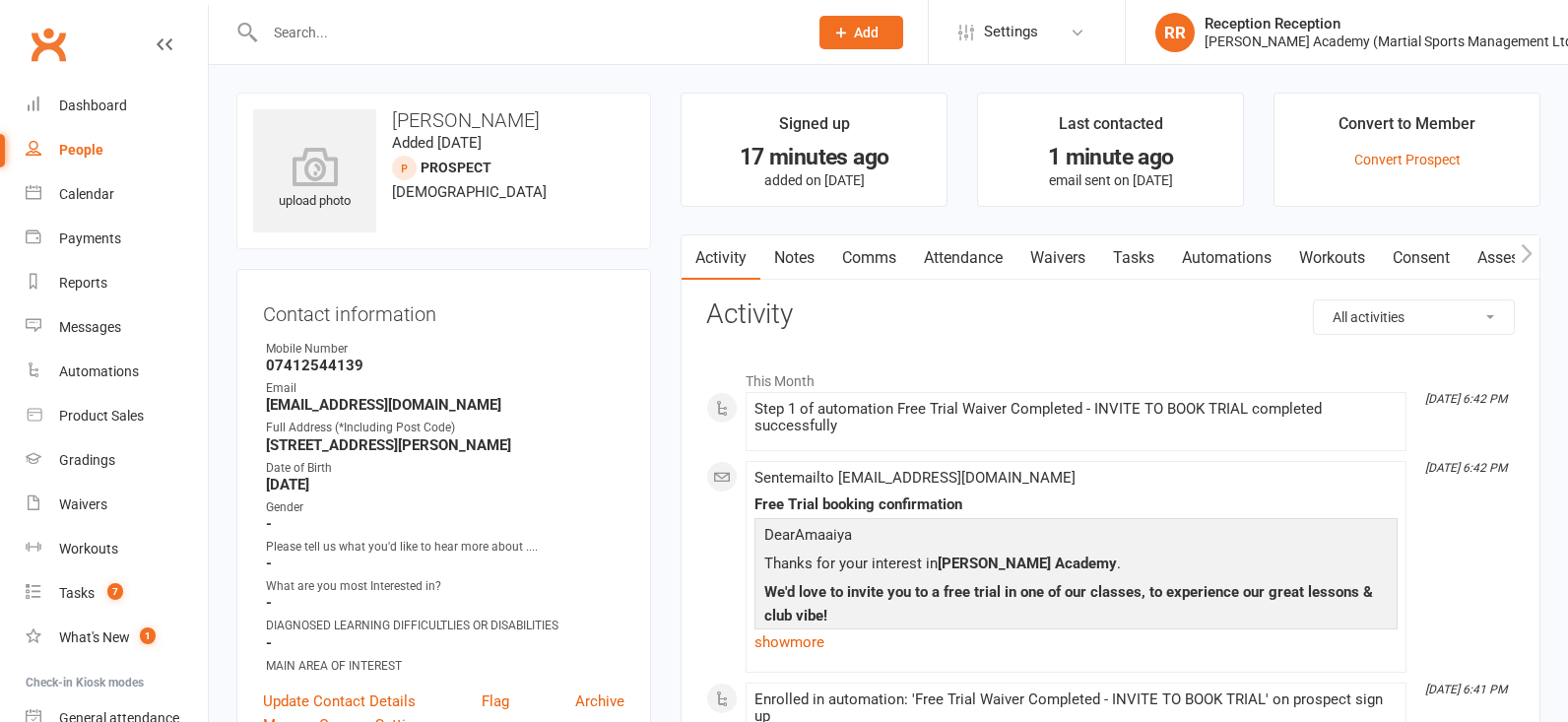
click at [950, 258] on link "Attendance" at bounding box center [963, 258] width 106 height 46
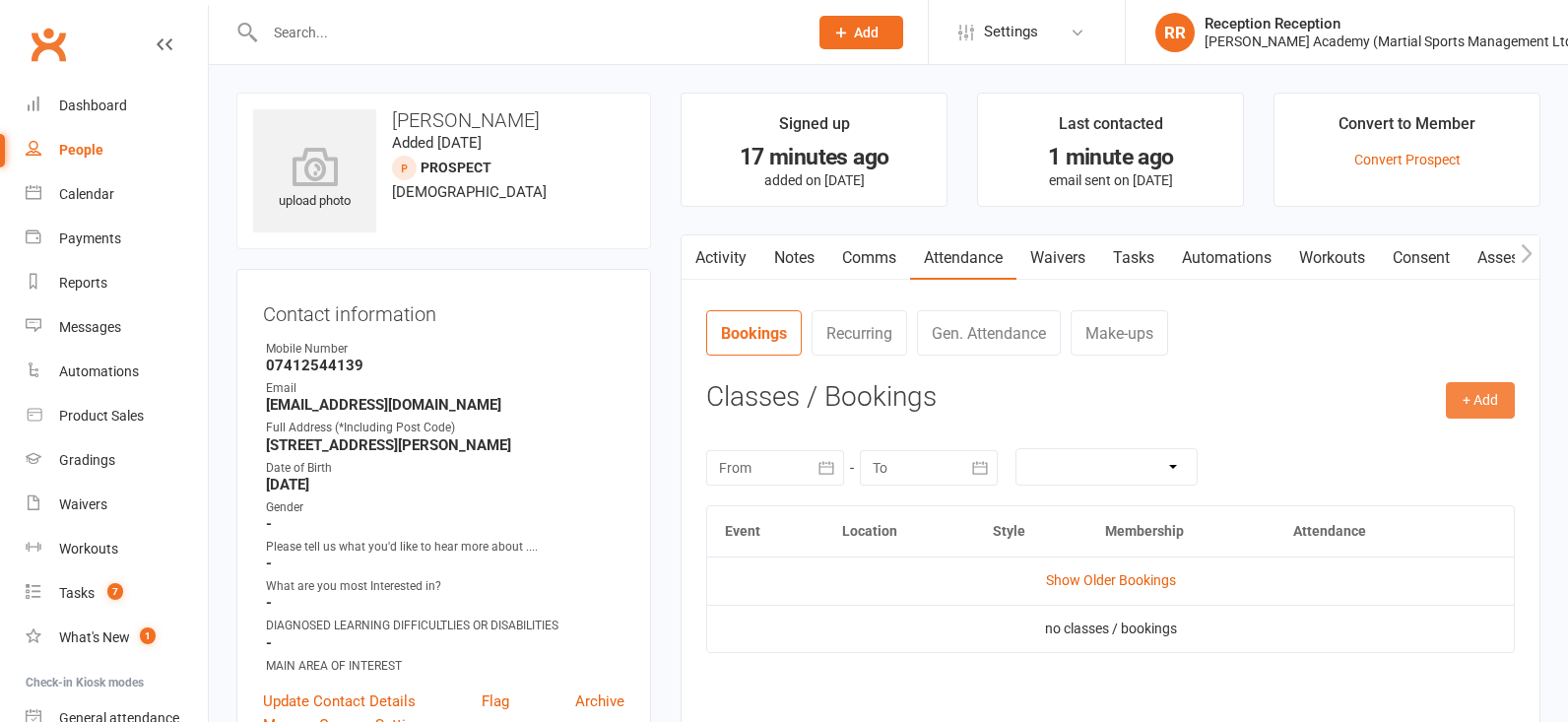
click at [1491, 416] on button "+ Add" at bounding box center [1481, 400] width 69 height 36
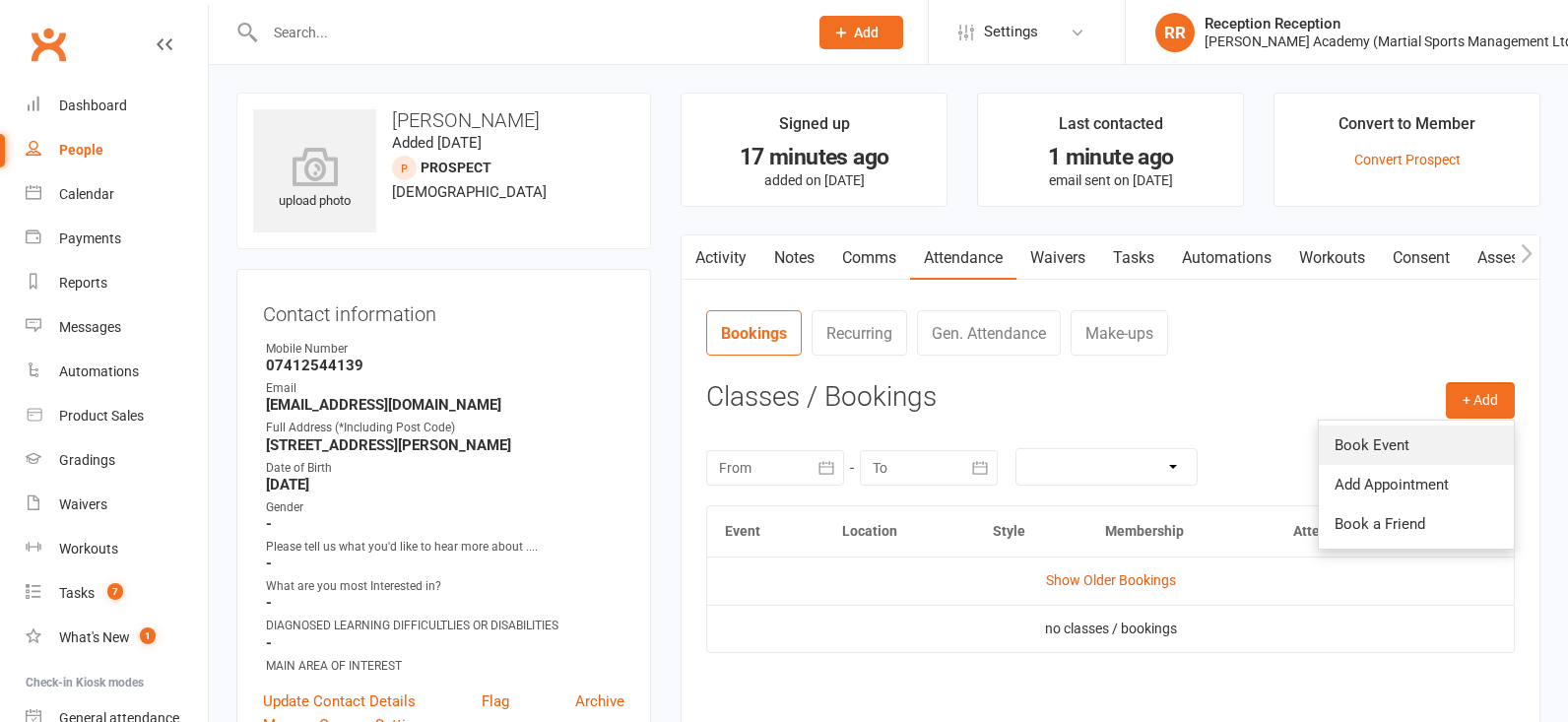
click at [1454, 437] on link "Book Event" at bounding box center [1417, 446] width 195 height 40
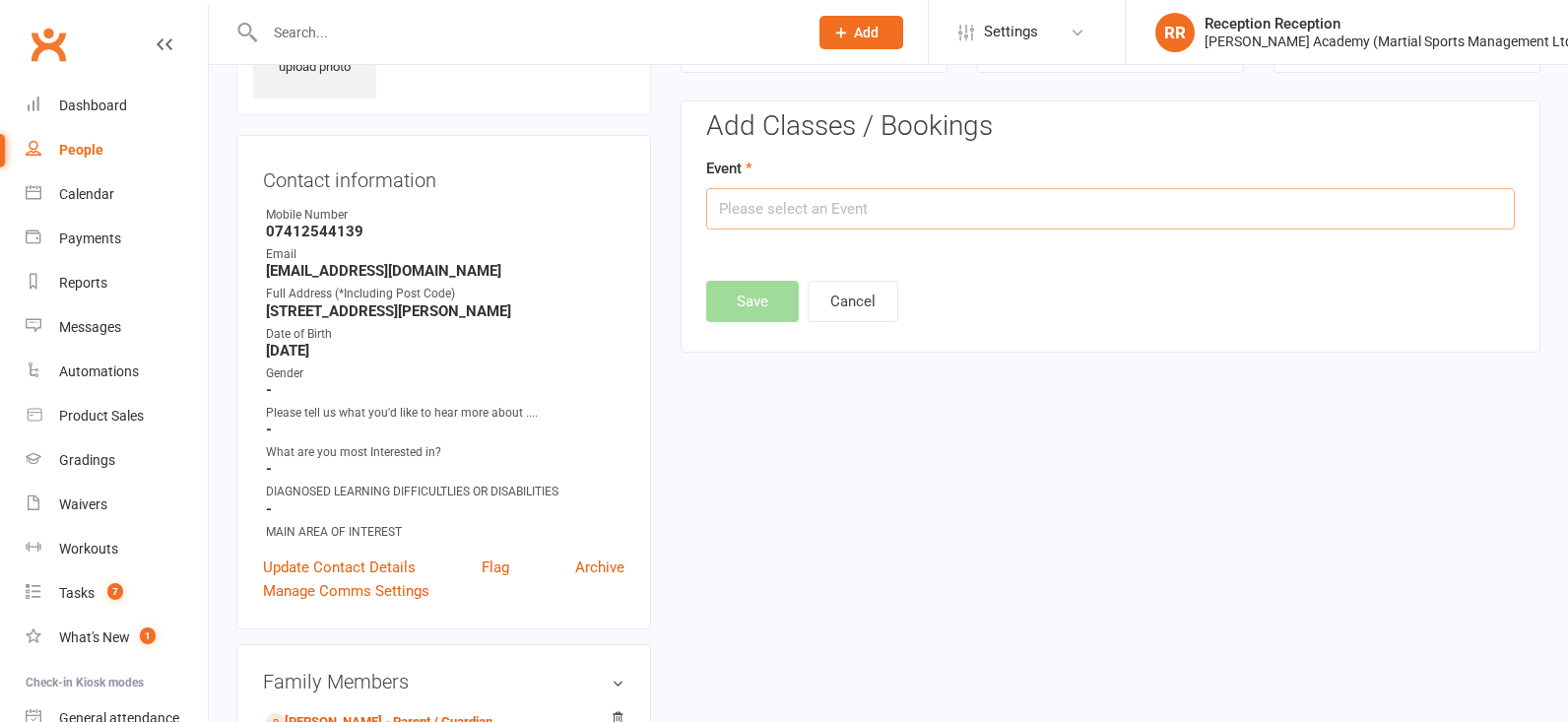
scroll to position [139, 1]
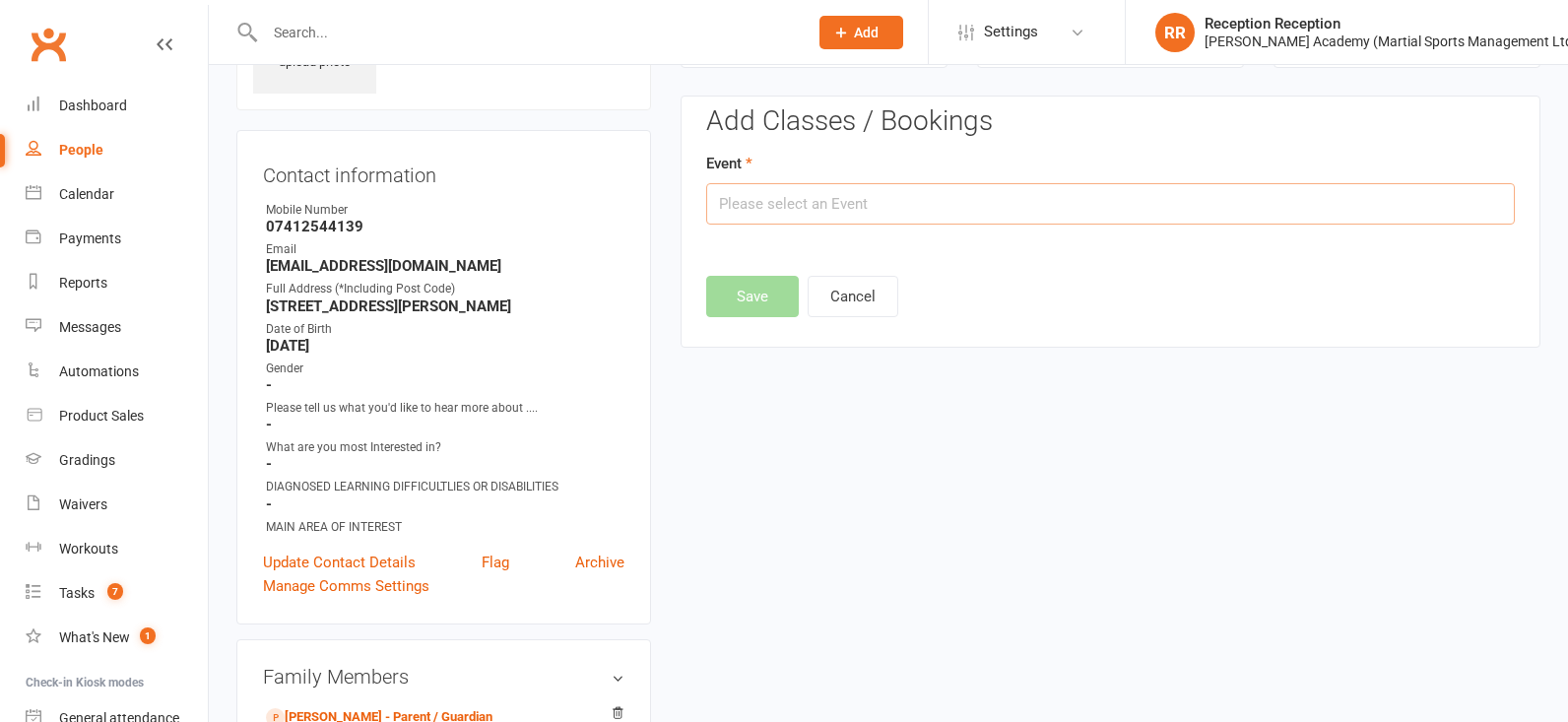
click at [1205, 205] on input "text" at bounding box center [1111, 204] width 809 height 42
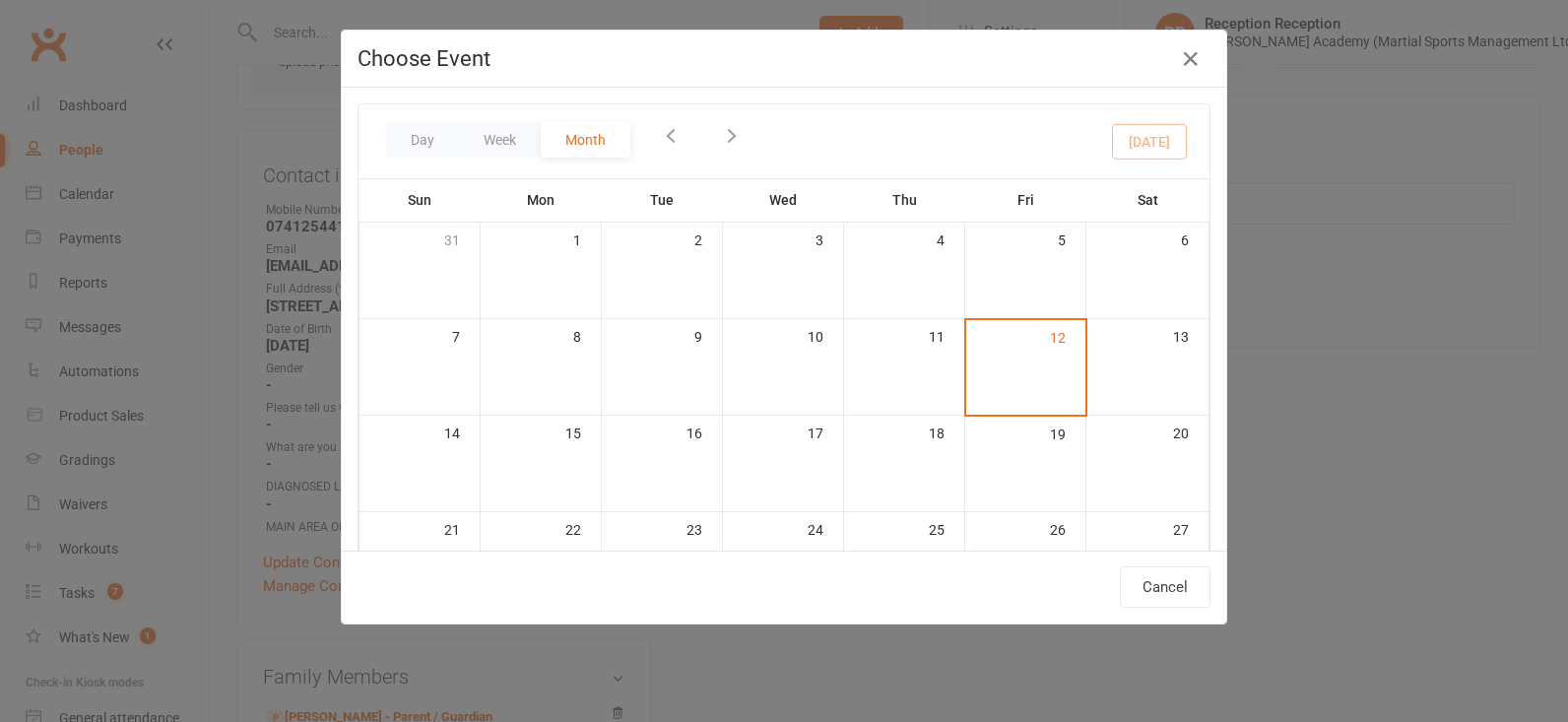
scroll to position [144, 0]
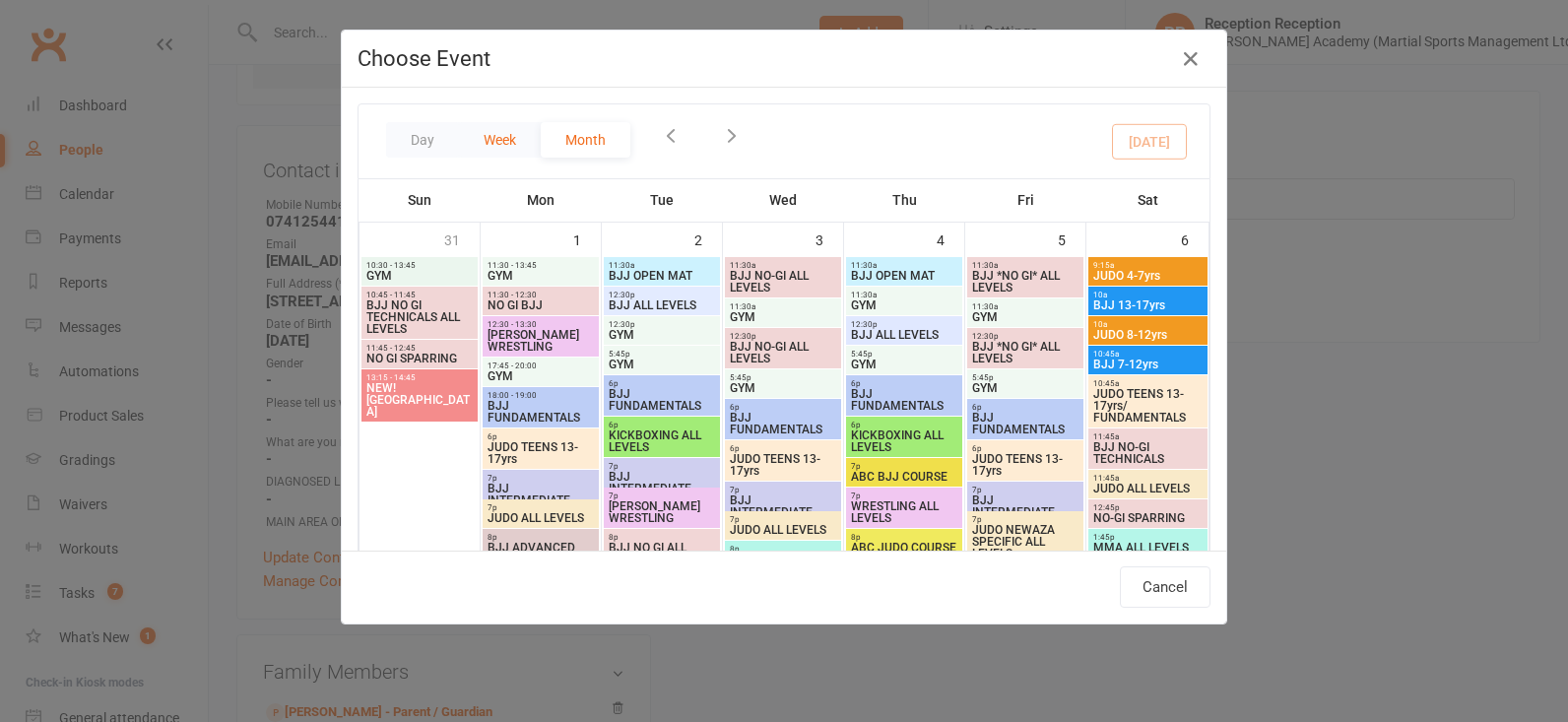
click at [509, 146] on button "Week" at bounding box center [500, 140] width 82 height 36
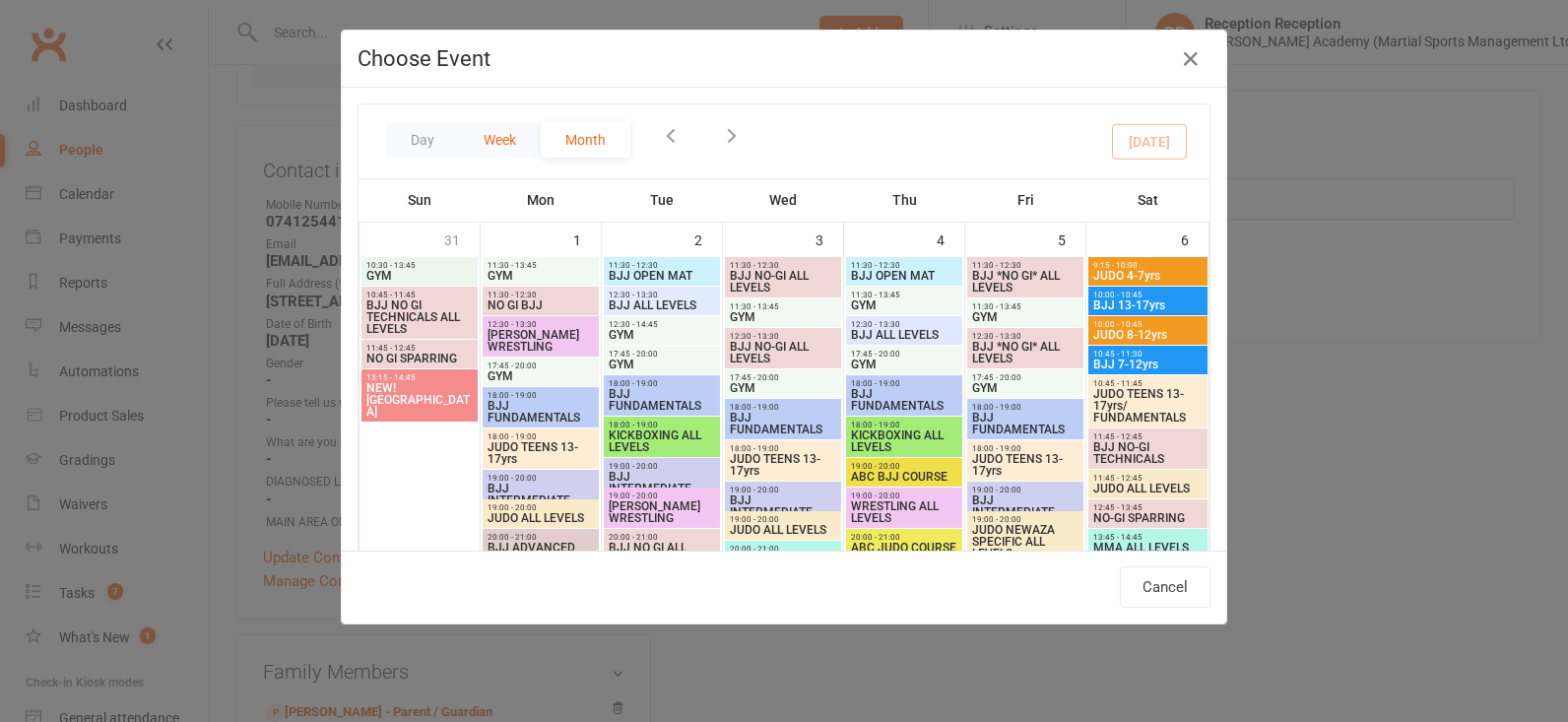
click at [512, 144] on button "Week" at bounding box center [500, 140] width 82 height 36
click at [516, 155] on button "Week" at bounding box center [500, 140] width 82 height 36
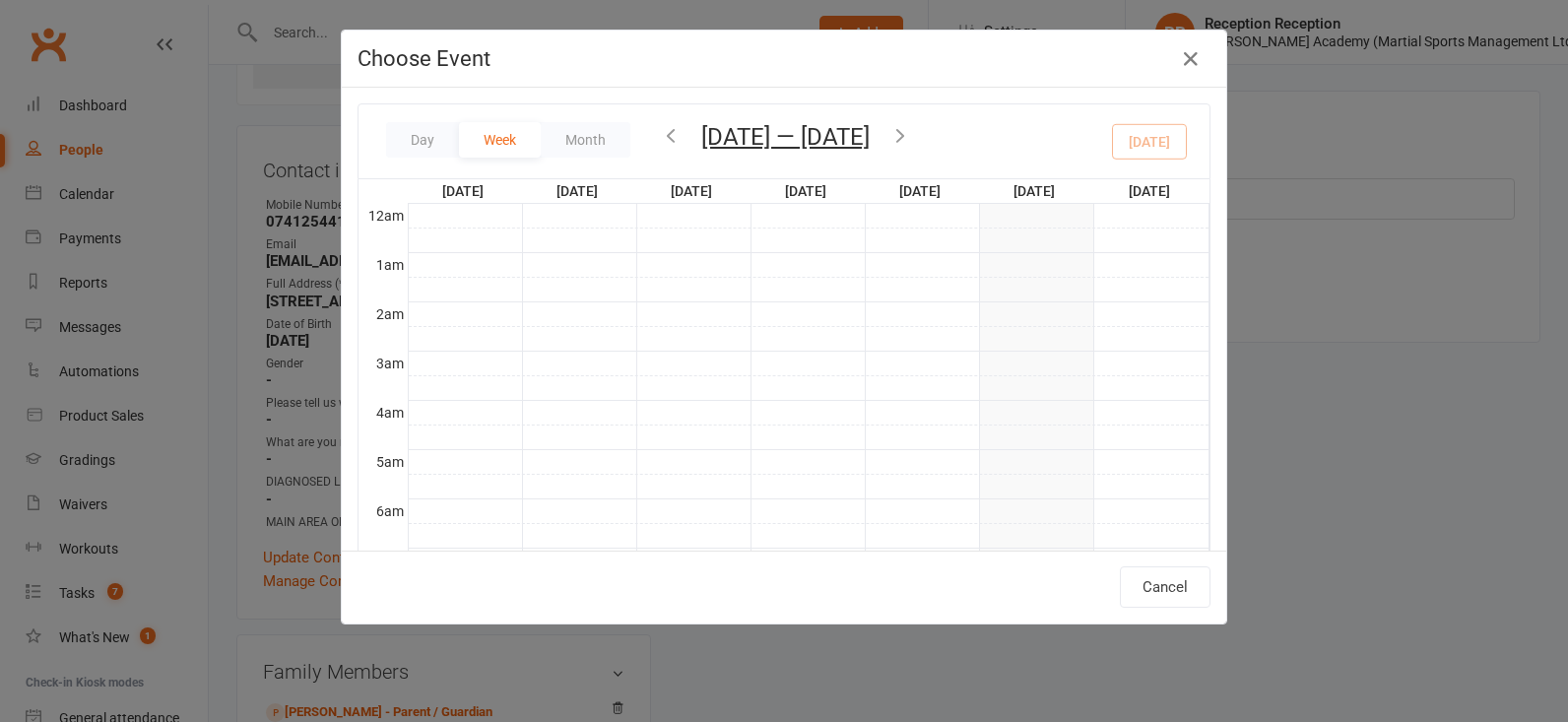
click at [516, 151] on button "Week" at bounding box center [500, 140] width 82 height 36
click at [433, 152] on button "Day" at bounding box center [423, 140] width 73 height 36
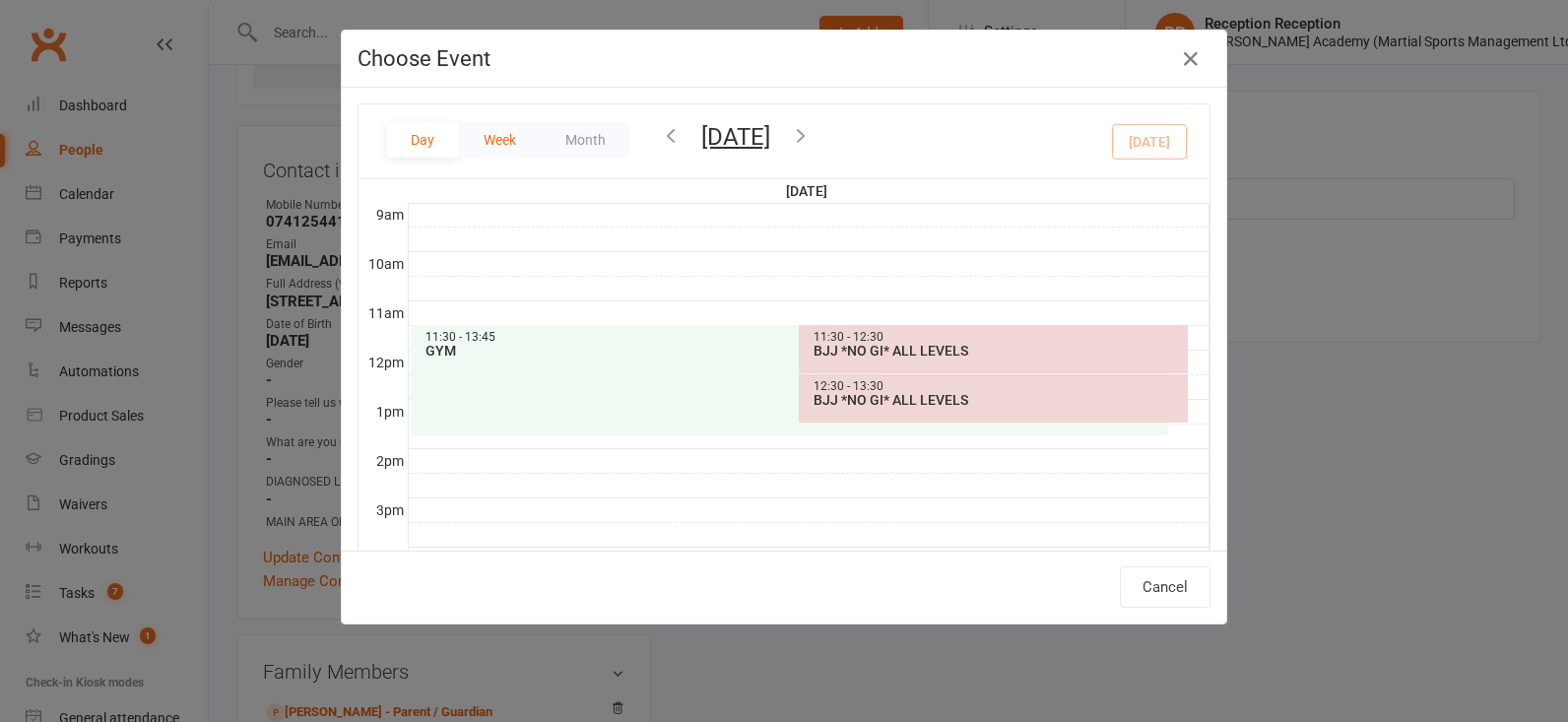
click at [516, 136] on button "Week" at bounding box center [500, 140] width 82 height 36
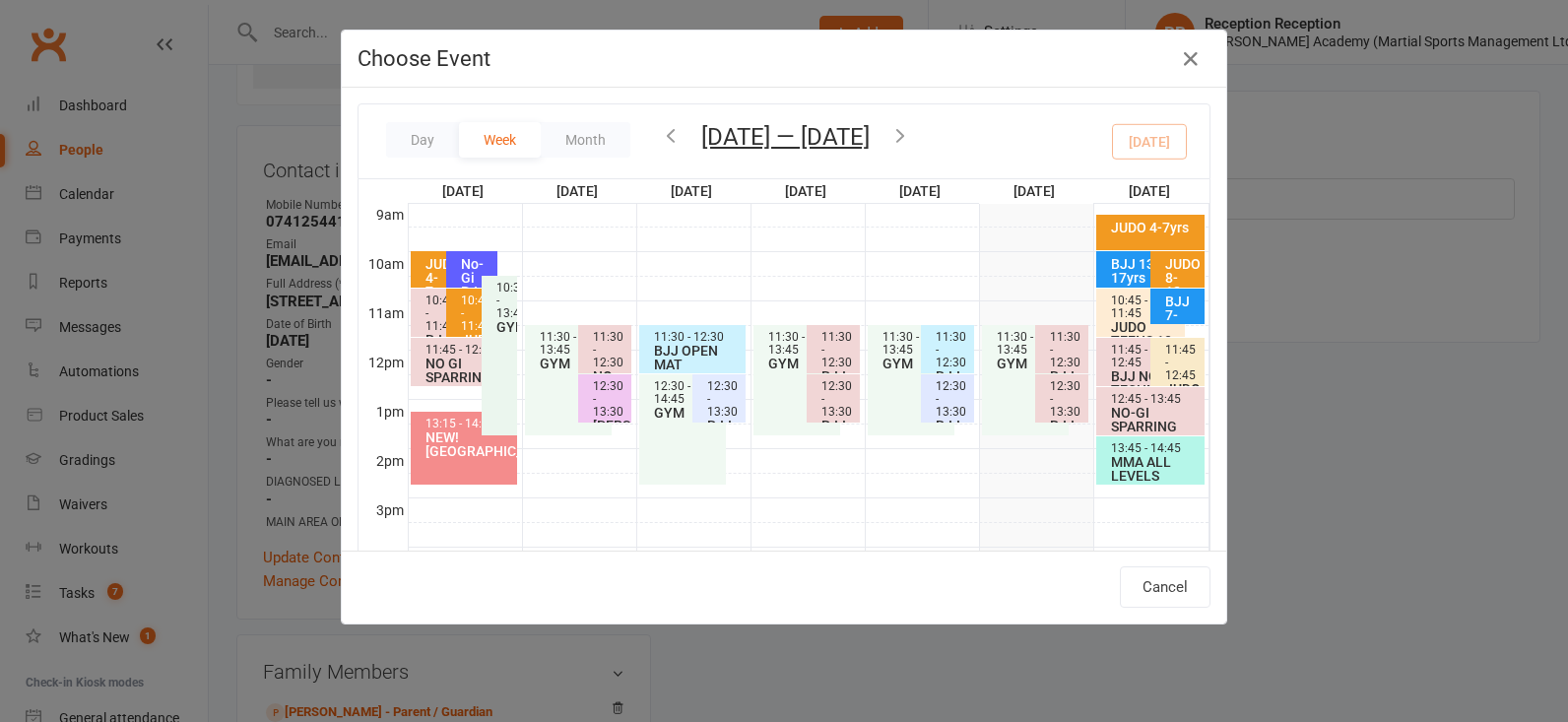
click at [912, 138] on icon "button" at bounding box center [901, 135] width 22 height 22
click at [474, 268] on div "No-Gi BJJ 7-17yrs" at bounding box center [477, 292] width 34 height 69
type input "No-Gi BJJ 7-17yrs - Sep 14, 2025 10:00:00 AM"
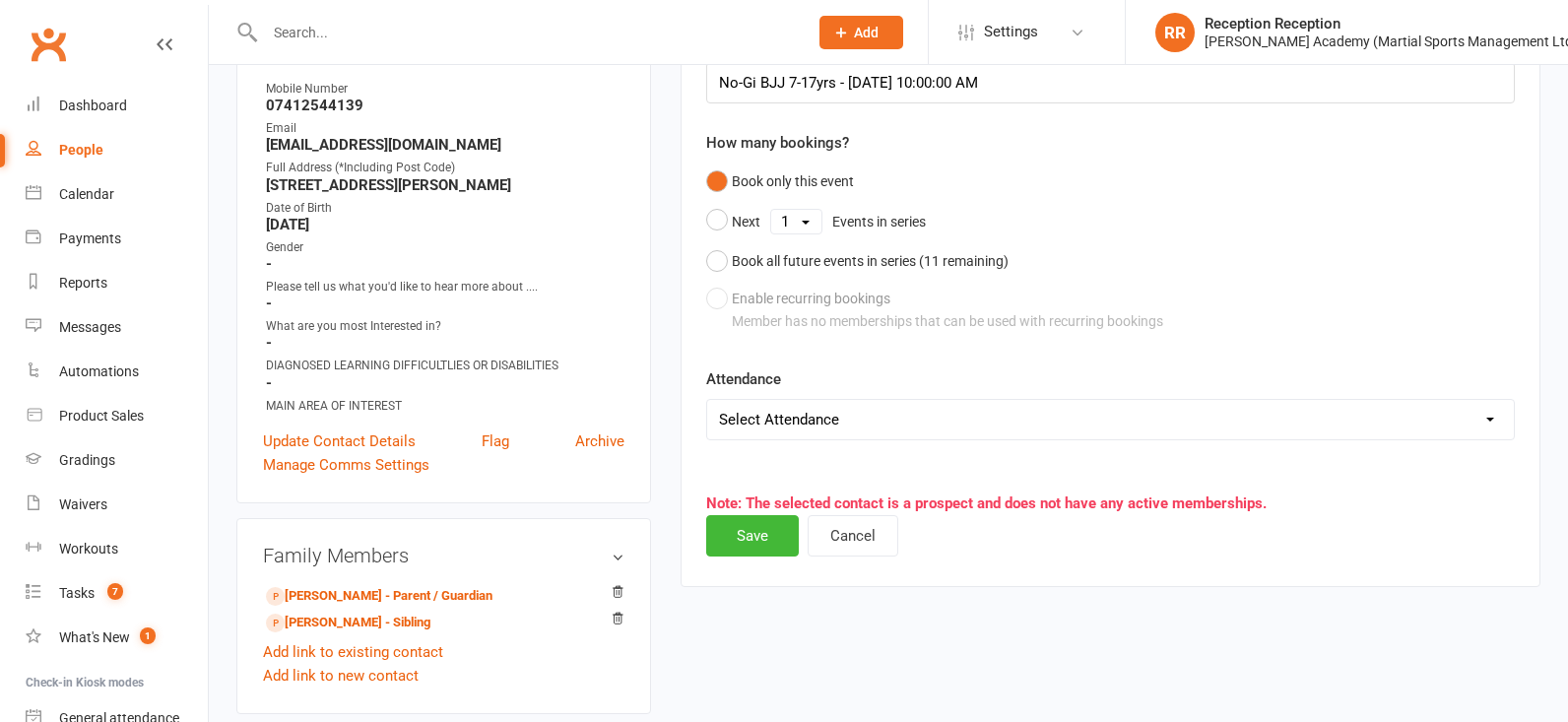
scroll to position [267, 0]
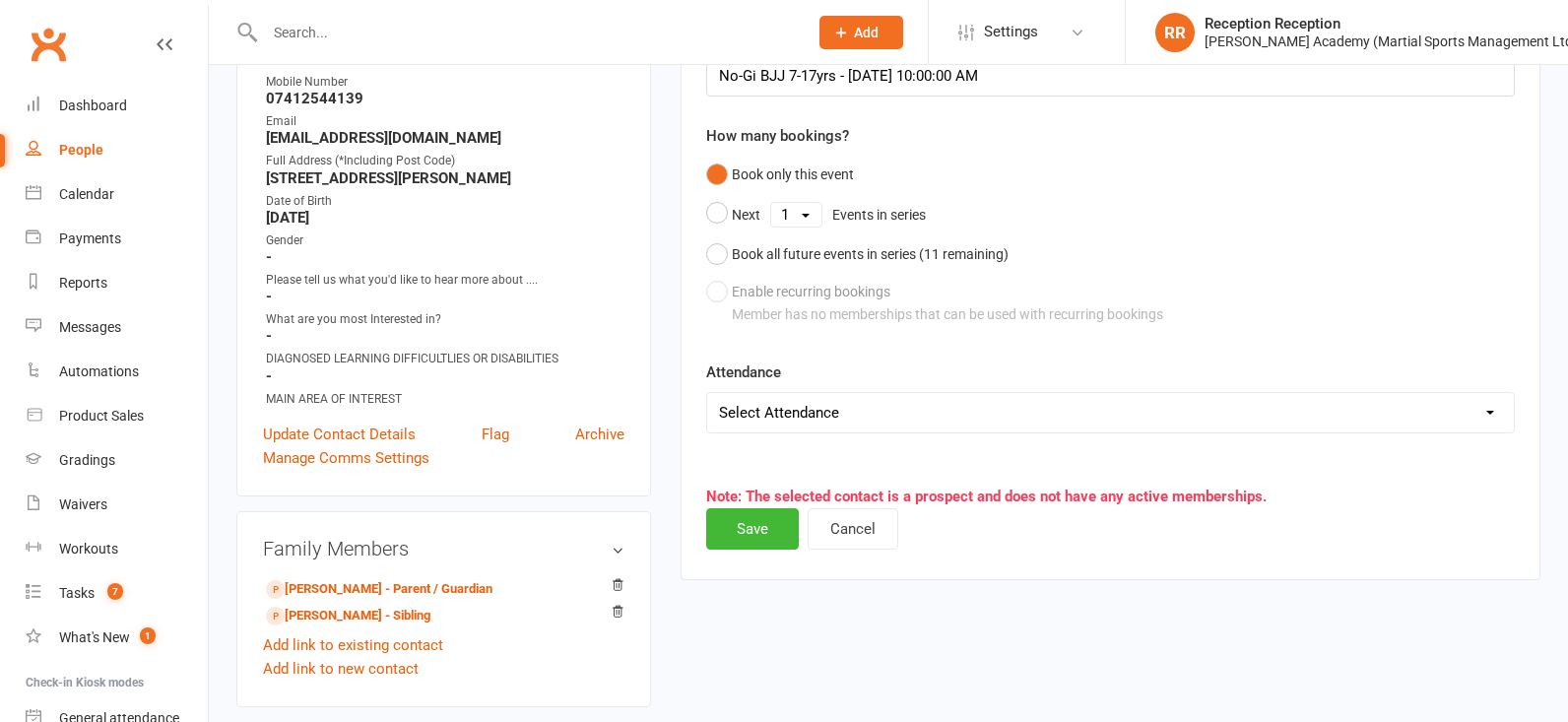
click at [772, 535] on button "Save" at bounding box center [753, 530] width 93 height 42
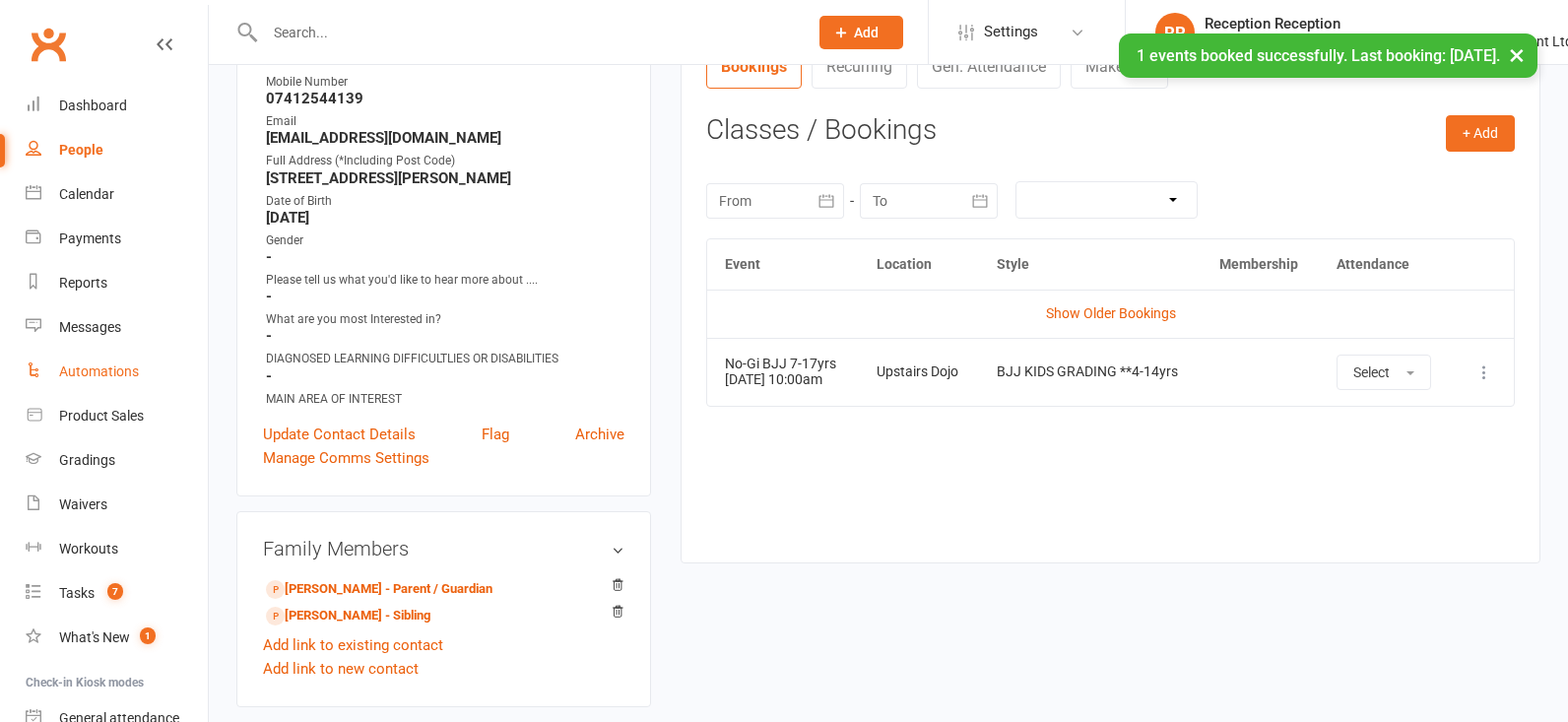
drag, startPoint x: 133, startPoint y: 396, endPoint x: 190, endPoint y: 359, distance: 68.0
click at [133, 396] on link "Product Sales" at bounding box center [117, 416] width 182 height 45
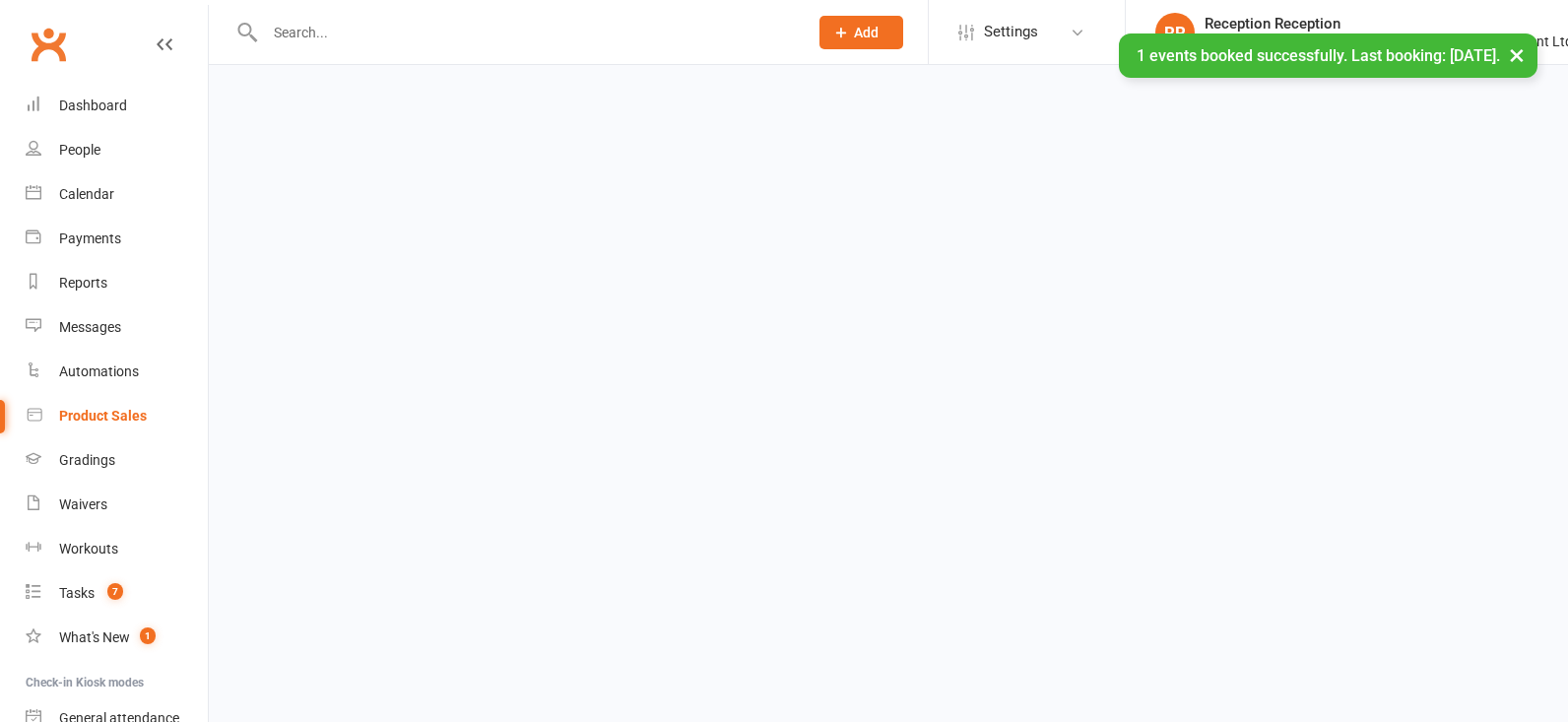
select select "50"
